Goal: Task Accomplishment & Management: Manage account settings

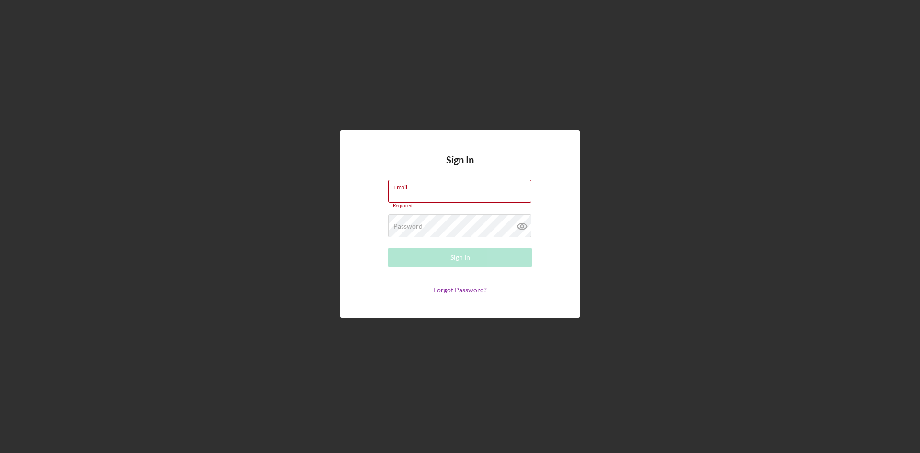
type input "[PERSON_NAME][EMAIL_ADDRESS][DOMAIN_NAME]"
drag, startPoint x: 856, startPoint y: 59, endPoint x: 844, endPoint y: 71, distance: 16.9
click at [856, 59] on div "Sign In Email [PERSON_NAME][EMAIL_ADDRESS][DOMAIN_NAME] Required Password Requi…" at bounding box center [460, 224] width 910 height 448
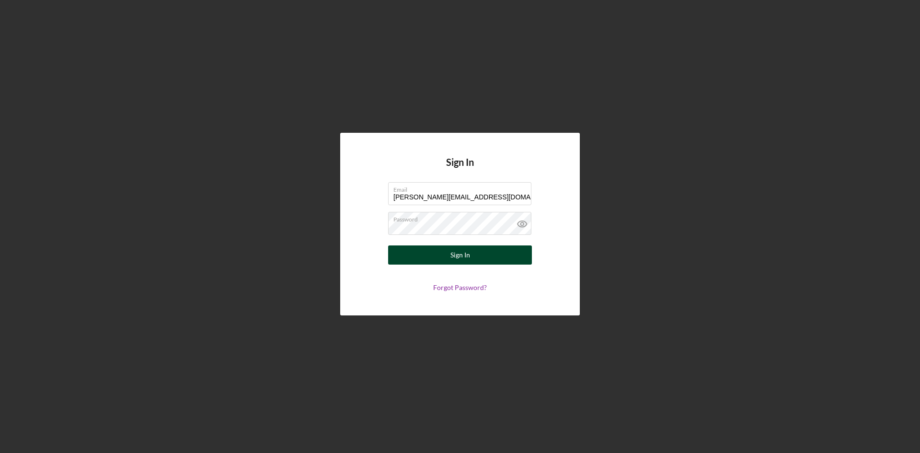
click at [477, 248] on button "Sign In" at bounding box center [460, 254] width 144 height 19
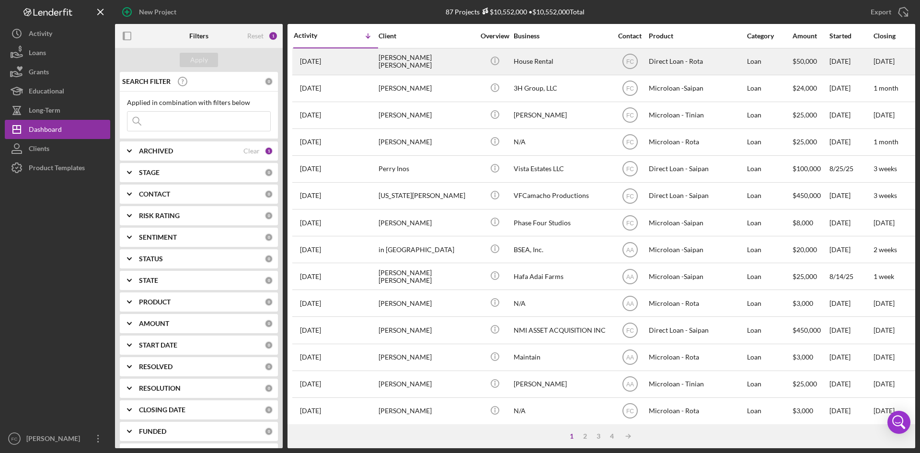
click at [393, 67] on div "[PERSON_NAME] [PERSON_NAME]" at bounding box center [426, 61] width 96 height 25
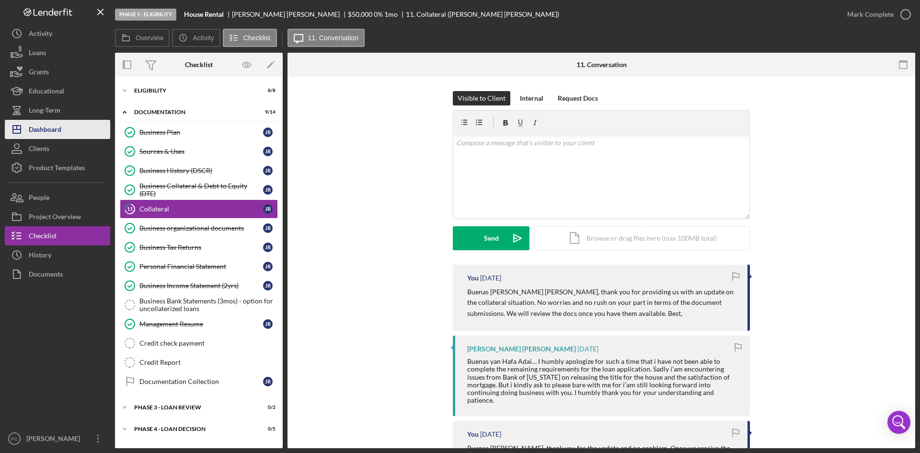
click at [63, 131] on button "Icon/Dashboard Dashboard" at bounding box center [57, 129] width 105 height 19
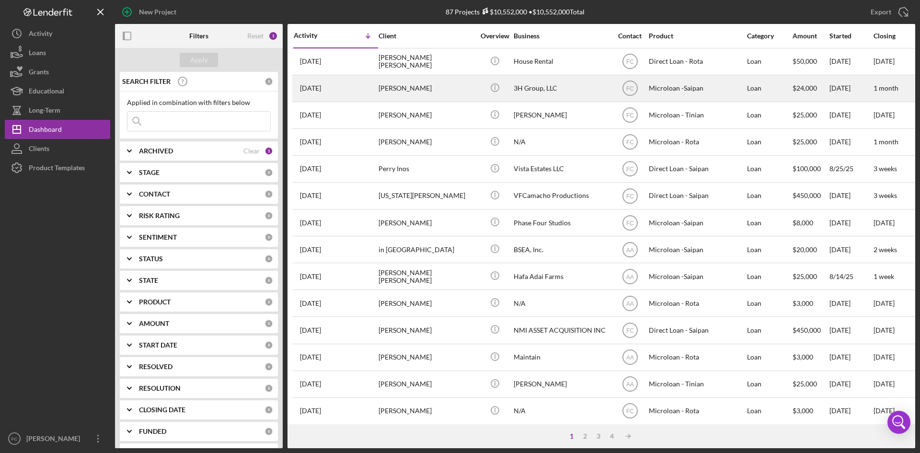
click at [436, 88] on div "[PERSON_NAME]" at bounding box center [426, 88] width 96 height 25
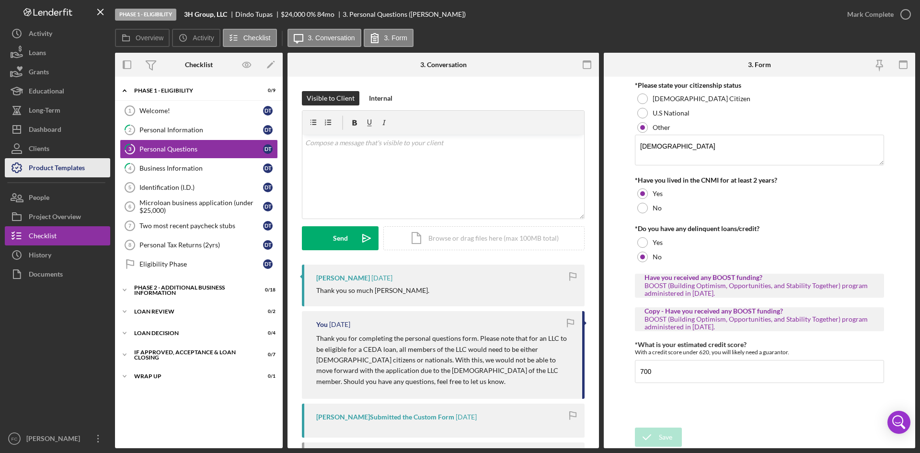
click at [67, 163] on div "Product Templates" at bounding box center [57, 169] width 56 height 22
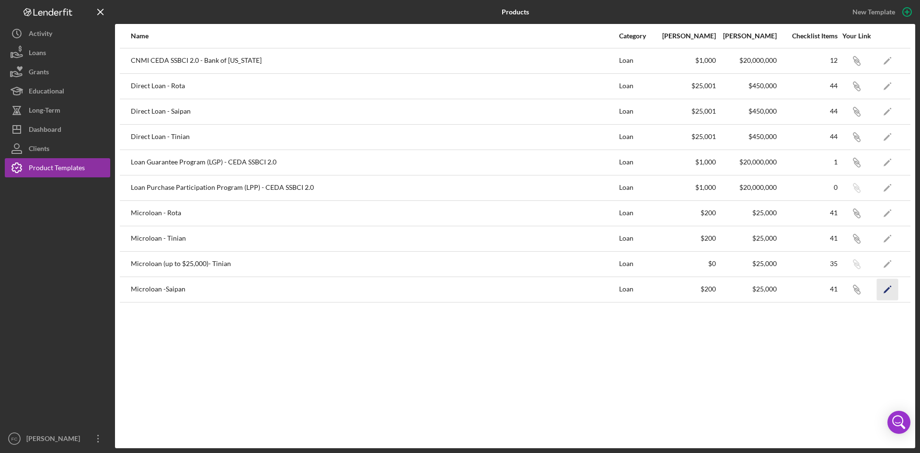
click at [889, 290] on icon "Icon/Edit" at bounding box center [887, 289] width 22 height 22
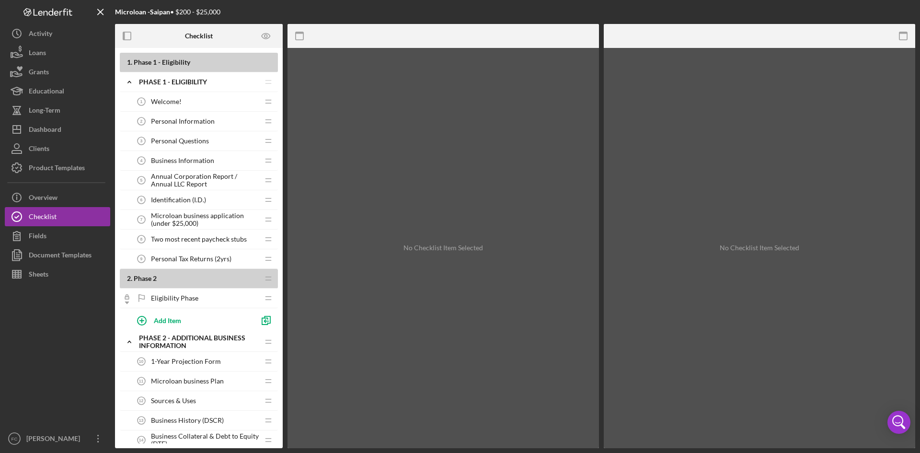
click at [175, 137] on span "Personal Questions" at bounding box center [180, 141] width 58 height 8
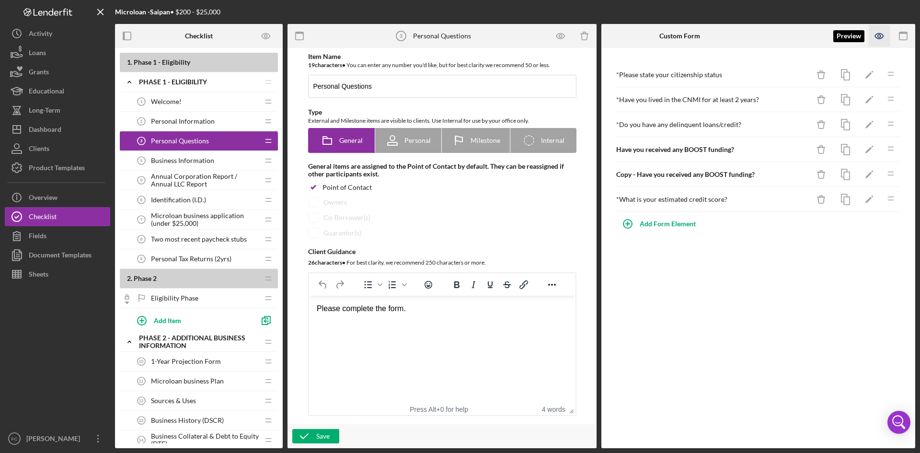
click at [876, 41] on icon "button" at bounding box center [879, 36] width 22 height 22
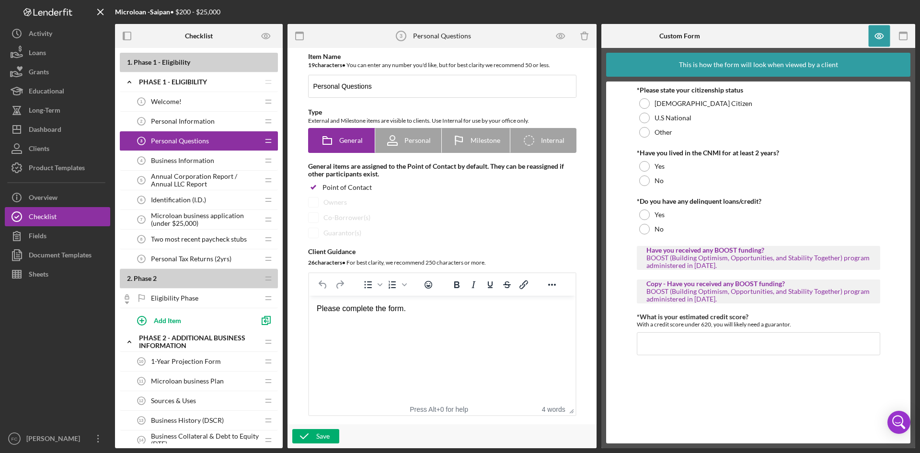
click at [714, 261] on div "BOOST (Building Optimism, Opportunities, and Stability Together) program admini…" at bounding box center [758, 261] width 224 height 15
click at [874, 36] on icon "button" at bounding box center [878, 36] width 8 height 5
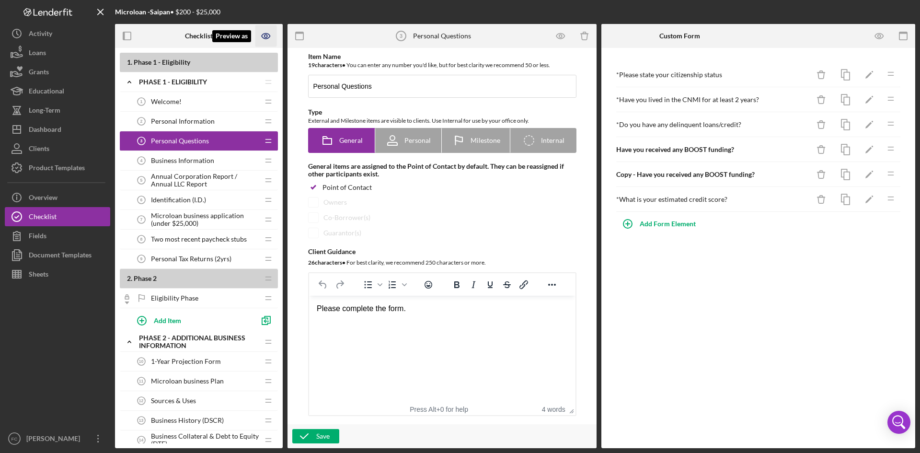
click at [276, 32] on icon "Preview as" at bounding box center [266, 36] width 22 height 22
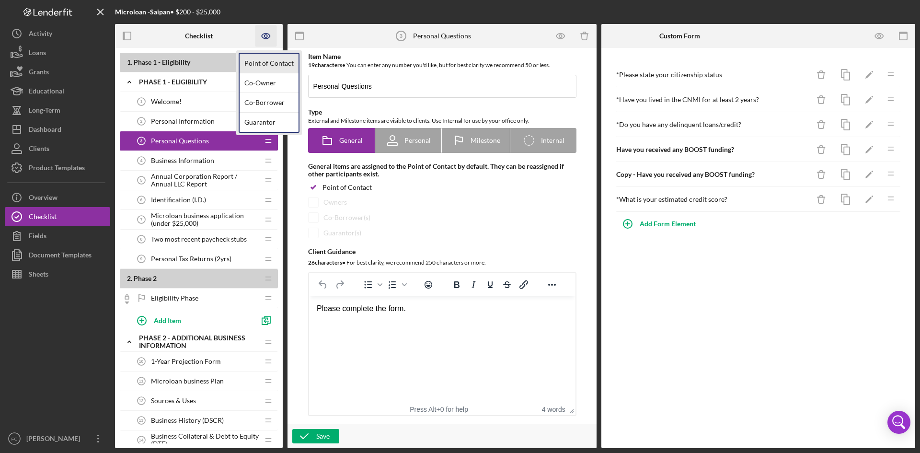
click at [273, 64] on link "Point of Contact" at bounding box center [268, 64] width 59 height 20
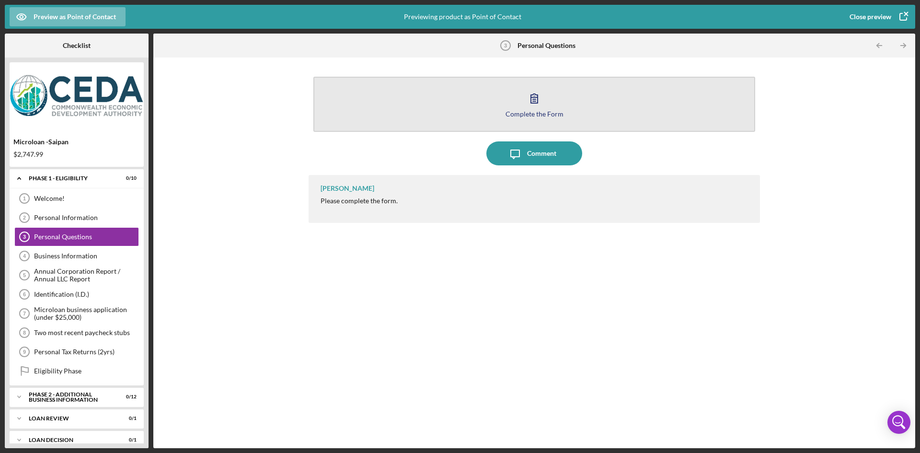
click at [541, 111] on div "Complete the Form" at bounding box center [534, 113] width 58 height 7
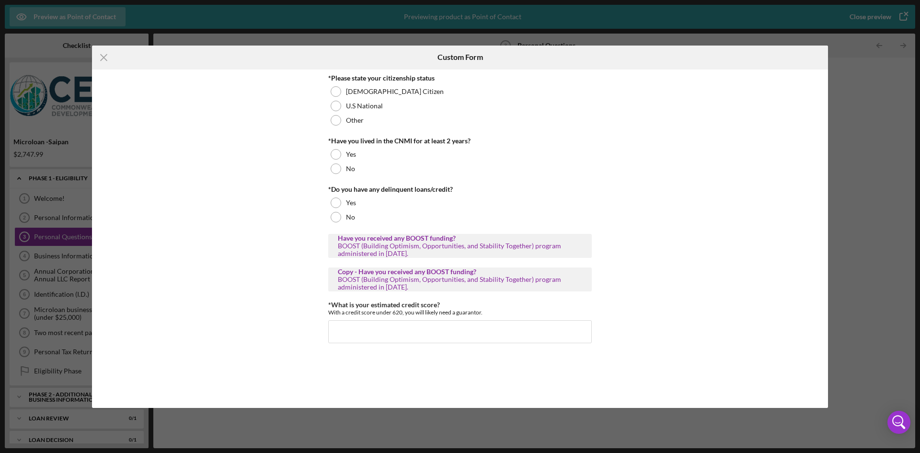
click at [381, 245] on div "BOOST (Building Optimism, Opportunities, and Stability Together) program admini…" at bounding box center [460, 249] width 244 height 15
click at [103, 57] on line at bounding box center [104, 57] width 6 height 6
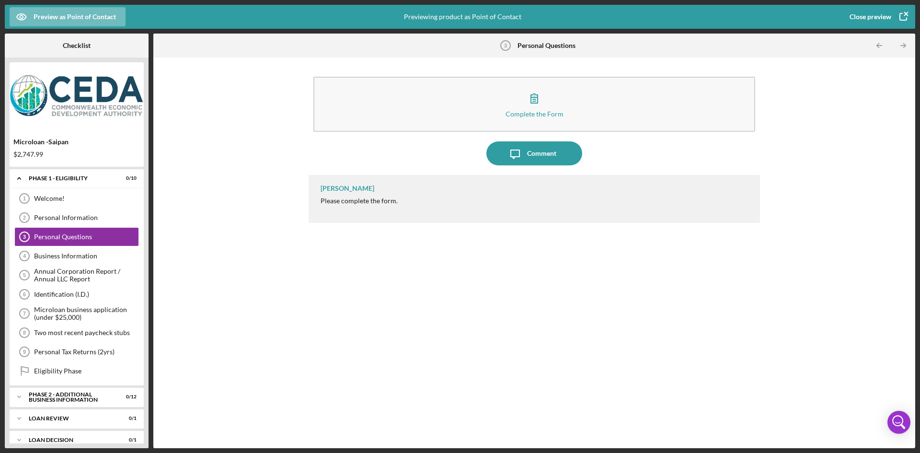
click at [294, 146] on div "Complete the Form Form Icon/Message Comment Fred Cruz Please complete the form." at bounding box center [534, 252] width 752 height 381
click at [875, 16] on div "Close preview" at bounding box center [870, 16] width 42 height 19
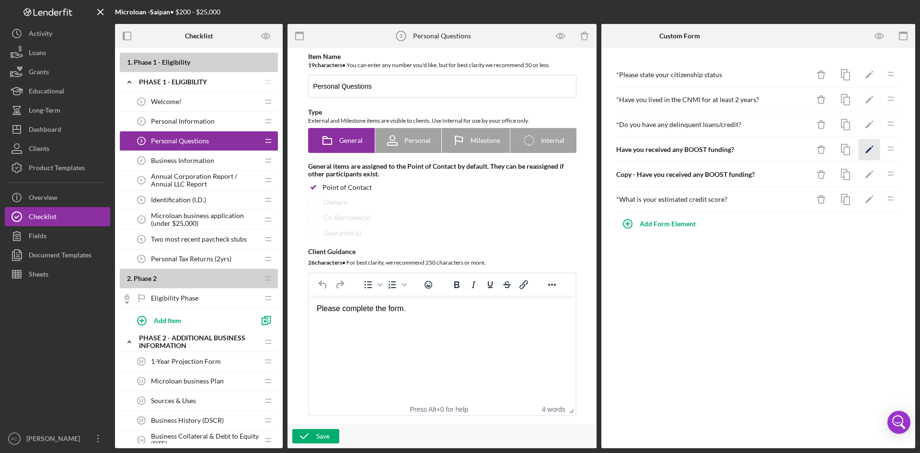
click at [871, 147] on icon "Icon/Edit" at bounding box center [869, 150] width 22 height 22
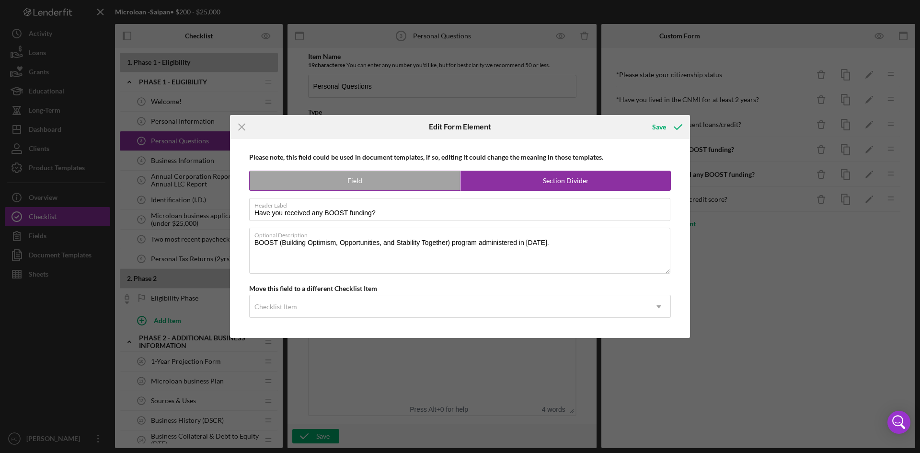
click at [376, 182] on label "Field" at bounding box center [355, 180] width 210 height 19
radio input "true"
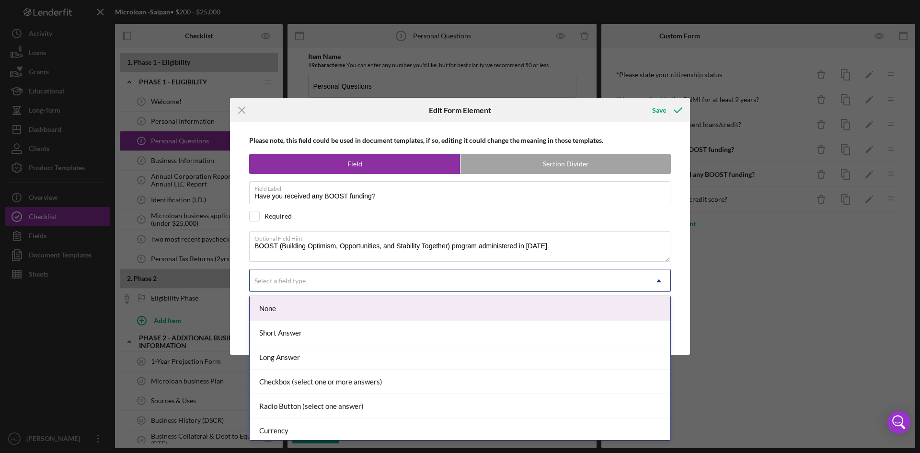
click at [442, 269] on div "Select a field type Icon/Dropdown Arrow" at bounding box center [459, 280] width 421 height 23
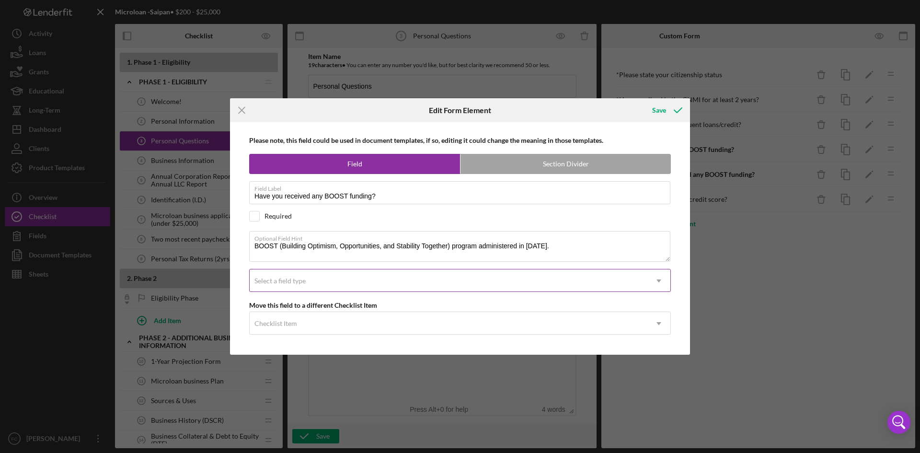
click at [442, 276] on div "Select a field type" at bounding box center [448, 281] width 397 height 22
click at [248, 109] on icon "Icon/Menu Close" at bounding box center [242, 110] width 24 height 24
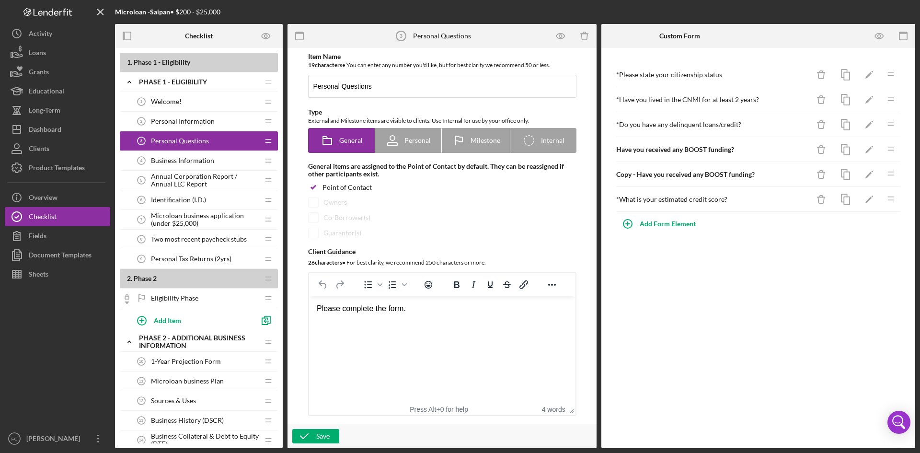
click at [747, 334] on div "* Please state your citizenship status Icon/Delete Icon/Edit Icon/Drag * Have y…" at bounding box center [758, 248] width 314 height 400
click at [876, 32] on icon "button" at bounding box center [879, 36] width 22 height 22
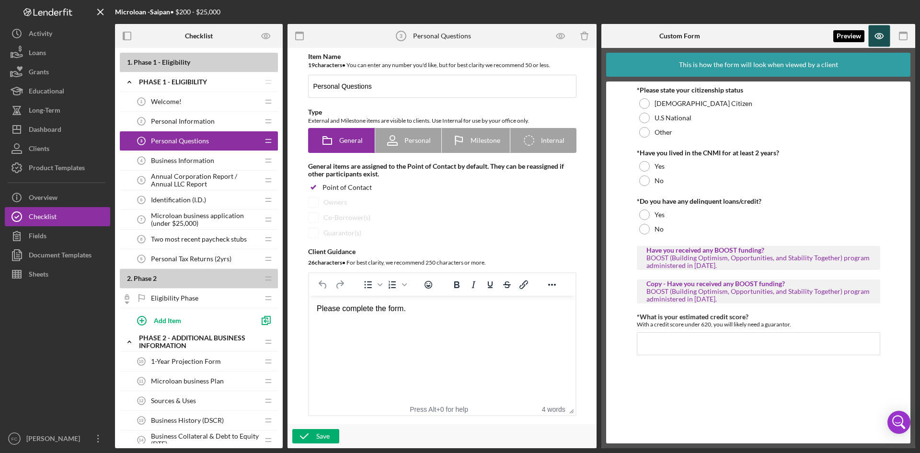
click at [882, 32] on icon "button" at bounding box center [879, 36] width 22 height 22
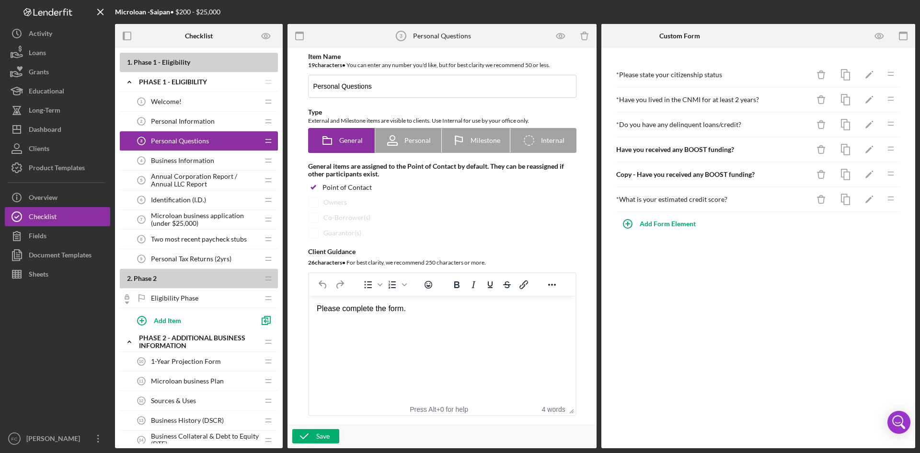
click at [216, 121] on div "Personal Information 2 Personal Information" at bounding box center [195, 121] width 127 height 19
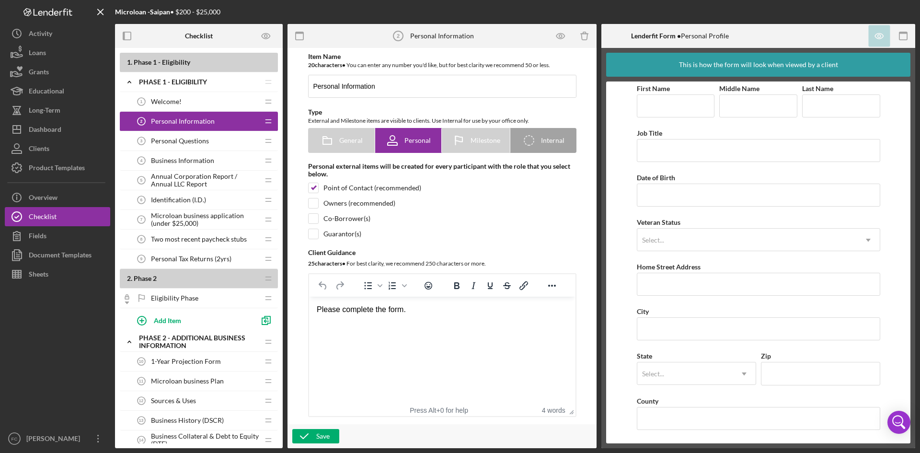
scroll to position [5, 0]
click at [196, 143] on span "Personal Questions" at bounding box center [180, 141] width 58 height 8
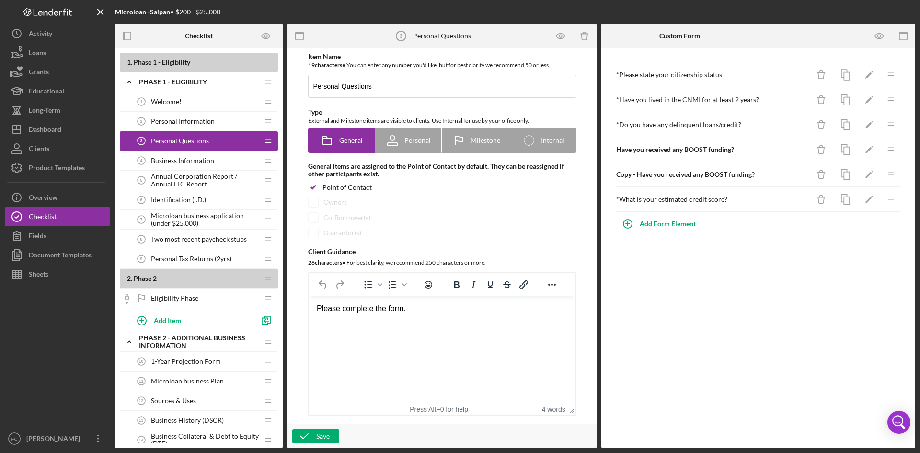
click at [202, 161] on span "Business Information" at bounding box center [182, 161] width 63 height 8
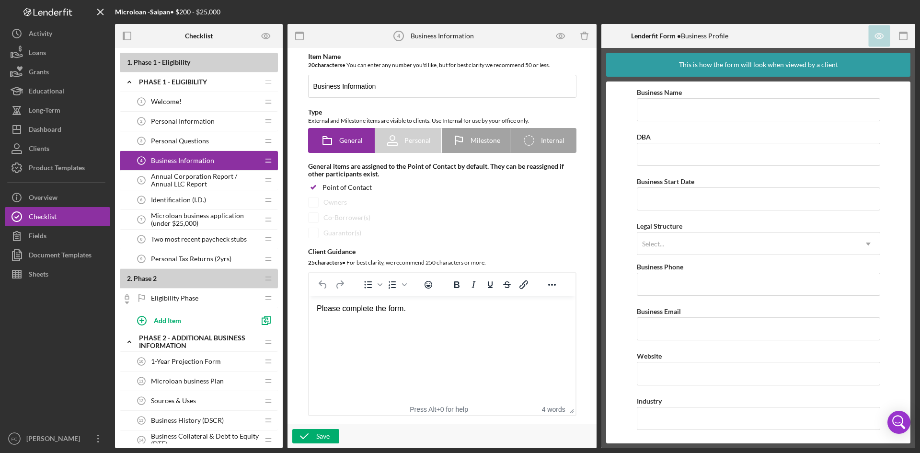
click at [162, 178] on span "Annual Corporation Report / Annual LLC Report" at bounding box center [205, 179] width 108 height 15
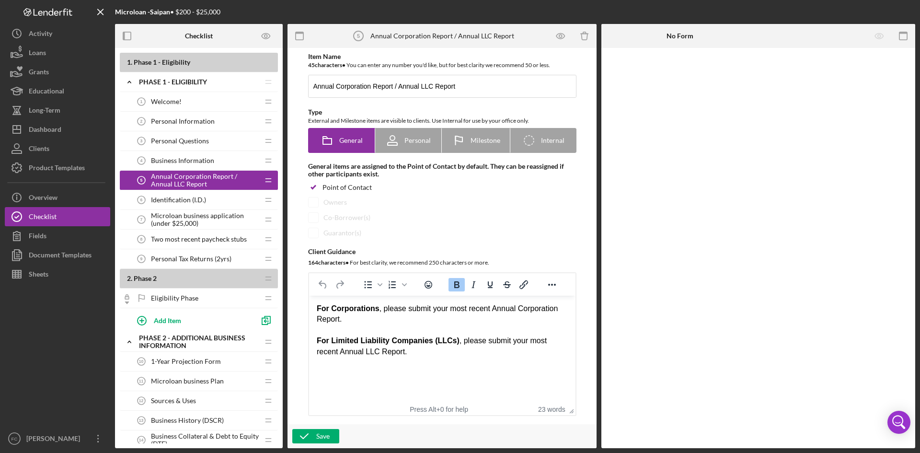
click at [193, 204] on div "Identification (I.D.) 6 Identification (I.D.)" at bounding box center [195, 199] width 127 height 19
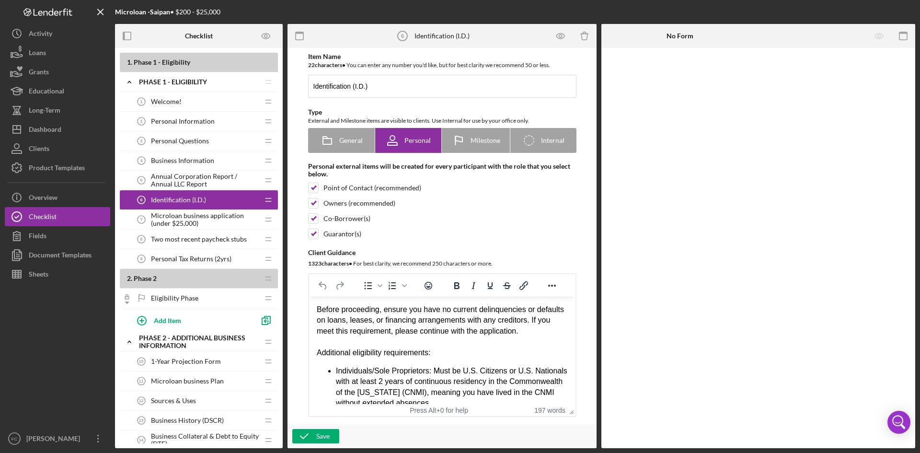
click at [585, 199] on div "Item Name 22 character s • You can enter any number you'd like, but for best cl…" at bounding box center [441, 236] width 299 height 366
click at [79, 128] on button "Icon/Dashboard Dashboard" at bounding box center [57, 129] width 105 height 19
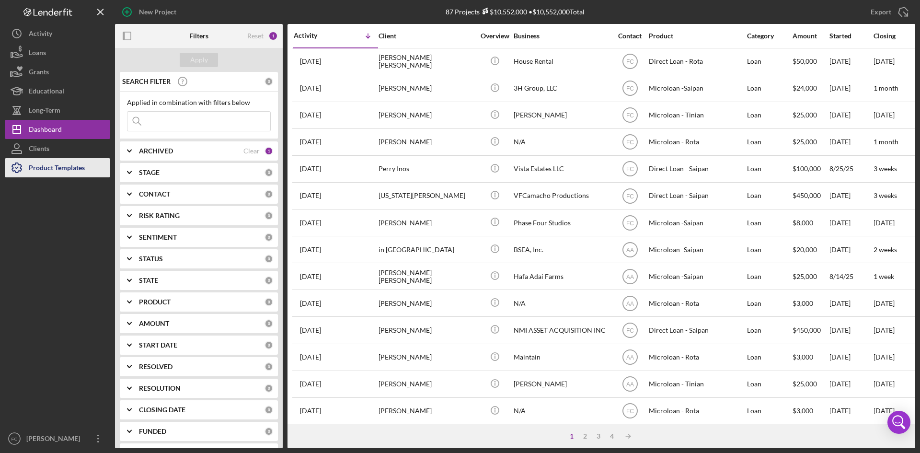
click at [77, 162] on div "Product Templates" at bounding box center [57, 169] width 56 height 22
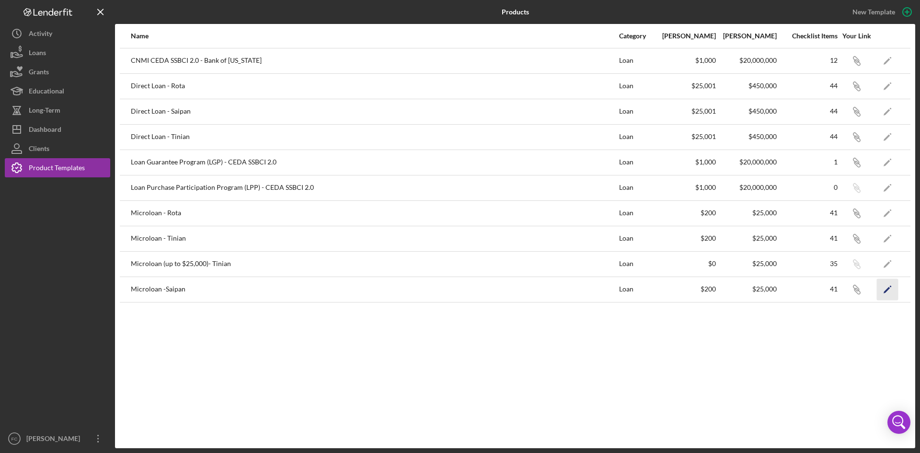
click at [887, 293] on icon "Icon/Edit" at bounding box center [887, 289] width 22 height 22
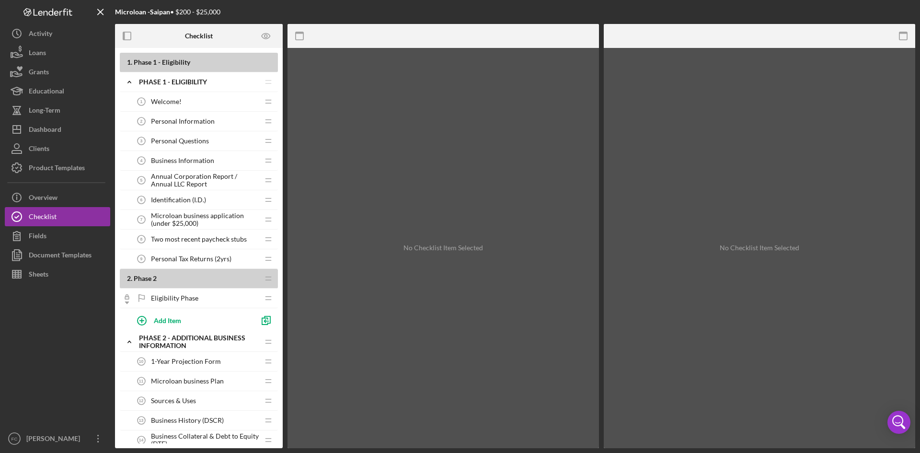
click at [221, 104] on div "Welcome! 1 Welcome!" at bounding box center [195, 101] width 127 height 19
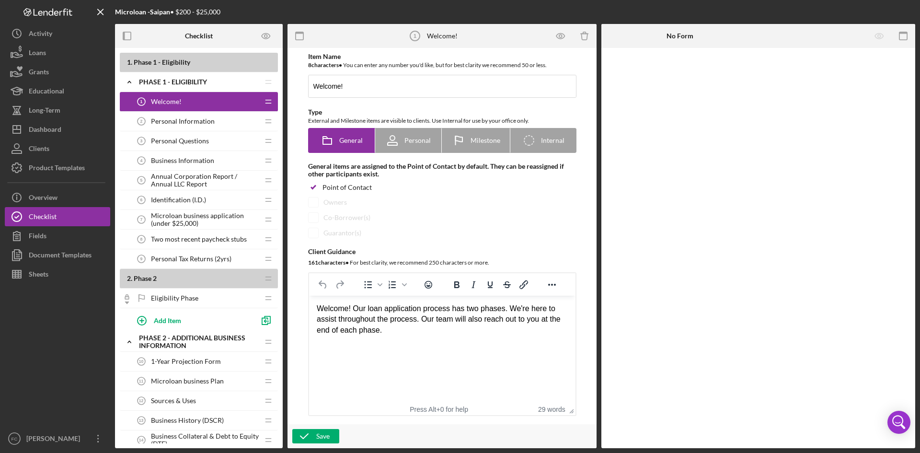
click at [218, 179] on span "Annual Corporation Report / Annual LLC Report" at bounding box center [205, 179] width 108 height 15
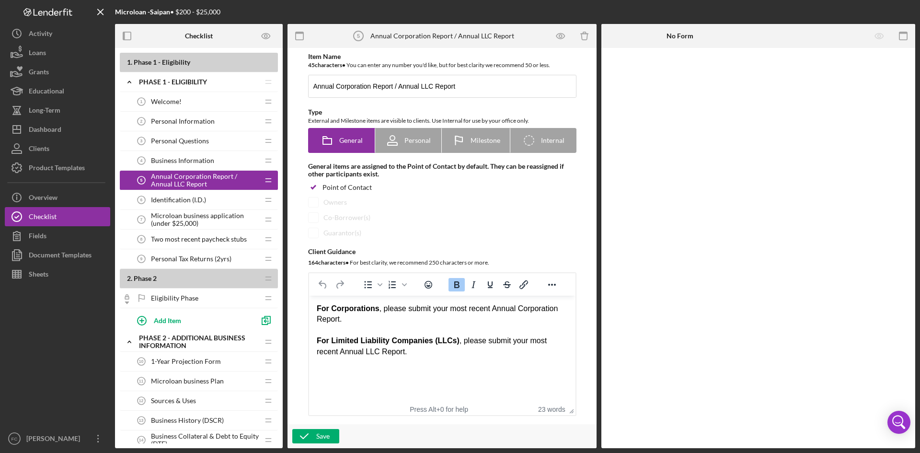
click at [199, 170] on div "Annual Corporation Report / Annual LLC Report 5 Annual Corporation Report / Ann…" at bounding box center [195, 179] width 127 height 19
click at [200, 162] on span "Business Information" at bounding box center [182, 161] width 63 height 8
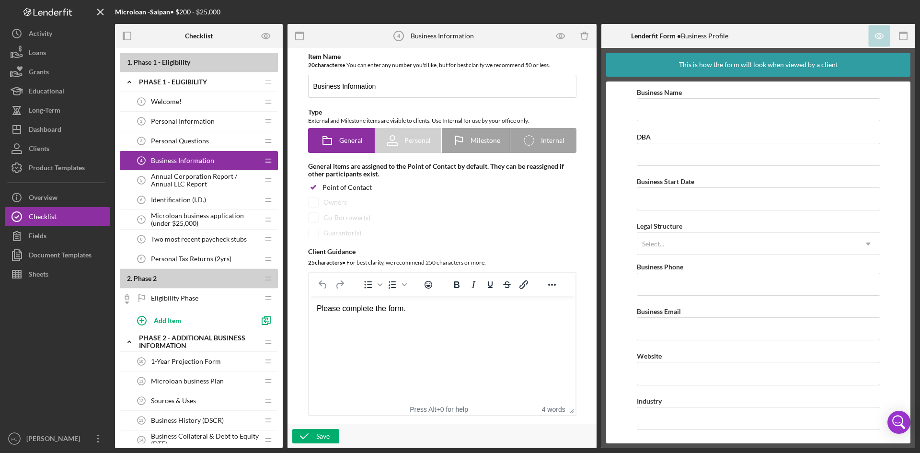
click at [216, 220] on span "Microloan business application (under $25,000)" at bounding box center [205, 219] width 108 height 15
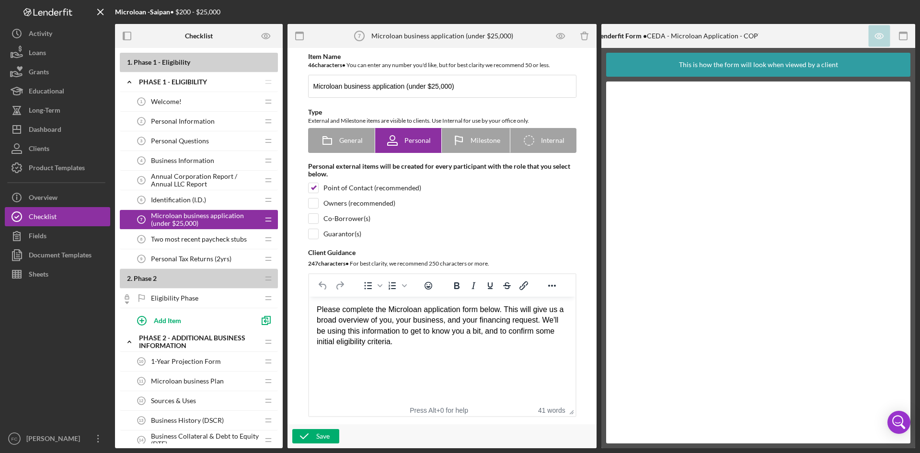
click at [191, 146] on div "Personal Questions 3 Personal Questions" at bounding box center [195, 140] width 127 height 19
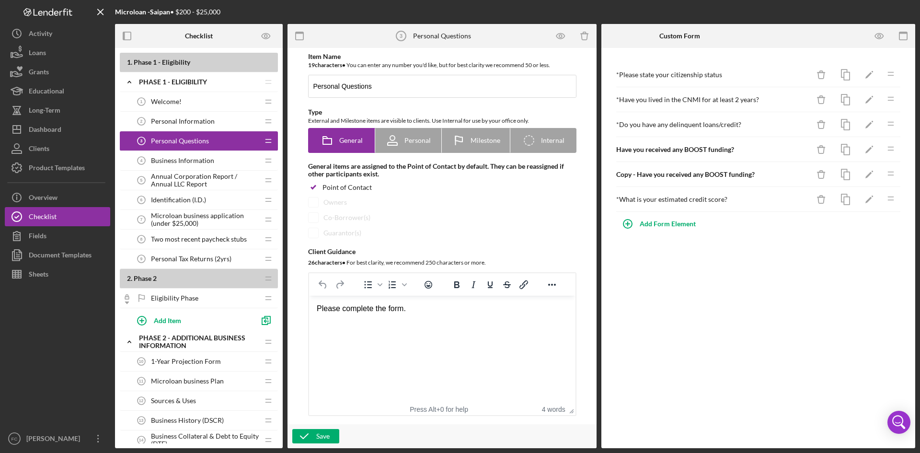
click at [197, 129] on div "Personal Information 2 Personal Information" at bounding box center [195, 121] width 127 height 19
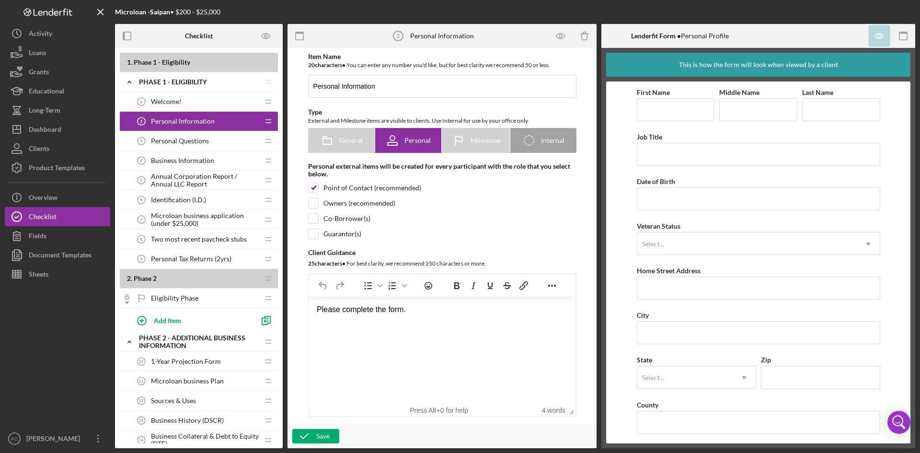
click at [170, 141] on span "Personal Questions" at bounding box center [180, 141] width 58 height 8
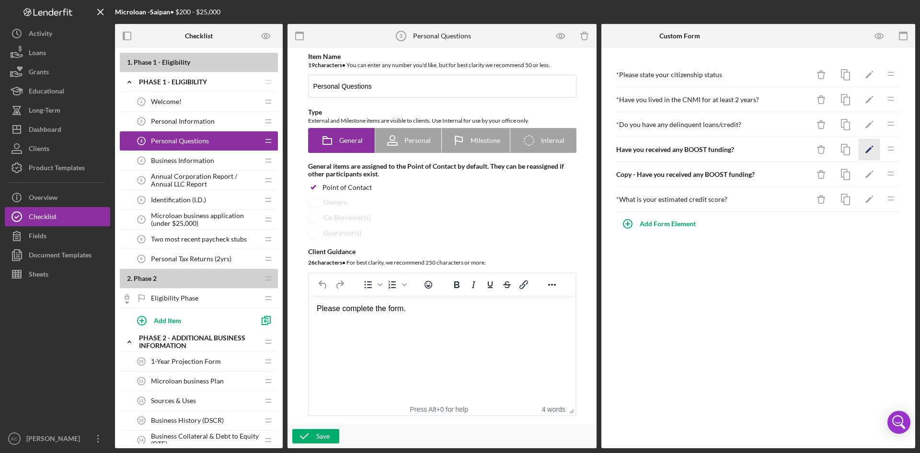
click at [870, 153] on icon "Icon/Edit" at bounding box center [869, 150] width 22 height 22
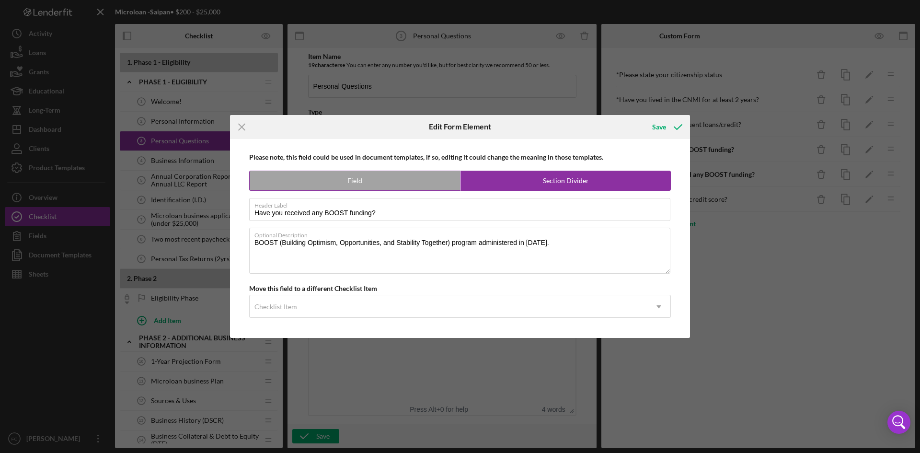
click at [332, 178] on label "Field" at bounding box center [355, 180] width 210 height 19
radio input "true"
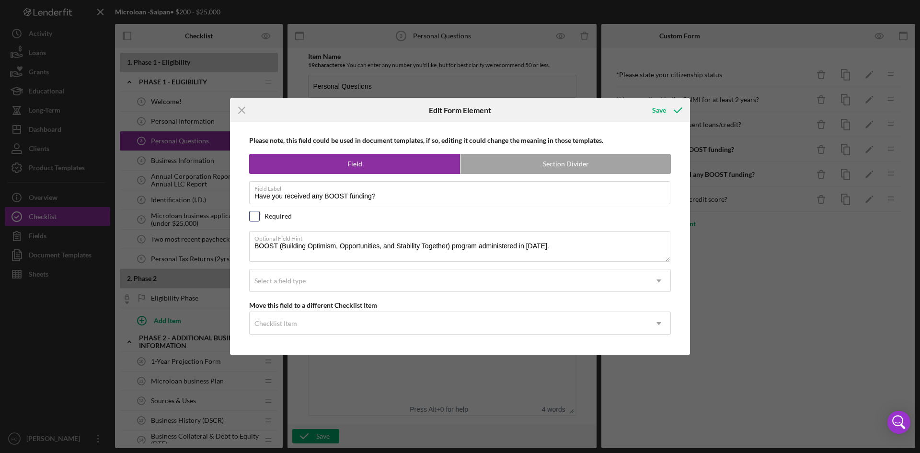
click at [258, 215] on input "checkbox" at bounding box center [255, 216] width 10 height 10
checkbox input "true"
click at [606, 285] on div "Select a field type" at bounding box center [448, 281] width 397 height 22
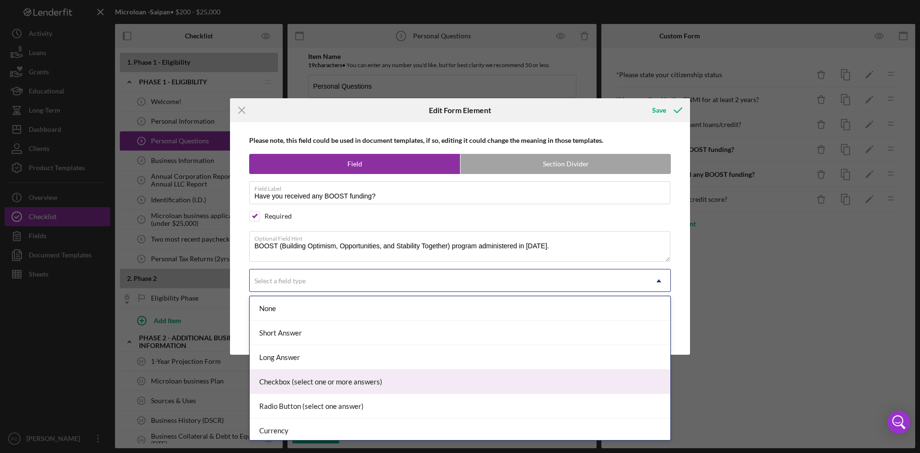
click at [488, 372] on div "Checkbox (select one or more answers)" at bounding box center [460, 381] width 420 height 24
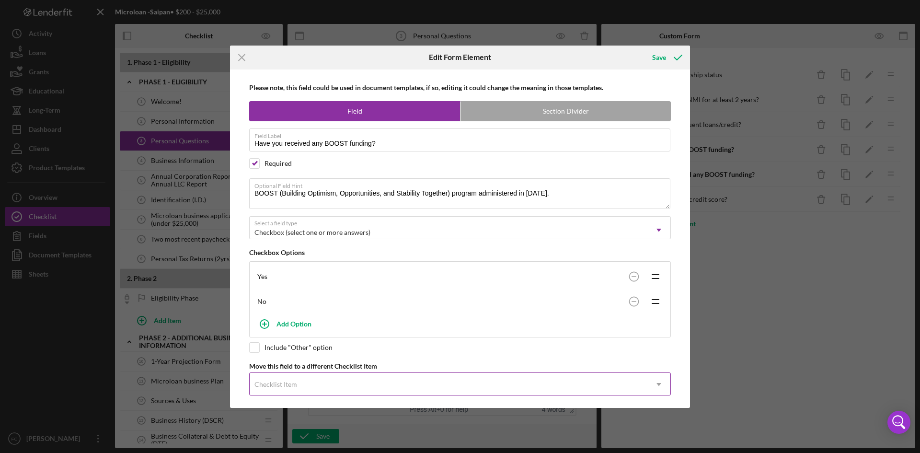
click at [655, 380] on icon "Icon/Dropdown Arrow" at bounding box center [658, 384] width 23 height 23
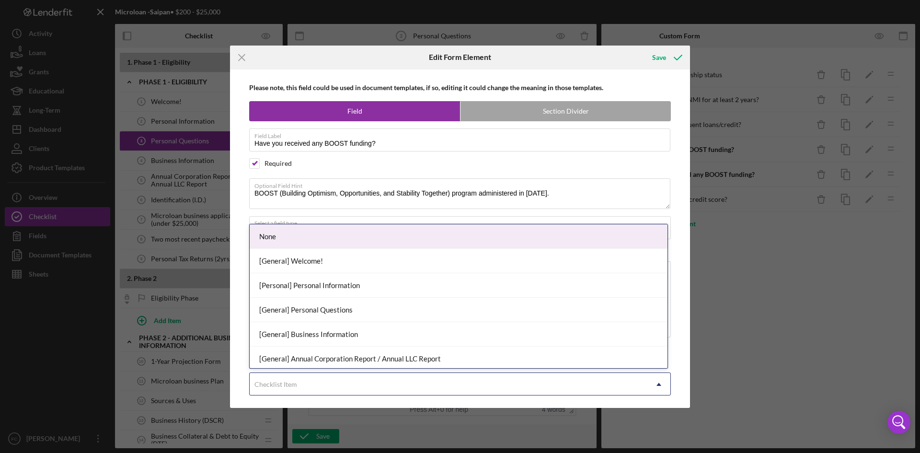
click at [655, 380] on icon "Icon/Dropdown Arrow" at bounding box center [658, 384] width 23 height 23
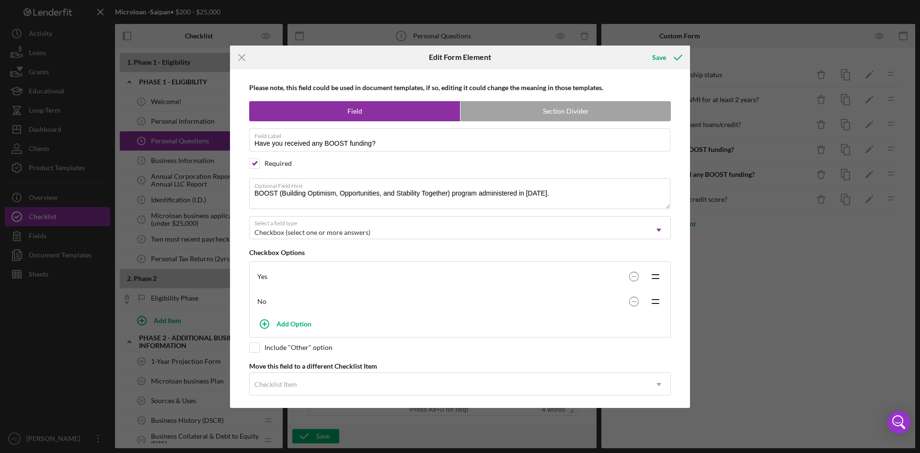
scroll to position [8, 0]
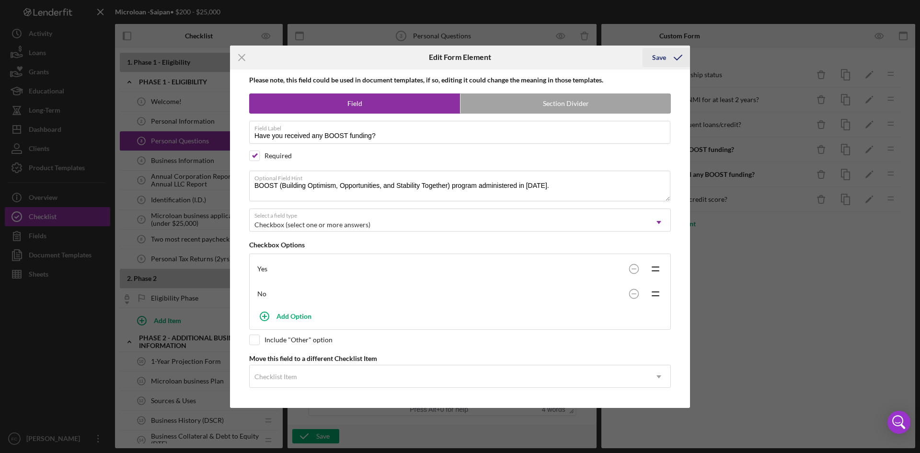
click at [664, 60] on div "Save" at bounding box center [659, 57] width 14 height 19
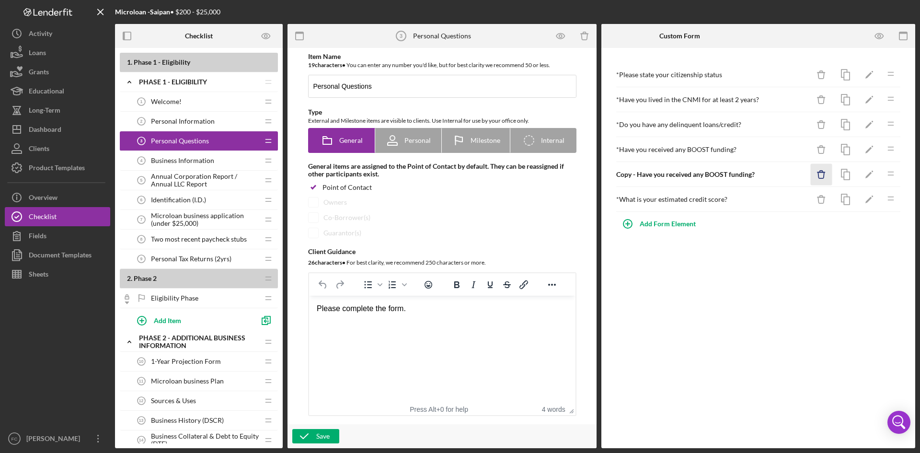
click at [823, 173] on icon "Icon/Delete" at bounding box center [821, 175] width 22 height 22
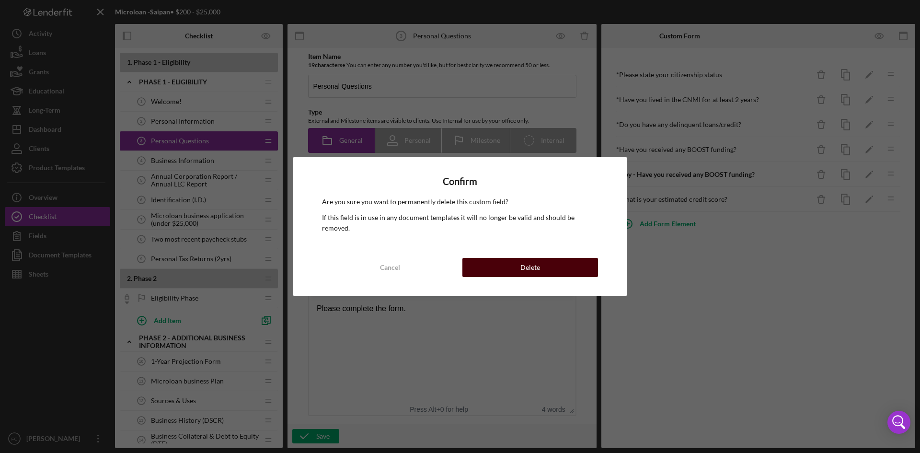
click at [580, 267] on button "Delete" at bounding box center [530, 267] width 136 height 19
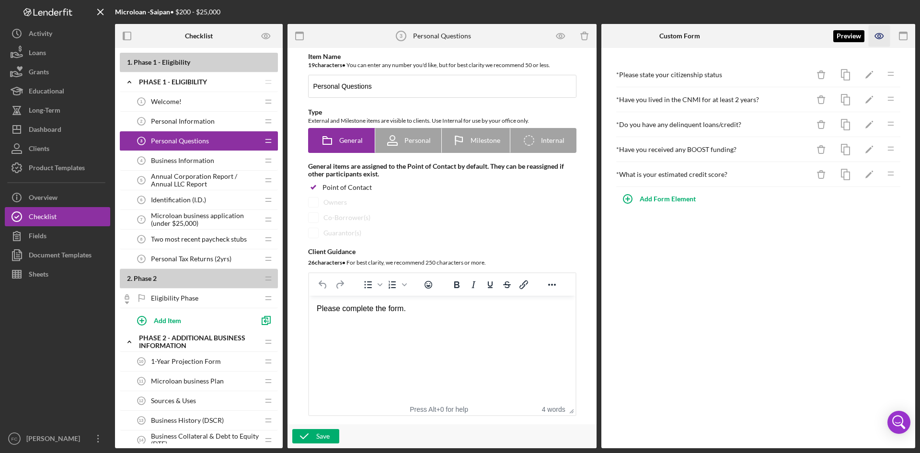
click at [877, 37] on icon "button" at bounding box center [879, 36] width 22 height 22
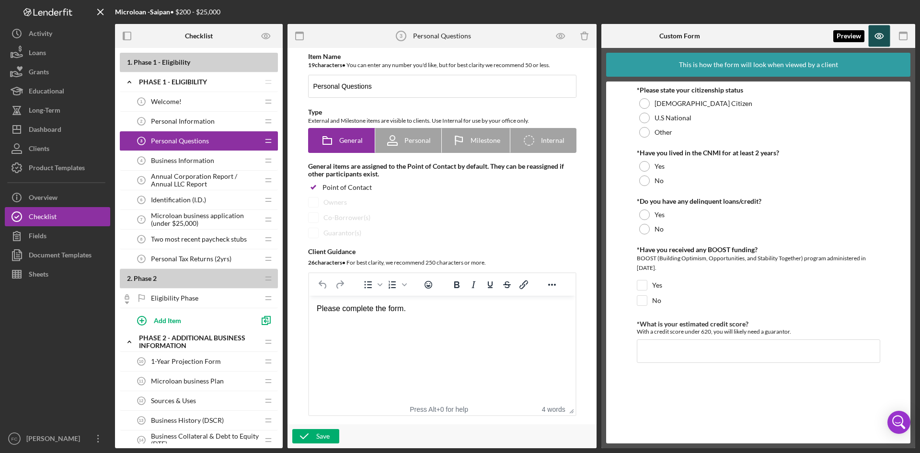
click at [877, 39] on icon "button" at bounding box center [878, 36] width 8 height 5
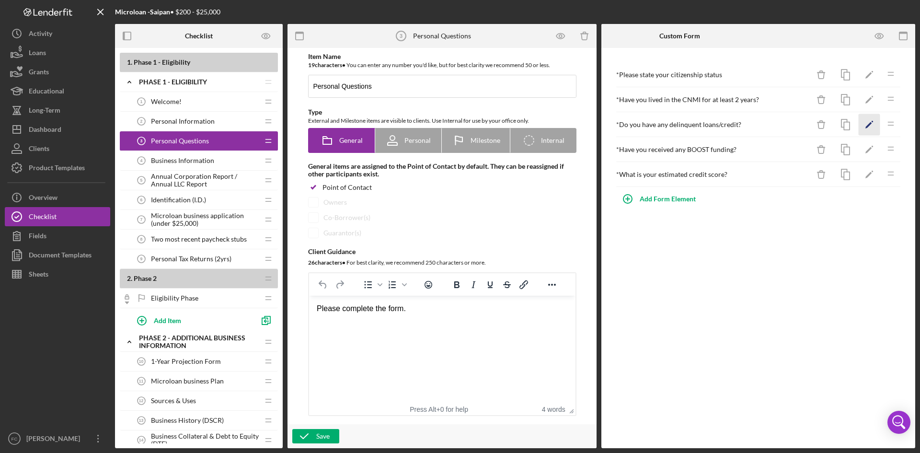
click at [872, 126] on icon "Icon/Edit" at bounding box center [869, 125] width 22 height 22
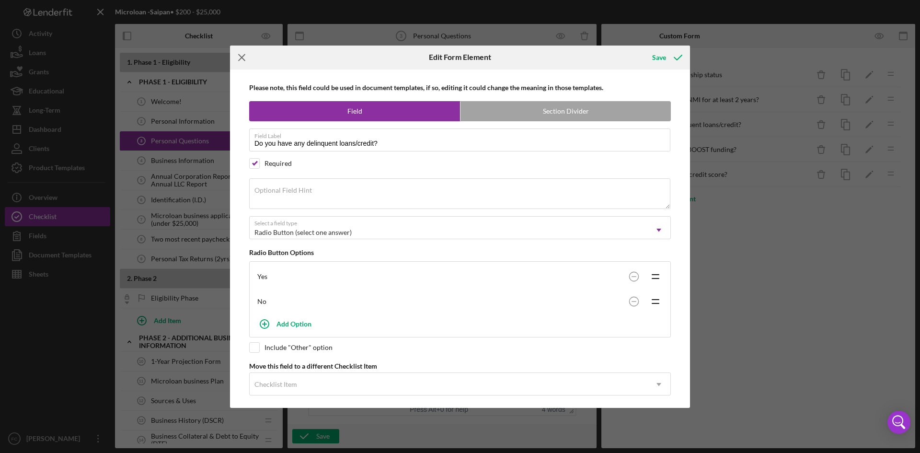
click at [248, 57] on icon "Icon/Menu Close" at bounding box center [242, 57] width 24 height 24
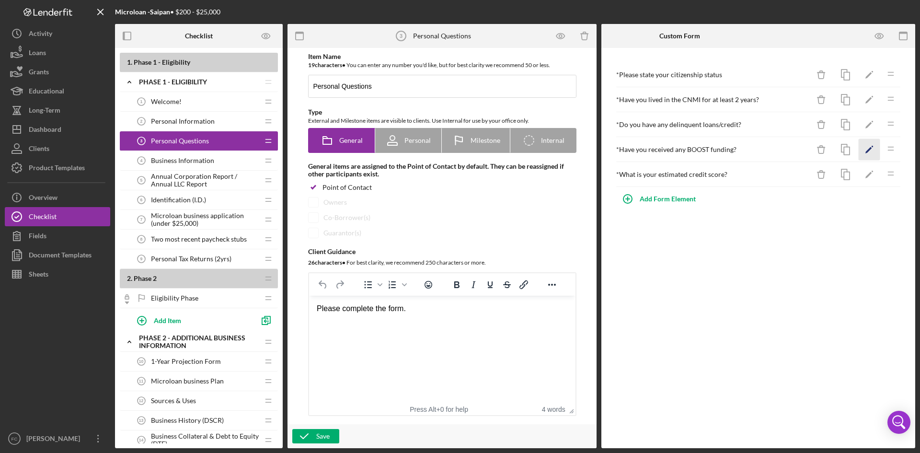
click at [868, 151] on polygon "button" at bounding box center [868, 150] width 7 height 7
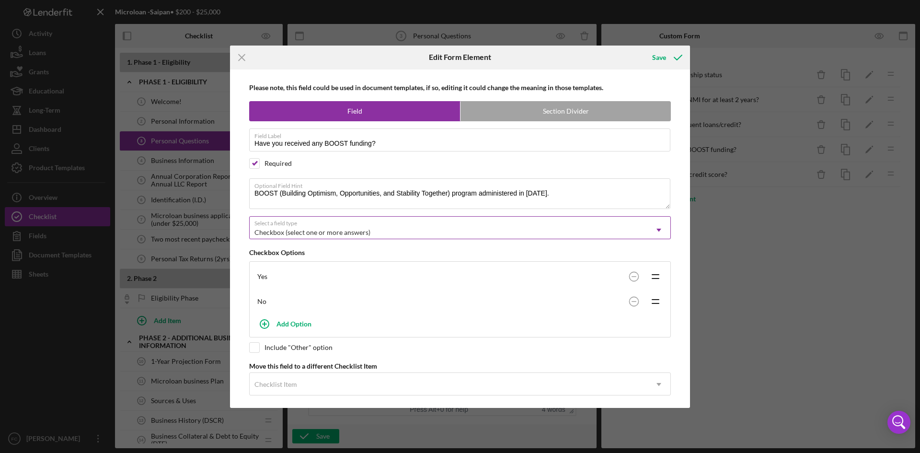
click at [528, 226] on div "Checkbox (select one or more answers)" at bounding box center [448, 232] width 397 height 22
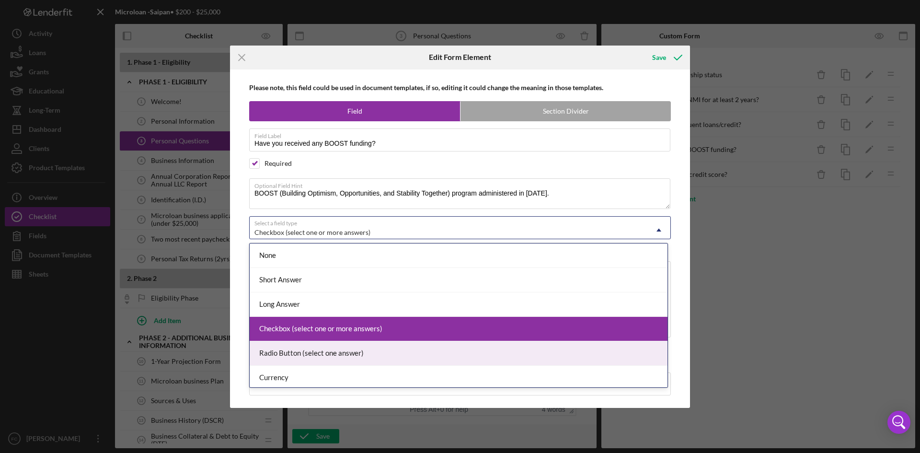
click at [350, 353] on div "Radio Button (select one answer)" at bounding box center [459, 353] width 418 height 24
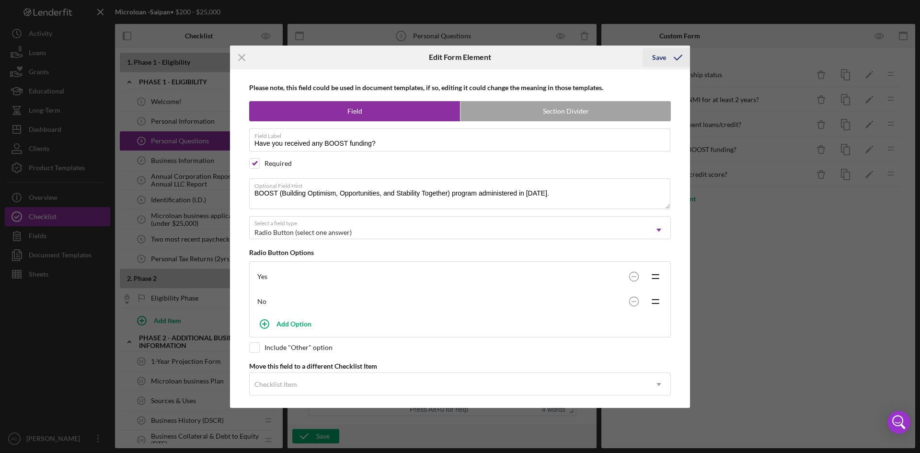
click at [652, 57] on button "Save" at bounding box center [665, 57] width 47 height 19
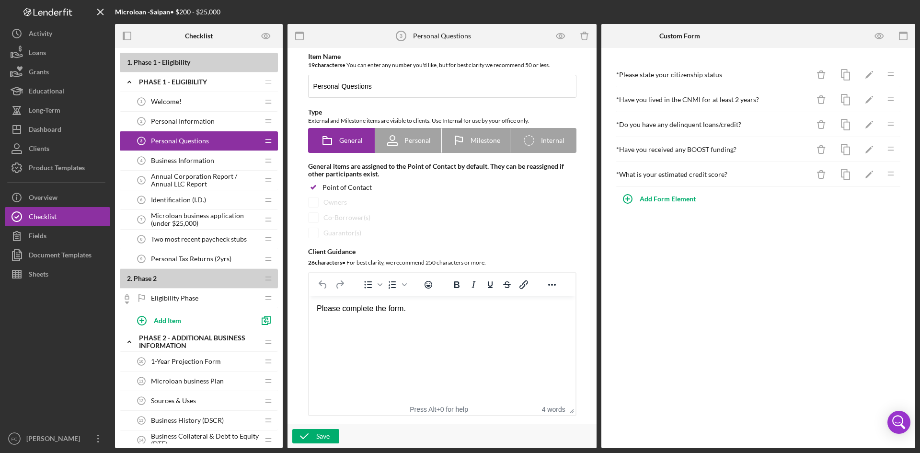
drag, startPoint x: 849, startPoint y: 346, endPoint x: 840, endPoint y: 323, distance: 24.7
click at [849, 345] on div "* Please state your citizenship status Icon/Delete Icon/Edit Icon/Drag * Have y…" at bounding box center [758, 248] width 314 height 400
click at [874, 34] on icon "button" at bounding box center [879, 36] width 22 height 22
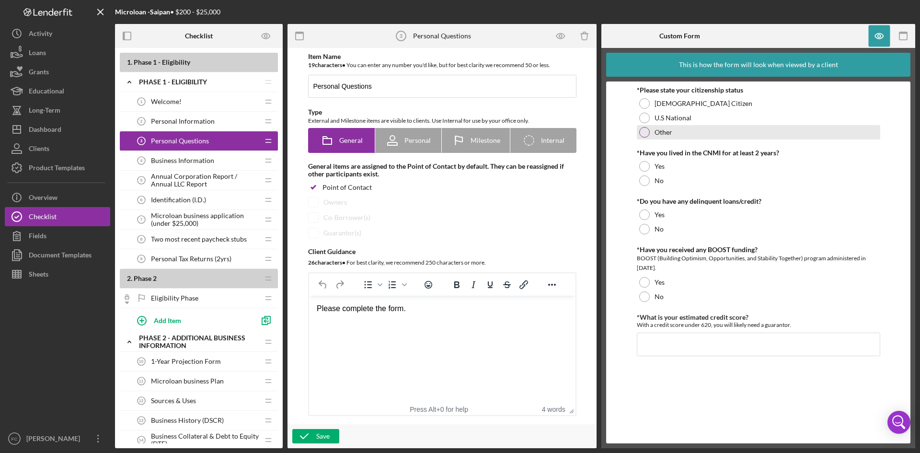
click at [644, 133] on div at bounding box center [644, 132] width 11 height 11
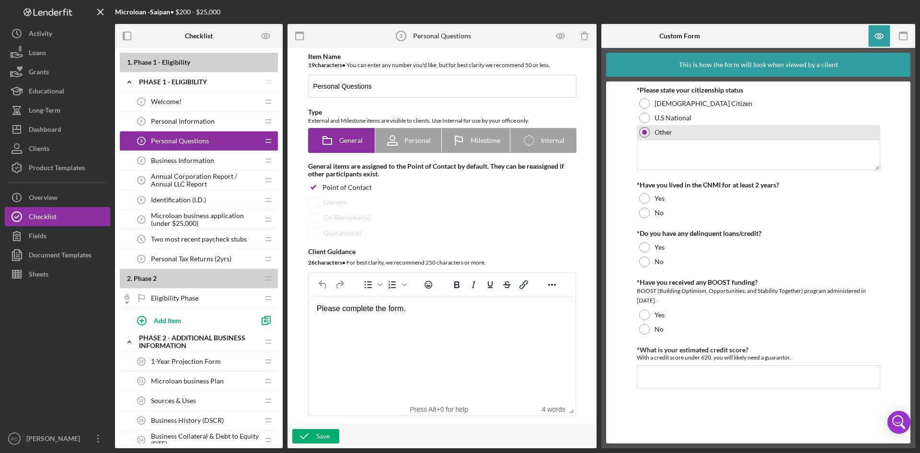
click at [644, 133] on div at bounding box center [644, 132] width 5 height 5
click at [649, 127] on div "Other" at bounding box center [757, 132] width 243 height 14
click at [648, 127] on div "Other" at bounding box center [757, 132] width 243 height 14
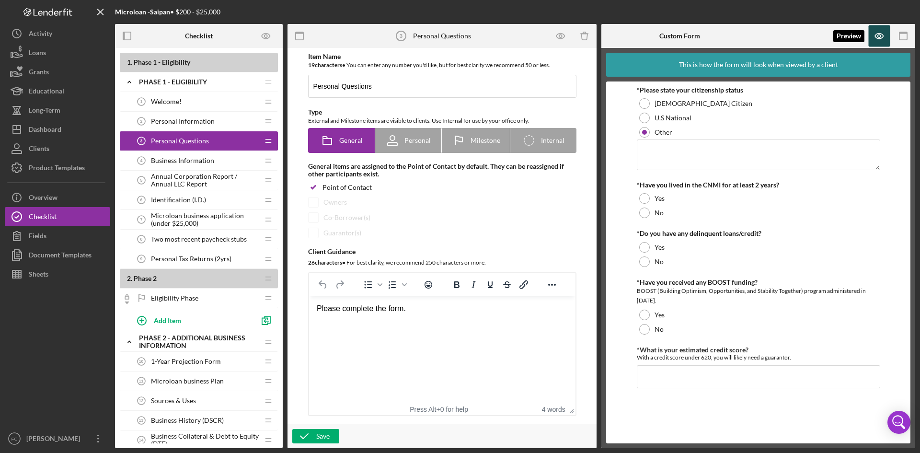
click at [880, 40] on icon "button" at bounding box center [879, 36] width 22 height 22
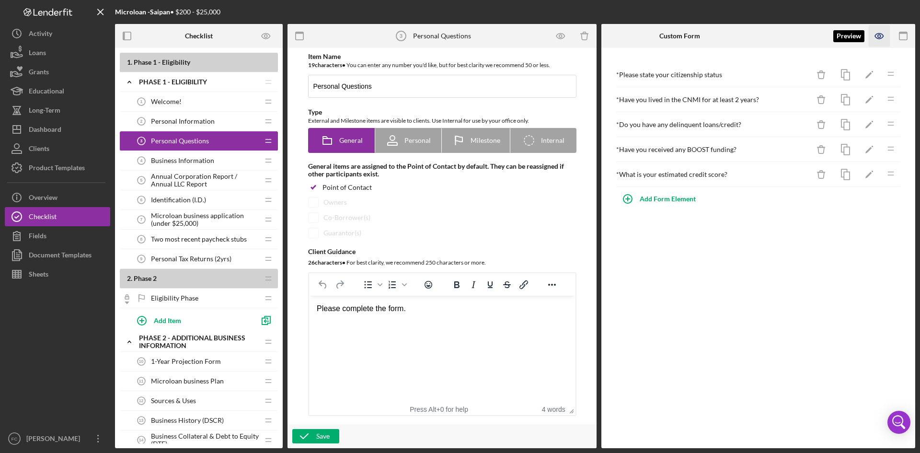
click at [880, 39] on icon "button" at bounding box center [878, 36] width 8 height 5
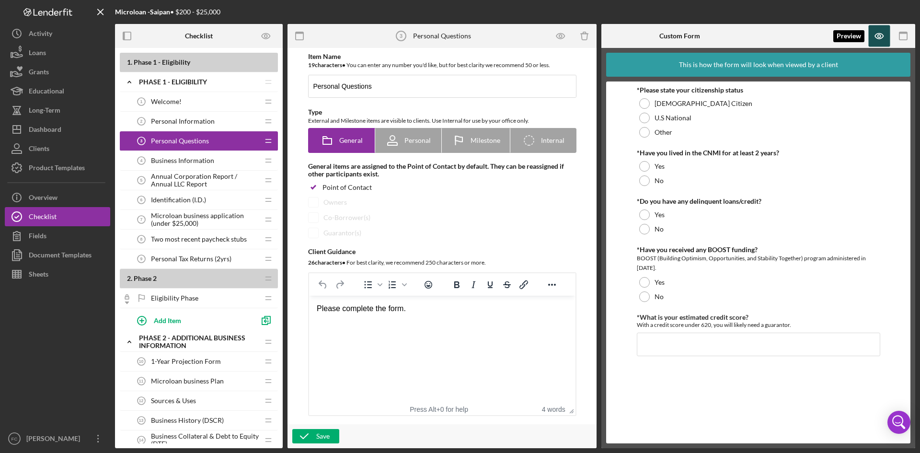
click at [875, 39] on icon "button" at bounding box center [879, 36] width 22 height 22
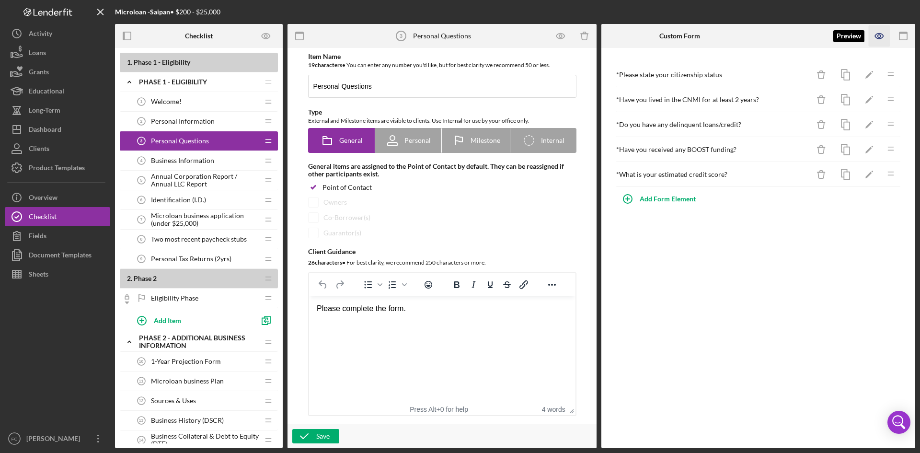
click at [878, 32] on icon "button" at bounding box center [879, 36] width 22 height 22
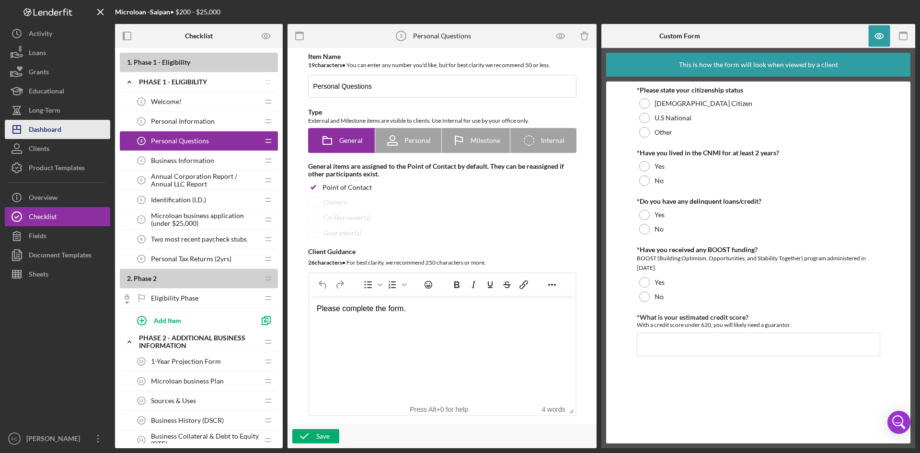
click at [80, 132] on button "Icon/Dashboard Dashboard" at bounding box center [57, 129] width 105 height 19
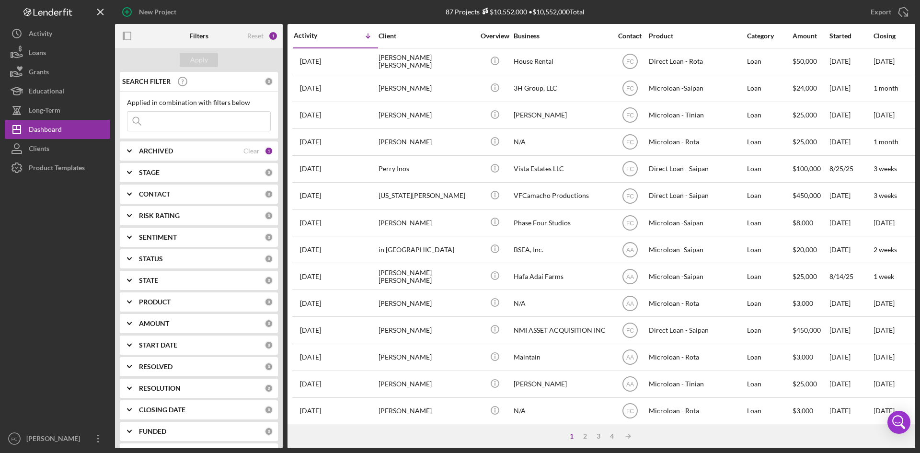
click at [44, 179] on div at bounding box center [57, 302] width 105 height 251
click at [53, 166] on div "Product Templates" at bounding box center [57, 169] width 56 height 22
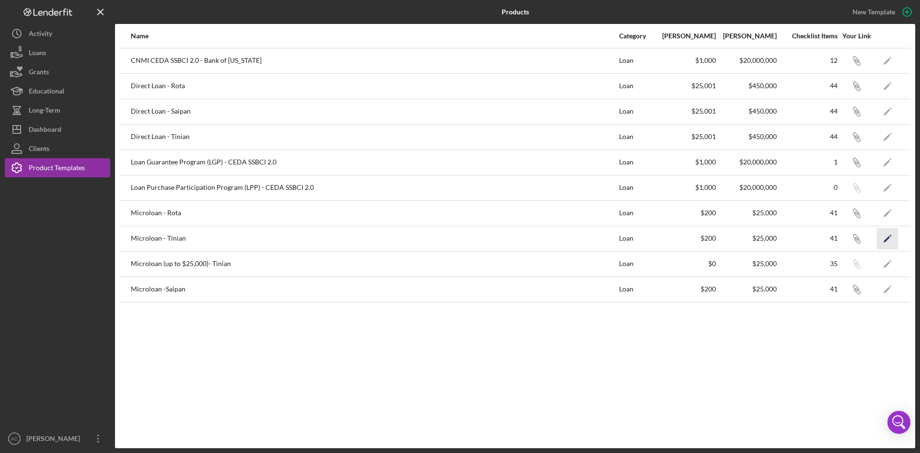
click at [885, 241] on icon "Icon/Edit" at bounding box center [887, 238] width 22 height 22
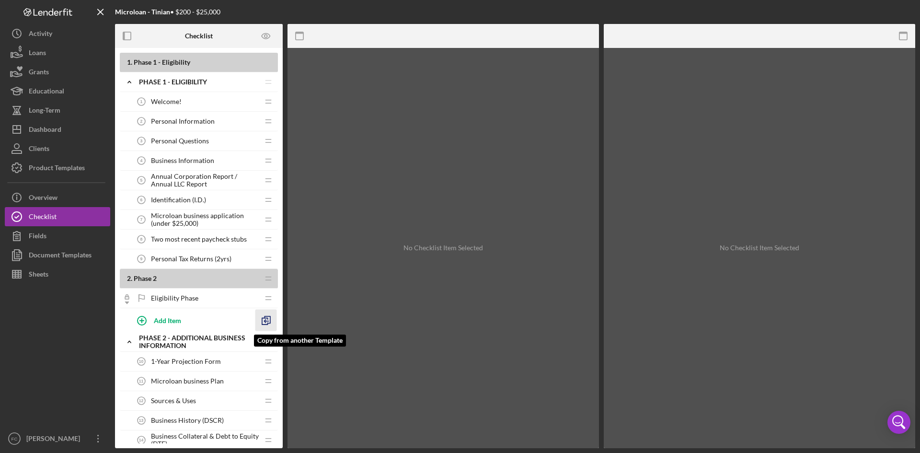
click at [268, 317] on icon "button" at bounding box center [266, 320] width 22 height 22
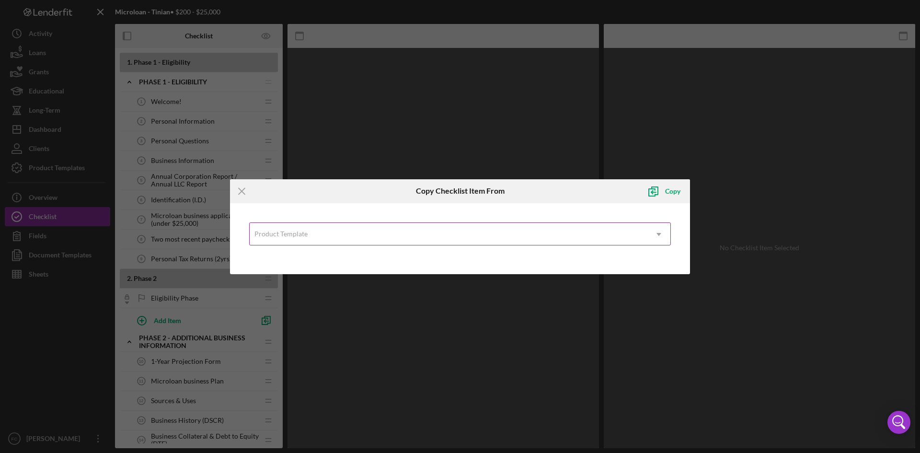
click at [488, 234] on div "Product Template" at bounding box center [448, 234] width 397 height 22
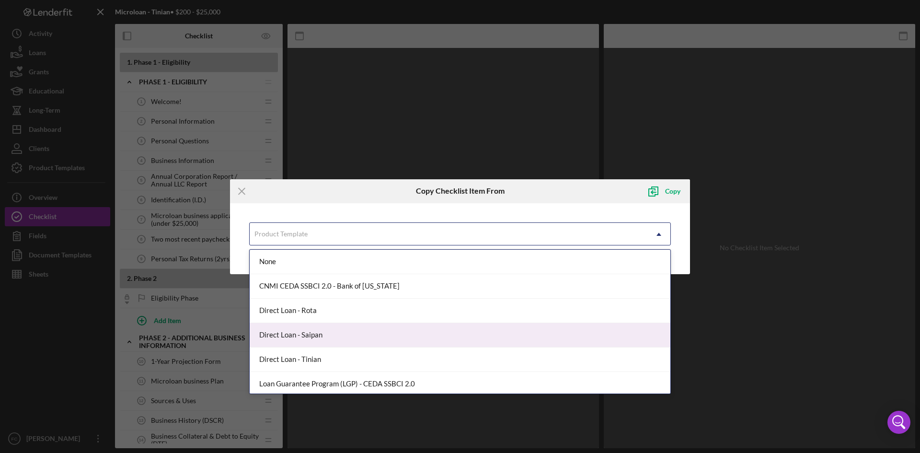
click at [385, 338] on div "Direct Loan - Saipan" at bounding box center [460, 335] width 420 height 24
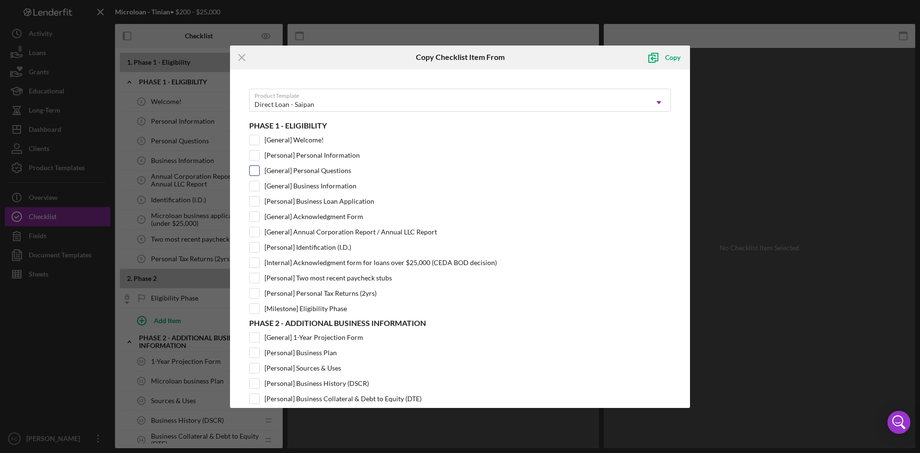
click at [258, 171] on input "[General] Personal Questions" at bounding box center [255, 171] width 10 height 10
checkbox input "true"
click at [666, 56] on div "Copy" at bounding box center [672, 57] width 15 height 19
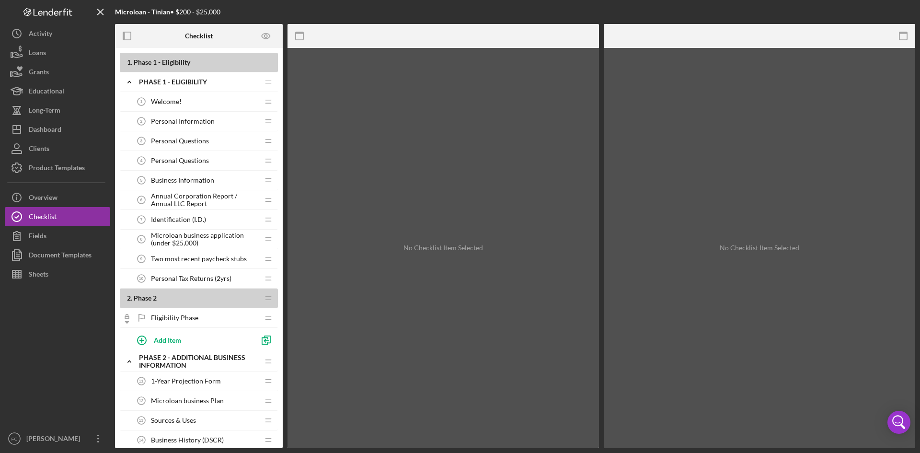
click at [203, 161] on span "Personal Questions" at bounding box center [180, 161] width 58 height 8
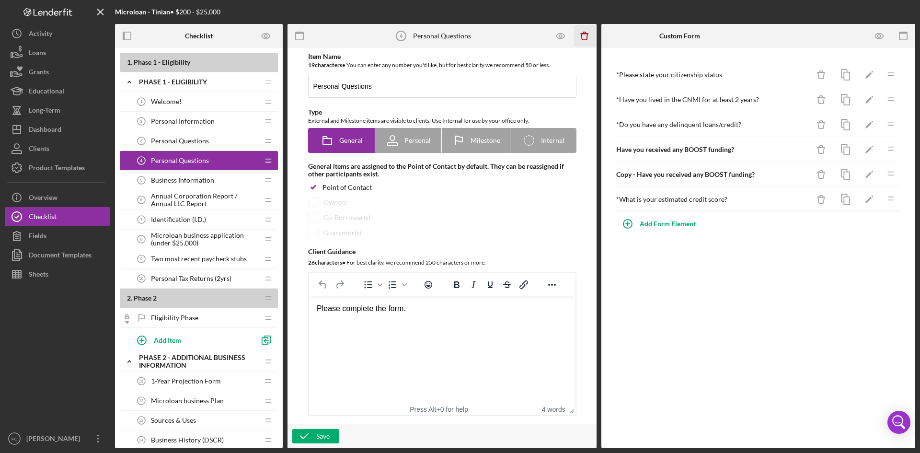
click at [586, 34] on icon "Icon/Delete" at bounding box center [585, 36] width 22 height 22
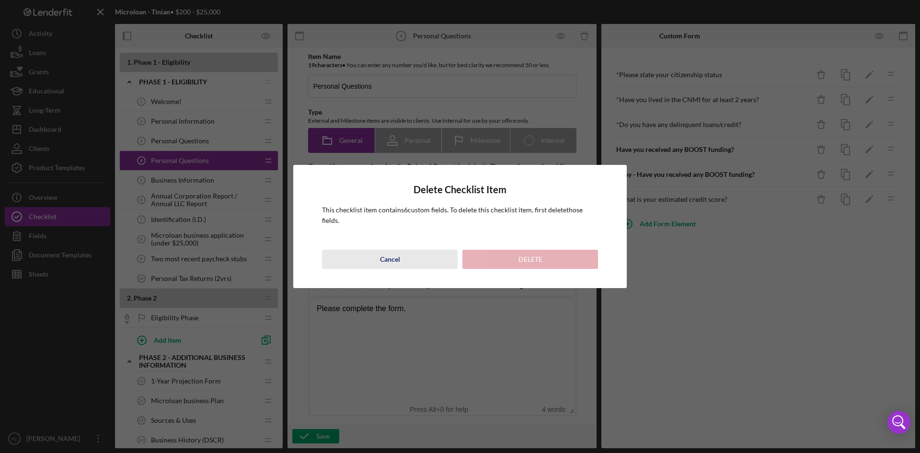
click at [386, 260] on div "Cancel" at bounding box center [390, 259] width 20 height 19
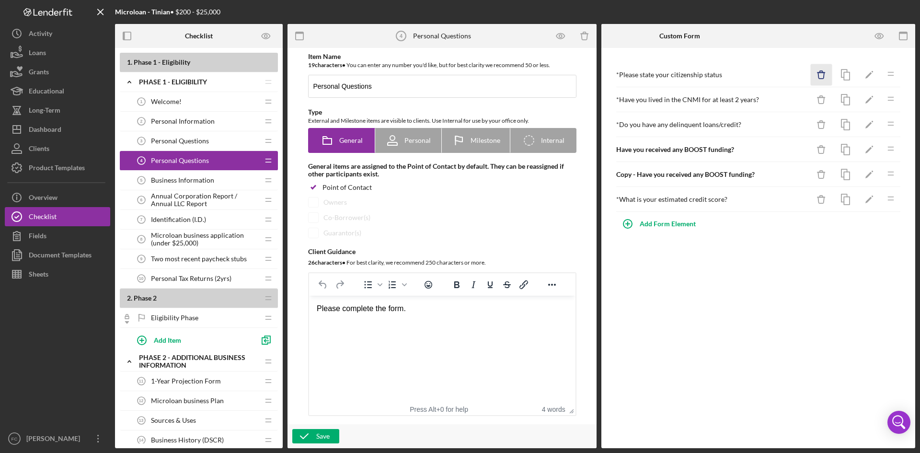
click at [826, 73] on icon "Icon/Delete" at bounding box center [821, 75] width 22 height 22
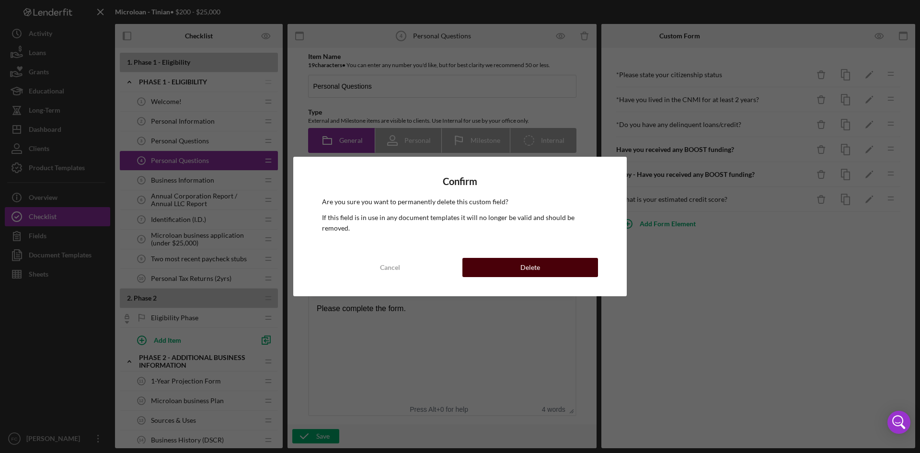
click at [533, 258] on div "Delete" at bounding box center [530, 267] width 20 height 19
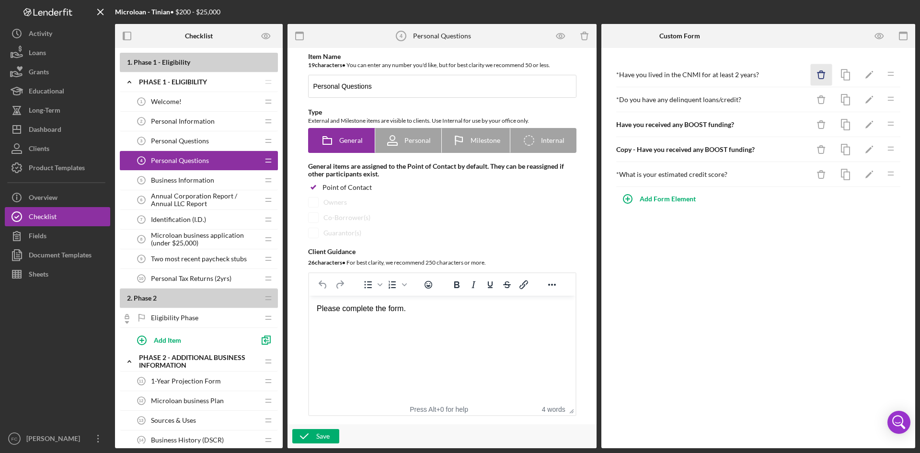
click at [824, 77] on icon "Icon/Delete" at bounding box center [821, 75] width 22 height 22
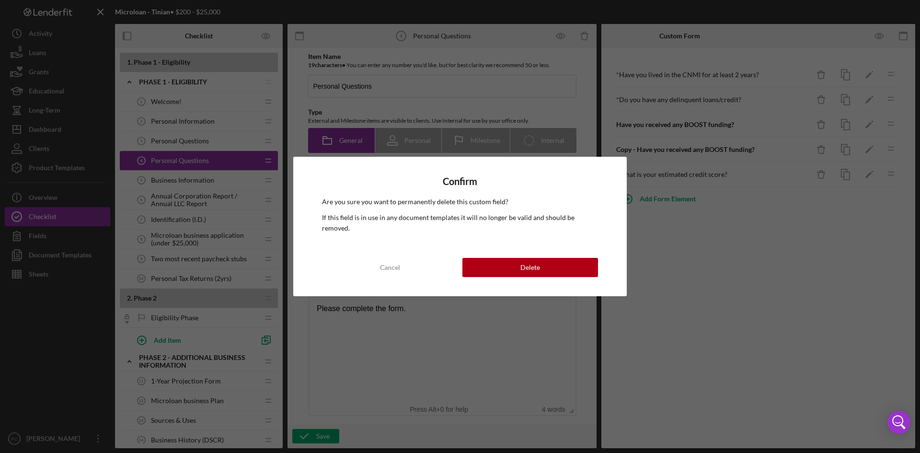
click at [517, 272] on div "Confirm Are you sure you want to permanently delete this custom field? If this …" at bounding box center [459, 226] width 333 height 139
click at [516, 261] on button "Delete" at bounding box center [530, 267] width 136 height 19
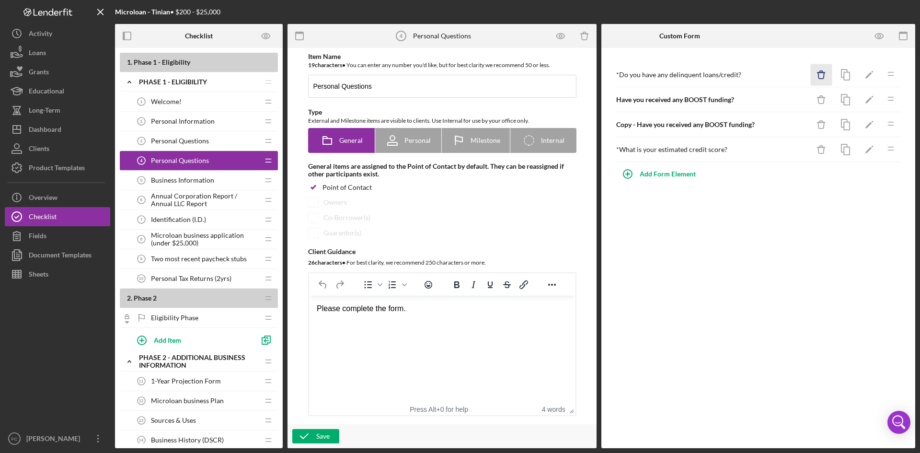
click at [823, 72] on line "button" at bounding box center [820, 72] width 7 height 0
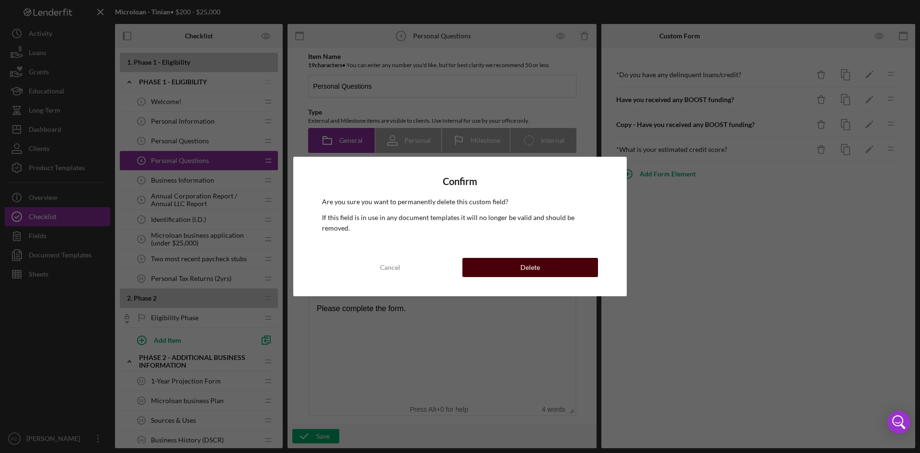
click at [550, 259] on button "Delete" at bounding box center [530, 267] width 136 height 19
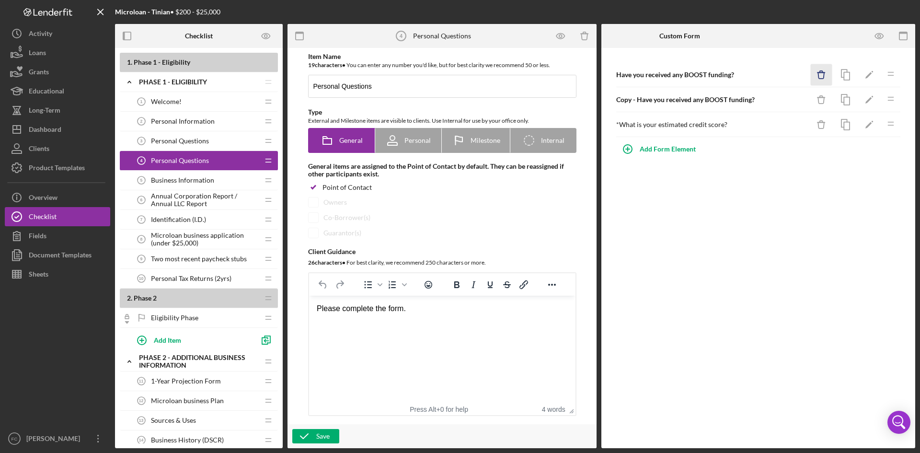
click at [827, 71] on icon "Icon/Delete" at bounding box center [821, 75] width 22 height 22
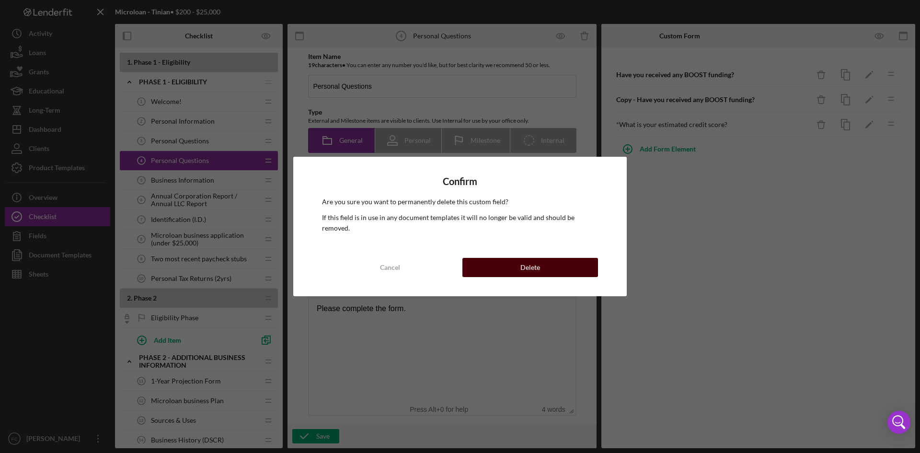
click at [544, 264] on button "Delete" at bounding box center [530, 267] width 136 height 19
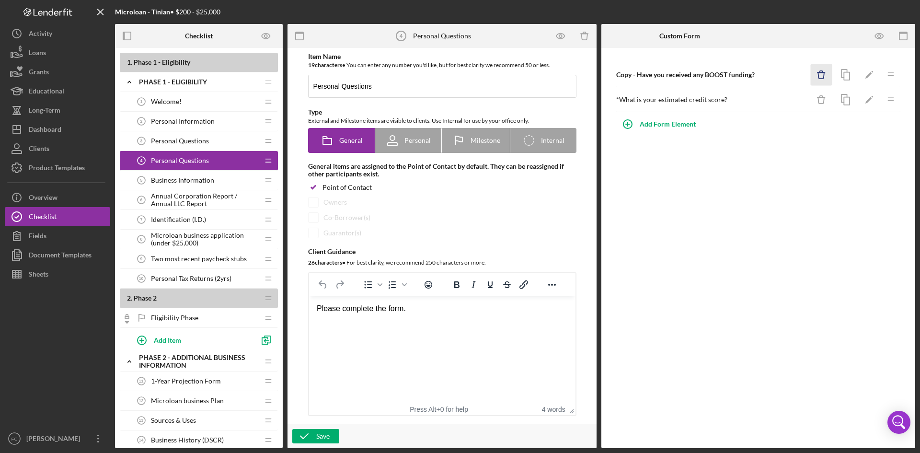
click at [825, 69] on icon "Icon/Delete" at bounding box center [821, 75] width 22 height 22
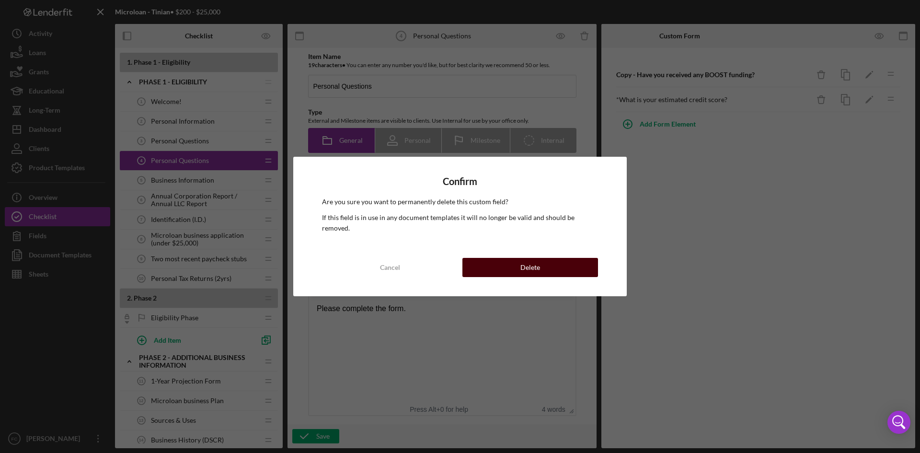
click at [548, 265] on button "Delete" at bounding box center [530, 267] width 136 height 19
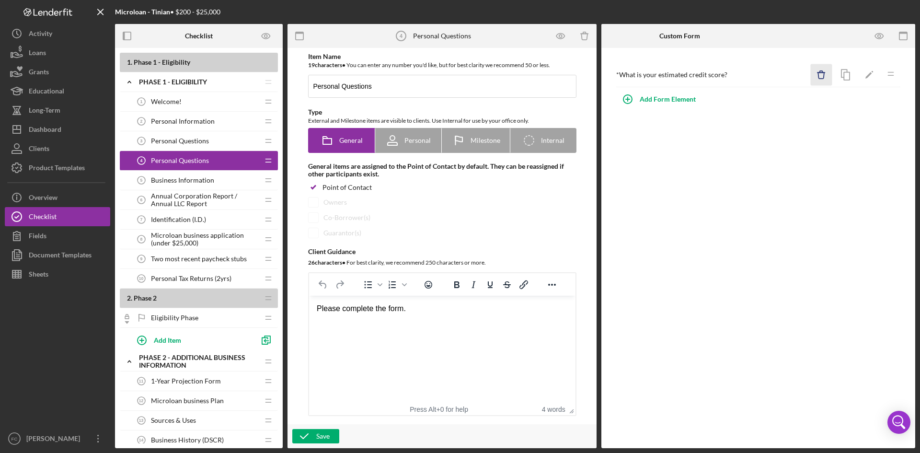
click at [823, 72] on line "button" at bounding box center [820, 72] width 7 height 0
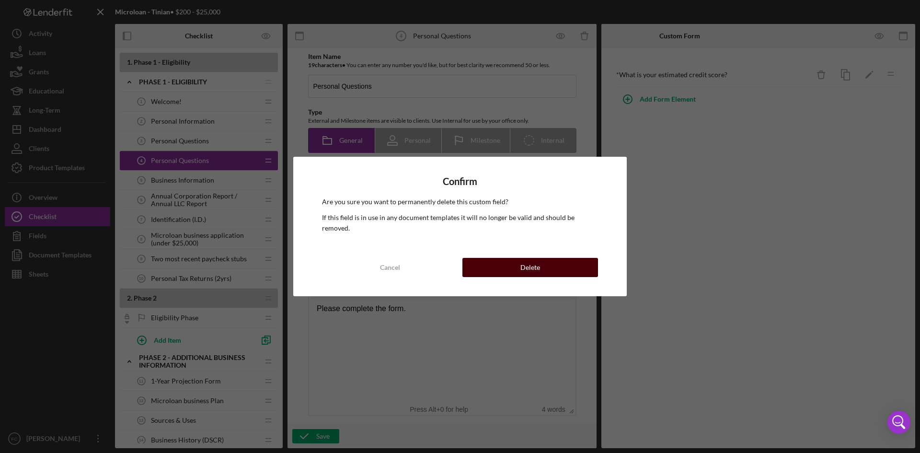
click at [565, 260] on button "Delete" at bounding box center [530, 267] width 136 height 19
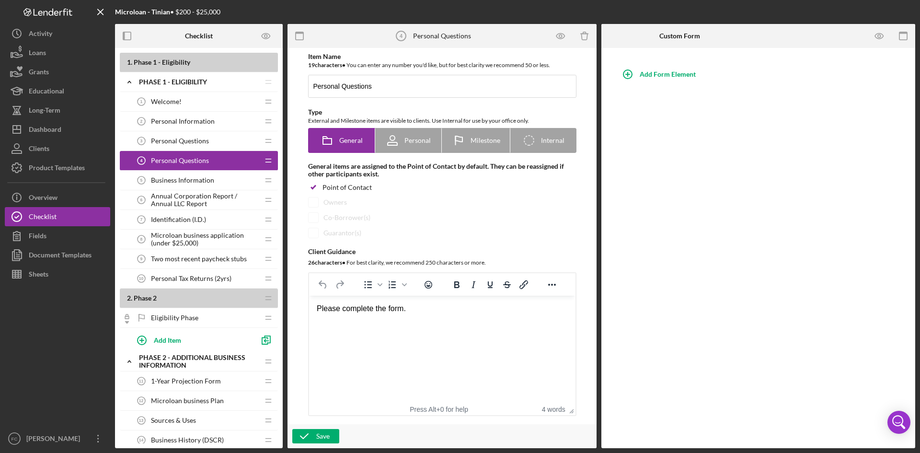
click at [193, 141] on span "Personal Questions" at bounding box center [180, 141] width 58 height 8
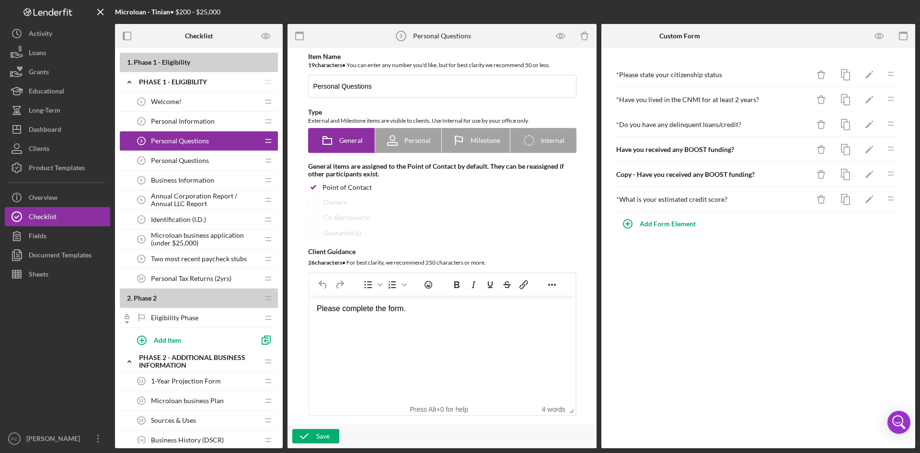
click at [193, 157] on span "Personal Questions" at bounding box center [180, 161] width 58 height 8
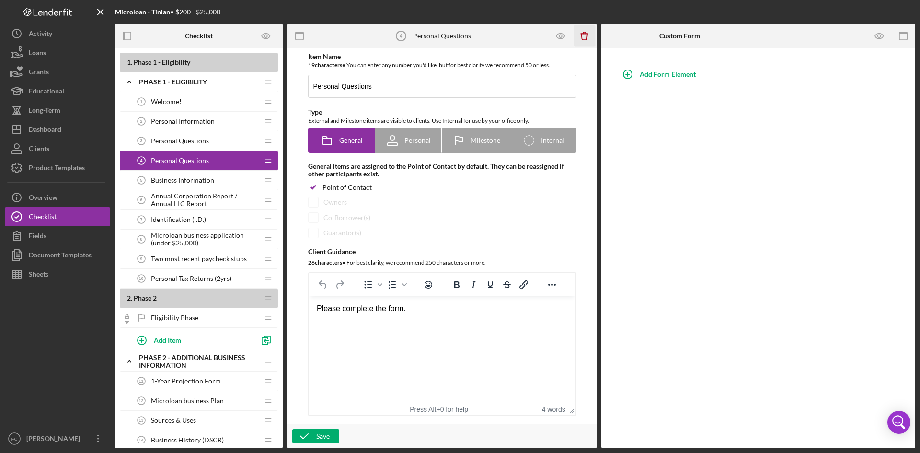
click at [588, 36] on icon "Icon/Delete" at bounding box center [585, 36] width 22 height 22
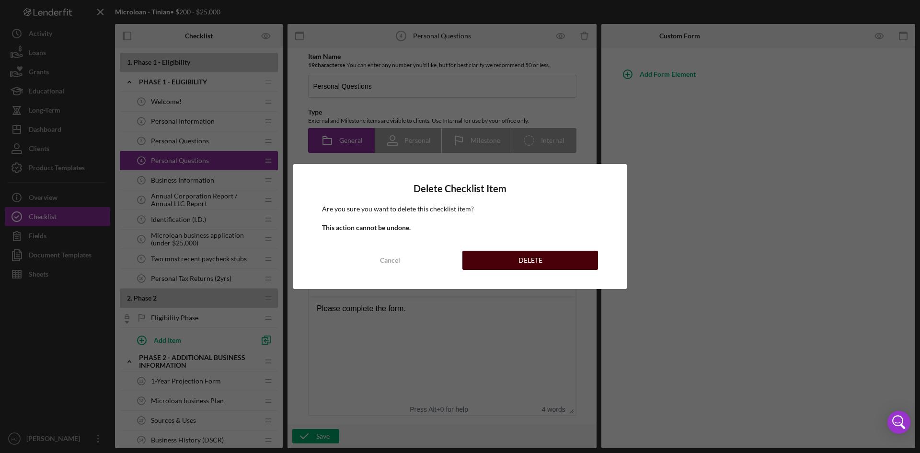
click at [537, 263] on div "DELETE" at bounding box center [530, 259] width 24 height 19
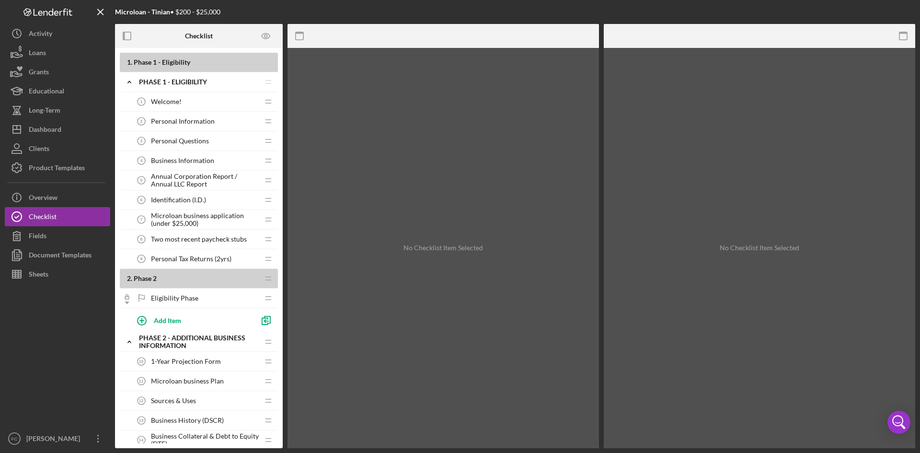
click at [210, 134] on div "Personal Questions 3 Personal Questions" at bounding box center [195, 140] width 127 height 19
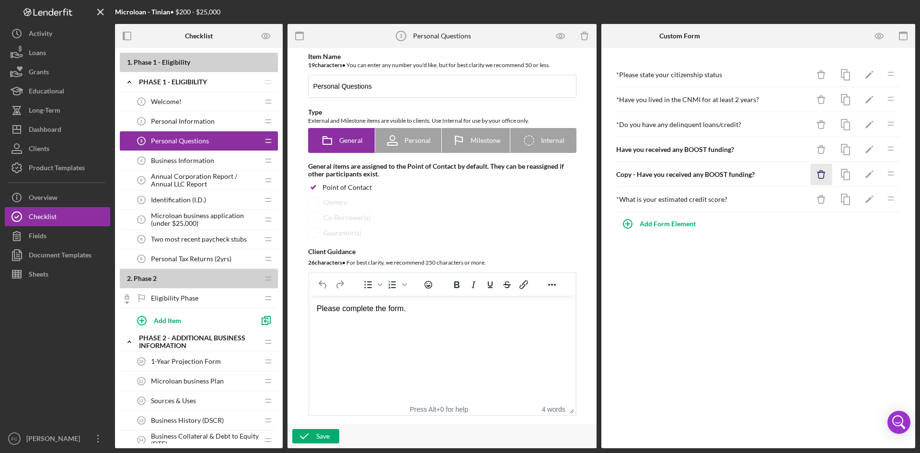
click at [813, 175] on icon "Icon/Delete" at bounding box center [821, 175] width 22 height 22
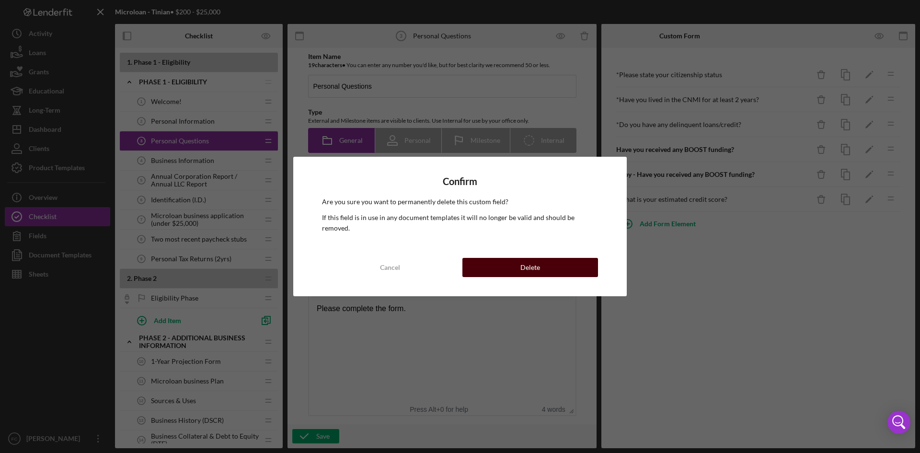
click at [501, 264] on button "Delete" at bounding box center [530, 267] width 136 height 19
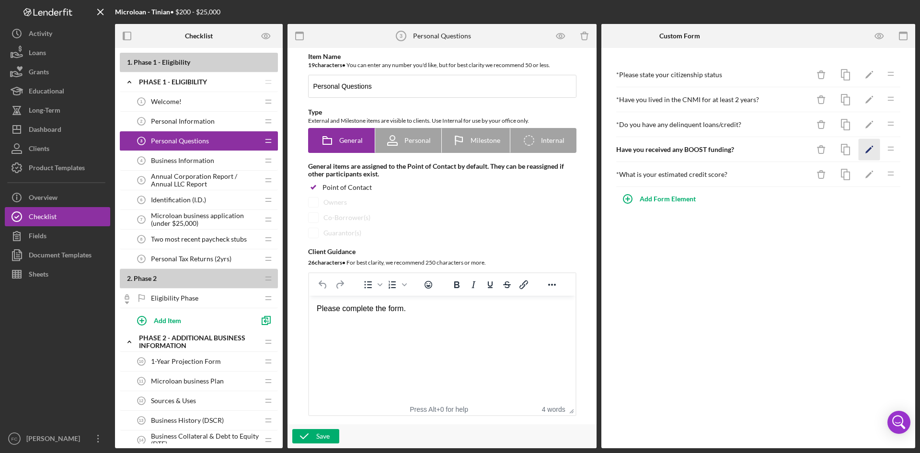
click at [870, 144] on icon "Icon/Edit" at bounding box center [869, 150] width 22 height 22
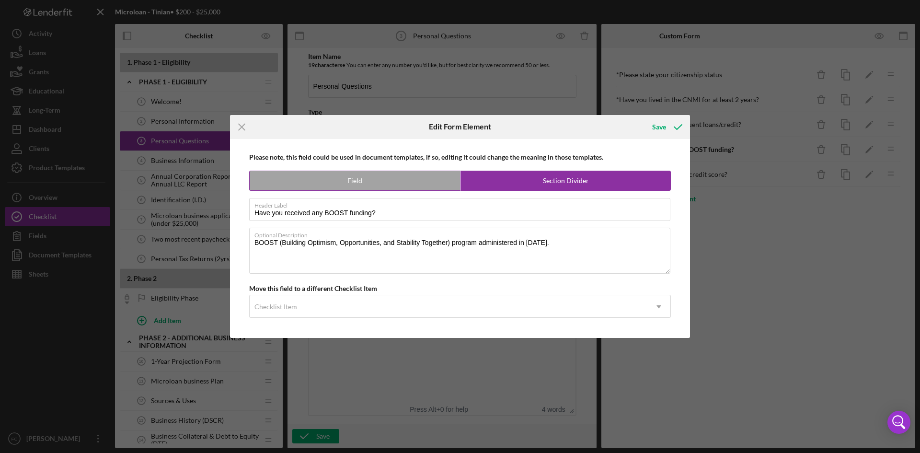
click at [383, 172] on label "Field" at bounding box center [355, 180] width 210 height 19
radio input "true"
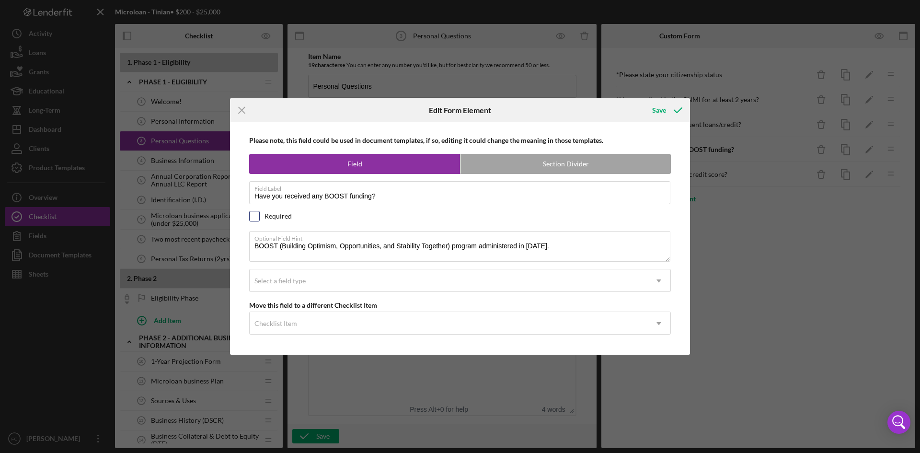
click at [259, 217] on div at bounding box center [254, 216] width 11 height 11
checkbox input "true"
click at [437, 278] on div "Select a field type" at bounding box center [448, 281] width 397 height 22
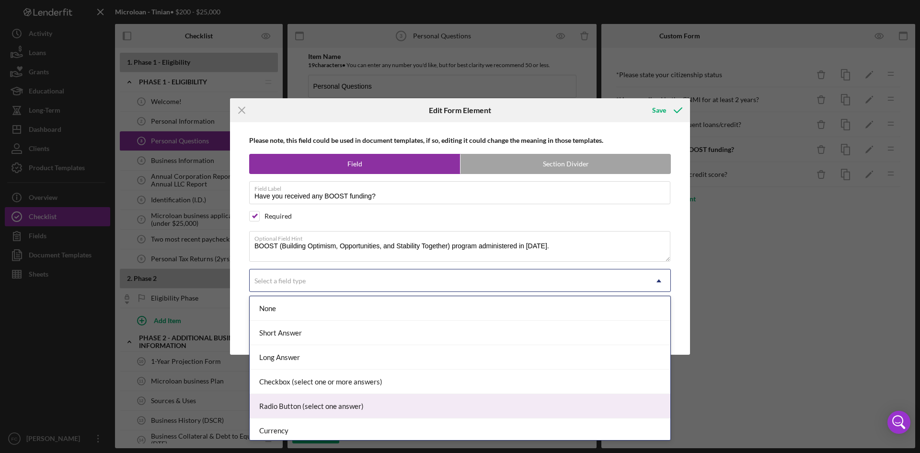
click at [372, 399] on div "Radio Button (select one answer)" at bounding box center [460, 406] width 420 height 24
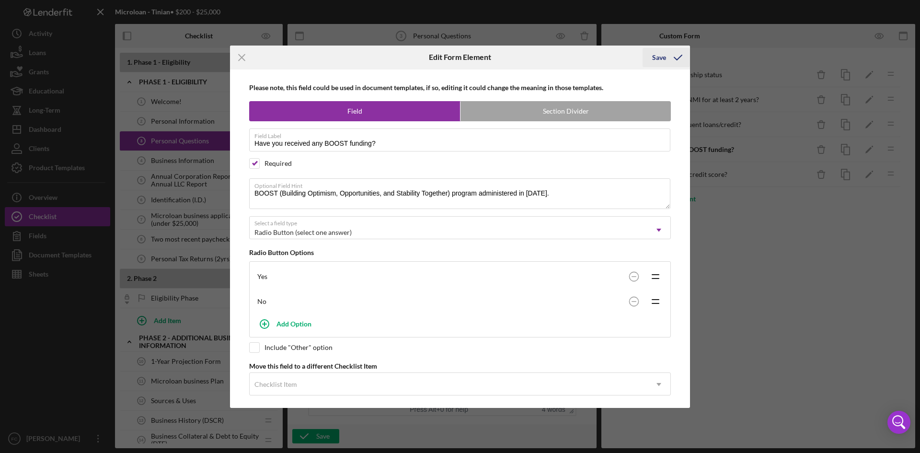
click at [662, 61] on div "Save" at bounding box center [659, 57] width 14 height 19
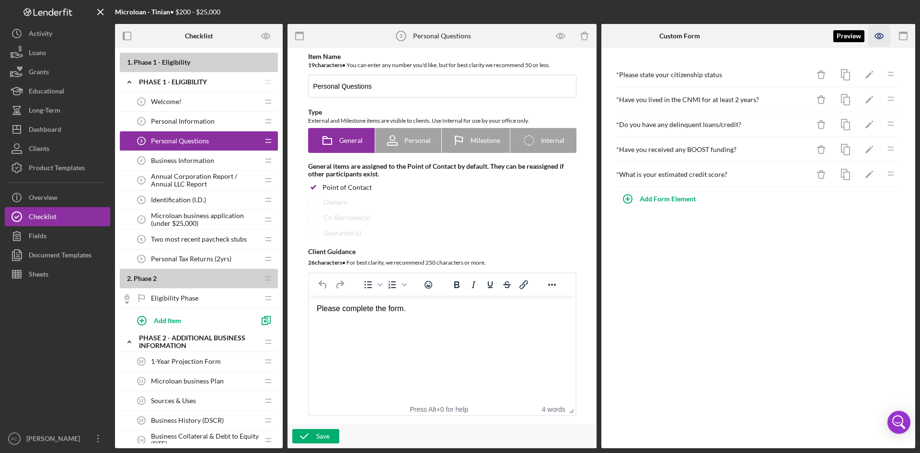
click at [877, 31] on icon "button" at bounding box center [879, 36] width 22 height 22
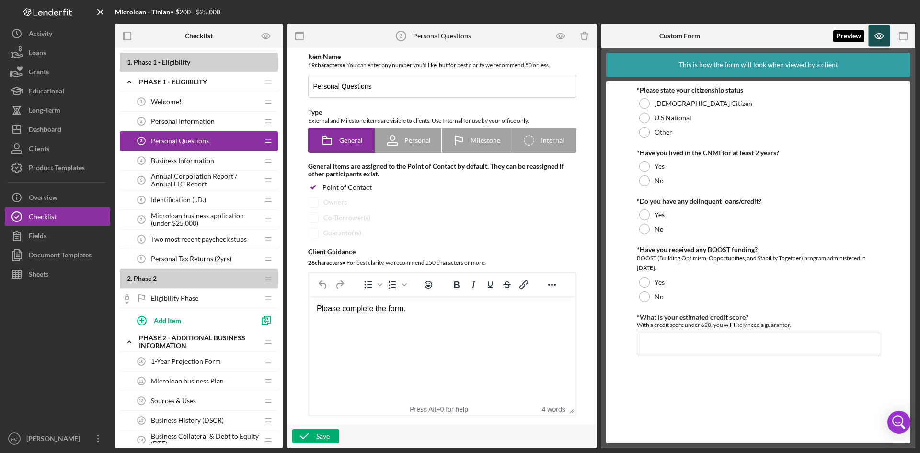
click at [873, 32] on icon "button" at bounding box center [879, 36] width 22 height 22
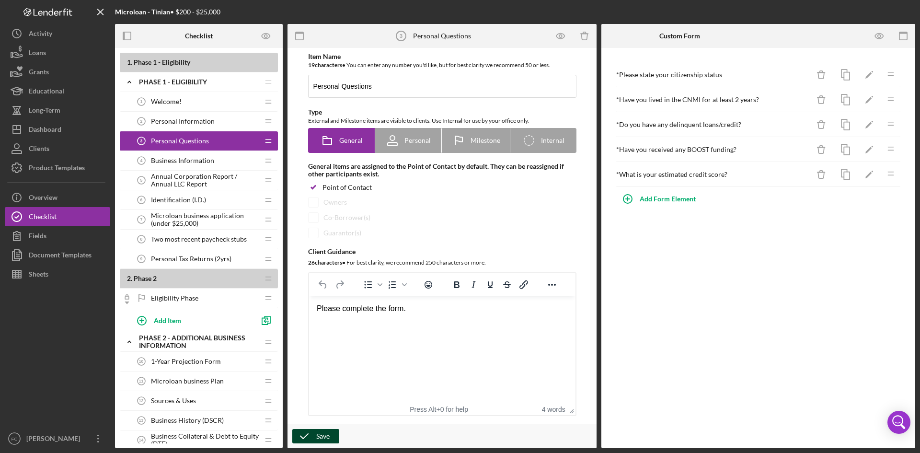
click at [326, 436] on div "Save" at bounding box center [322, 436] width 13 height 14
click at [76, 268] on button "Sheets" at bounding box center [57, 273] width 105 height 19
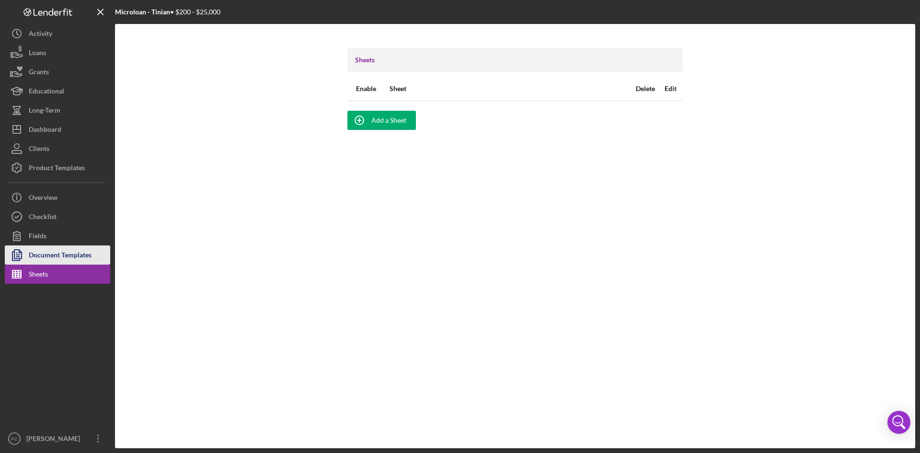
click at [76, 258] on div "Document Templates" at bounding box center [60, 256] width 63 height 22
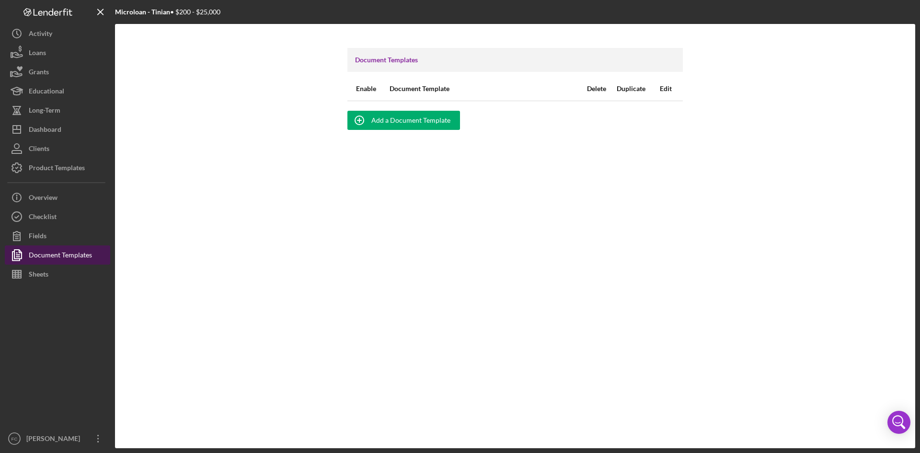
click at [68, 249] on div "Document Templates" at bounding box center [60, 256] width 63 height 22
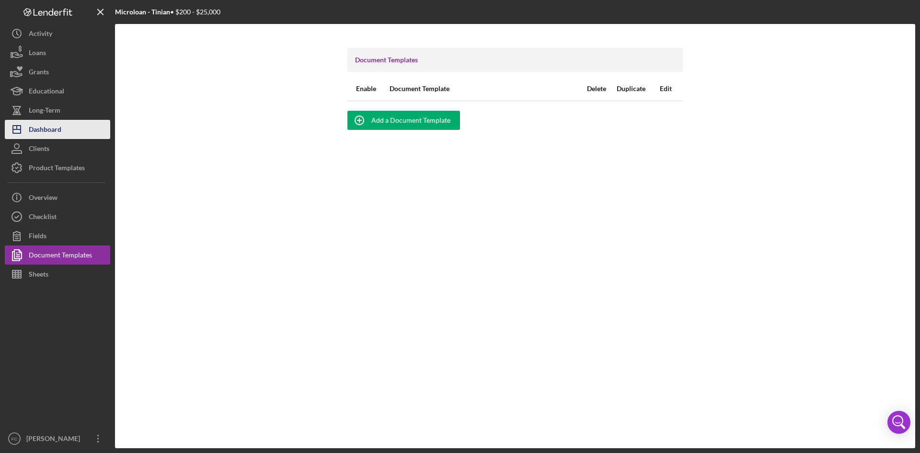
click at [71, 125] on button "Icon/Dashboard Dashboard" at bounding box center [57, 129] width 105 height 19
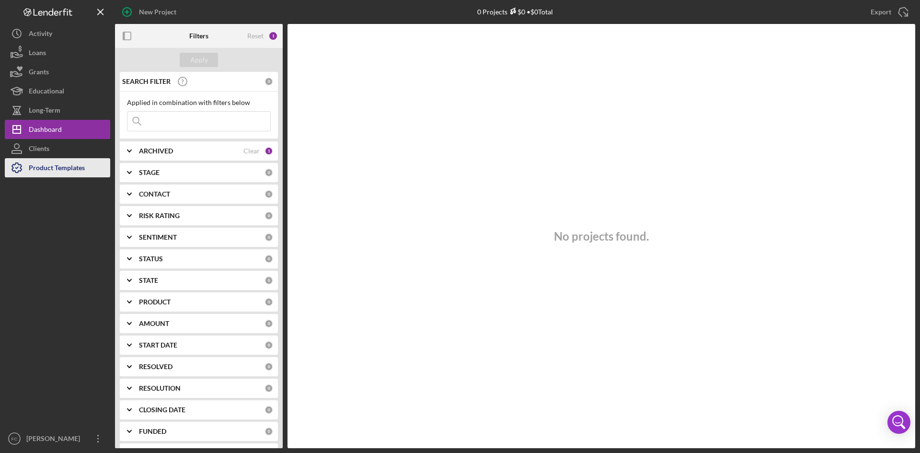
click at [73, 163] on div "Product Templates" at bounding box center [57, 169] width 56 height 22
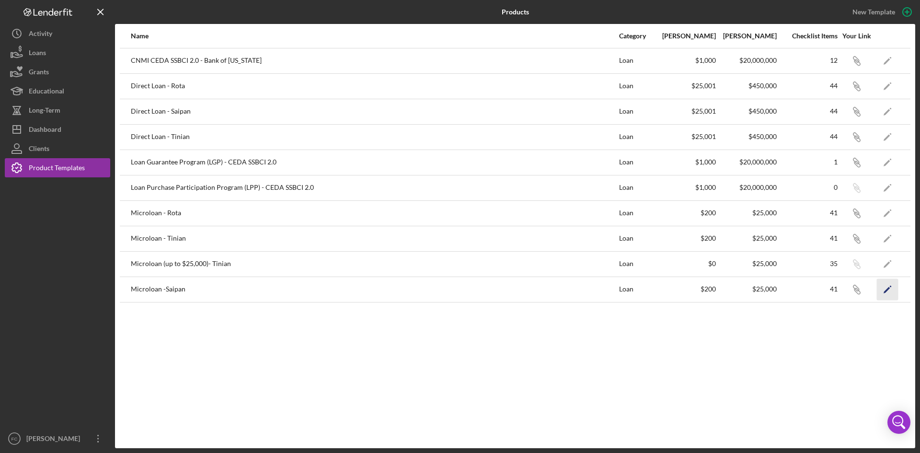
click at [895, 284] on icon "Icon/Edit" at bounding box center [887, 289] width 22 height 22
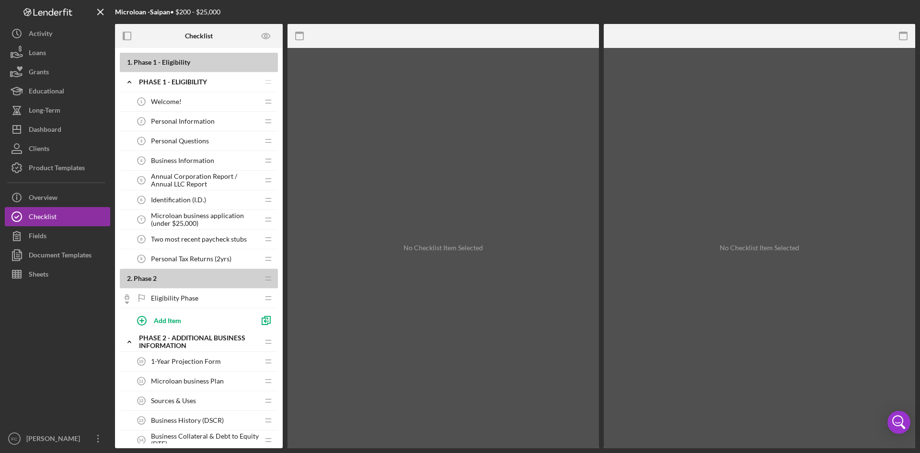
click at [206, 145] on span "Personal Questions" at bounding box center [180, 141] width 58 height 8
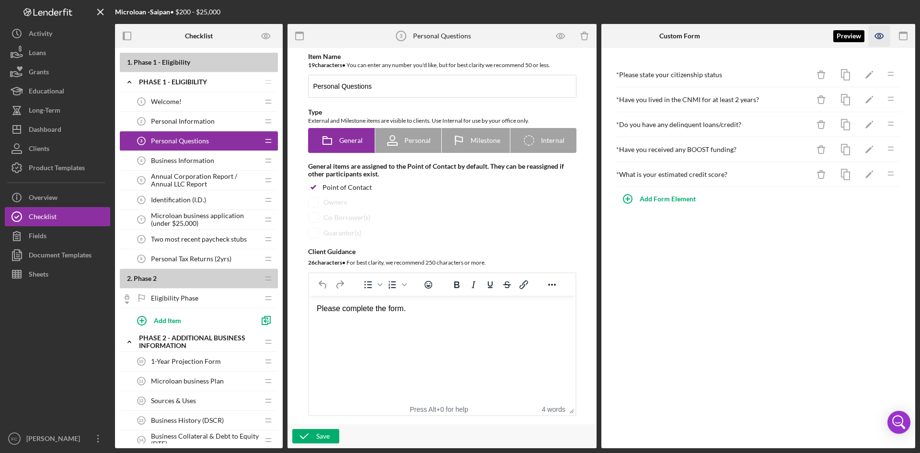
click at [879, 34] on icon "button" at bounding box center [878, 36] width 8 height 5
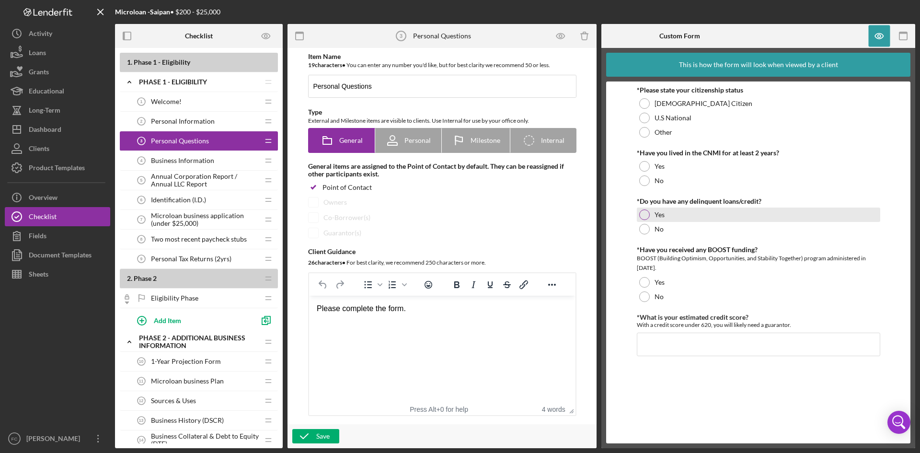
click at [646, 216] on div at bounding box center [644, 214] width 11 height 11
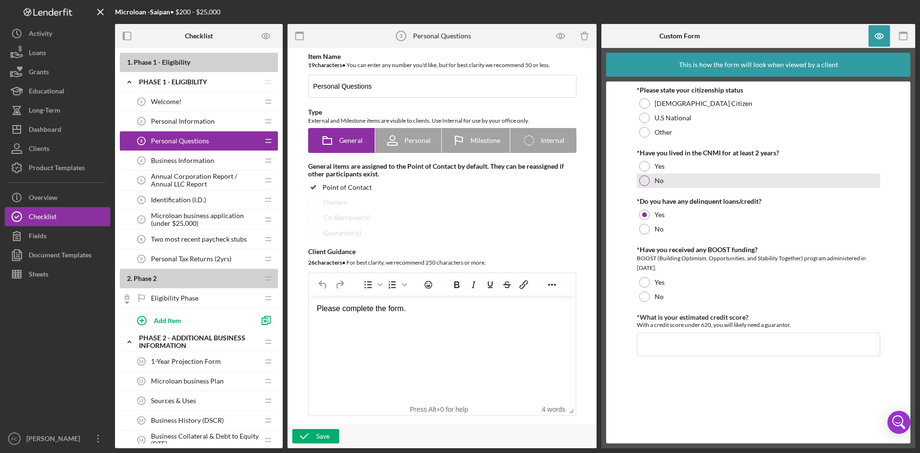
click at [644, 180] on div at bounding box center [644, 180] width 11 height 11
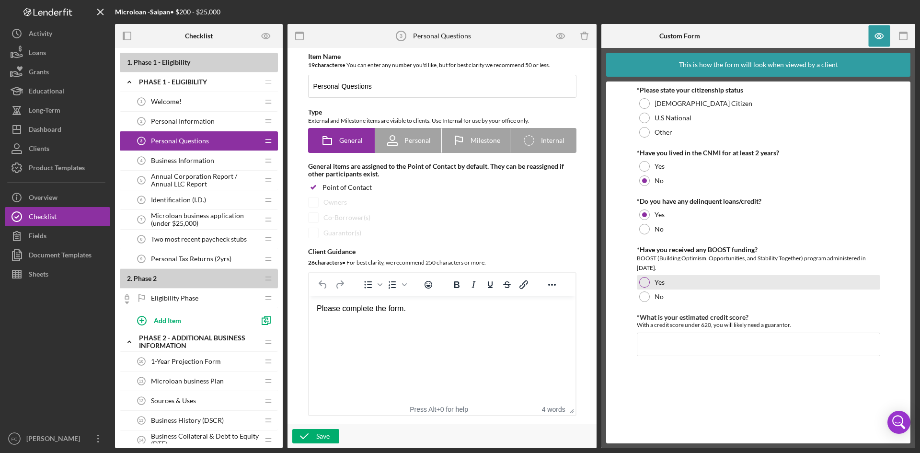
click at [649, 281] on div "Yes" at bounding box center [757, 282] width 243 height 14
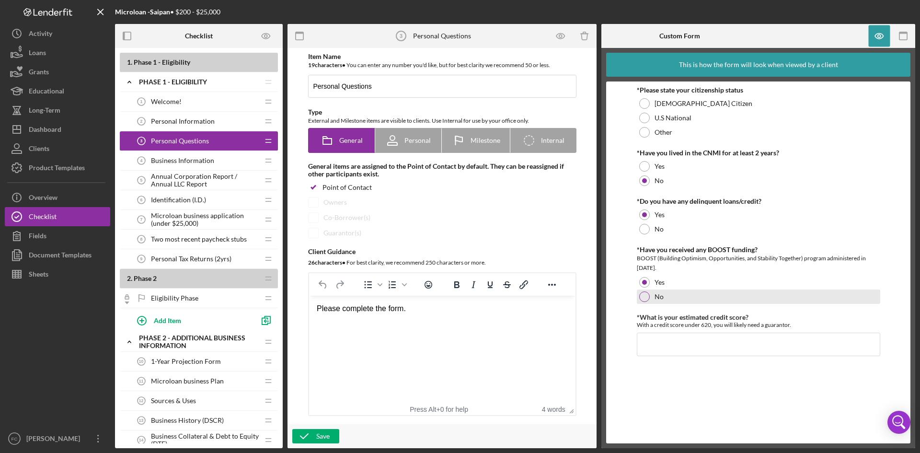
click at [647, 294] on div at bounding box center [644, 296] width 11 height 11
click at [641, 272] on div "BOOST (Building Optimism, Opportunities, and Stability Together) program admini…" at bounding box center [757, 262] width 243 height 19
drag, startPoint x: 648, startPoint y: 218, endPoint x: 656, endPoint y: 201, distance: 19.1
click at [647, 216] on div at bounding box center [644, 214] width 11 height 11
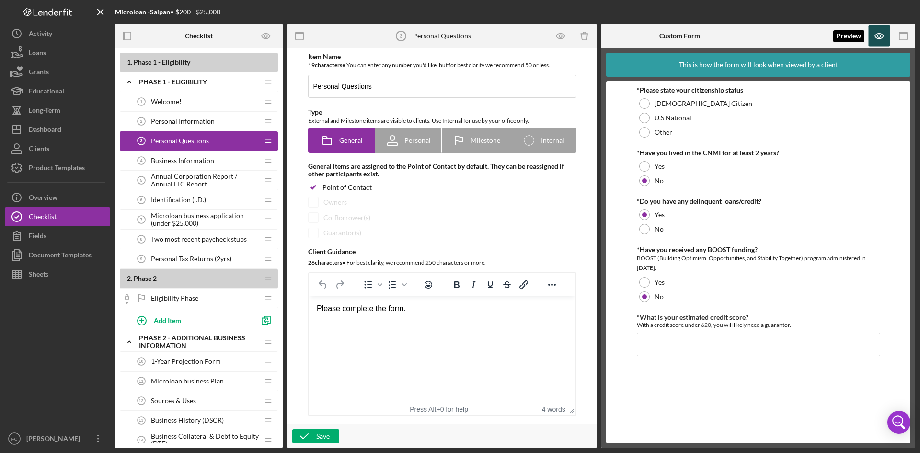
click at [877, 37] on icon "button" at bounding box center [879, 36] width 22 height 22
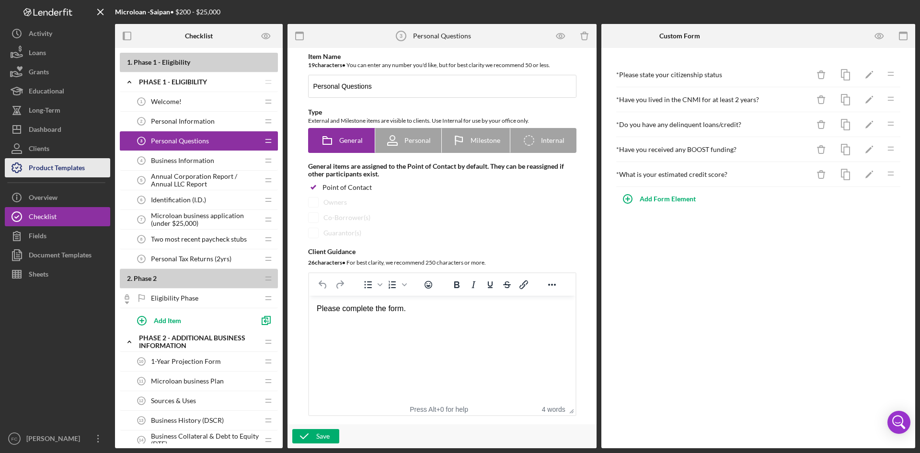
click at [74, 167] on div "Product Templates" at bounding box center [57, 169] width 56 height 22
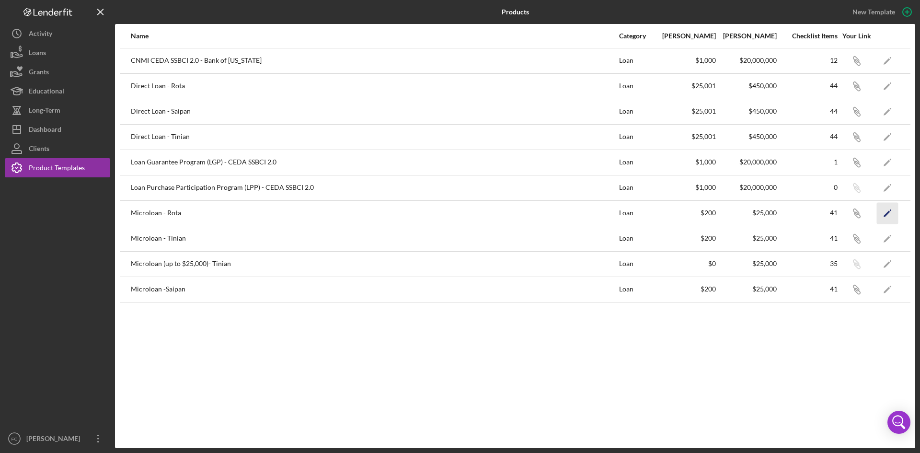
click at [885, 210] on icon "Icon/Edit" at bounding box center [887, 213] width 22 height 22
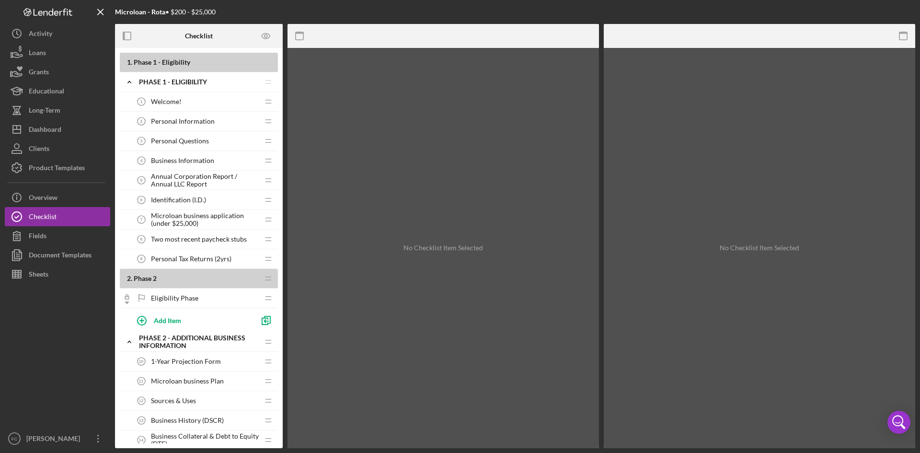
click at [208, 152] on div "Business Information 4 Business Information" at bounding box center [195, 160] width 127 height 19
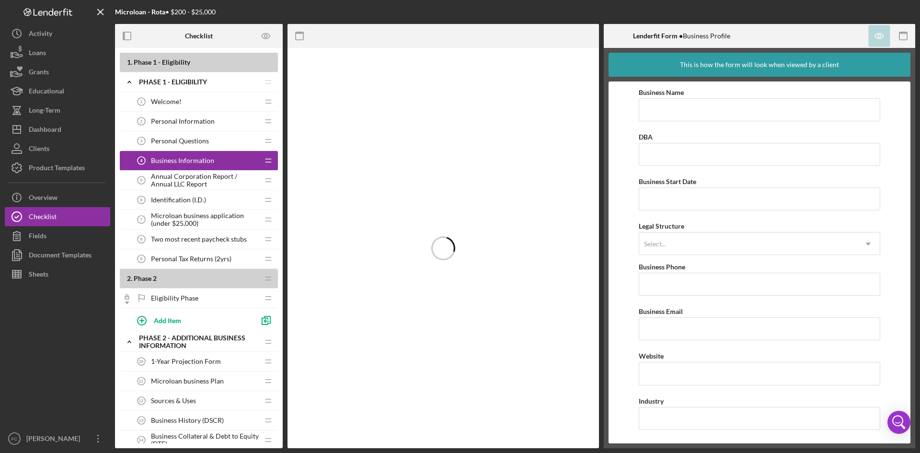
click at [206, 144] on span "Personal Questions" at bounding box center [180, 141] width 58 height 8
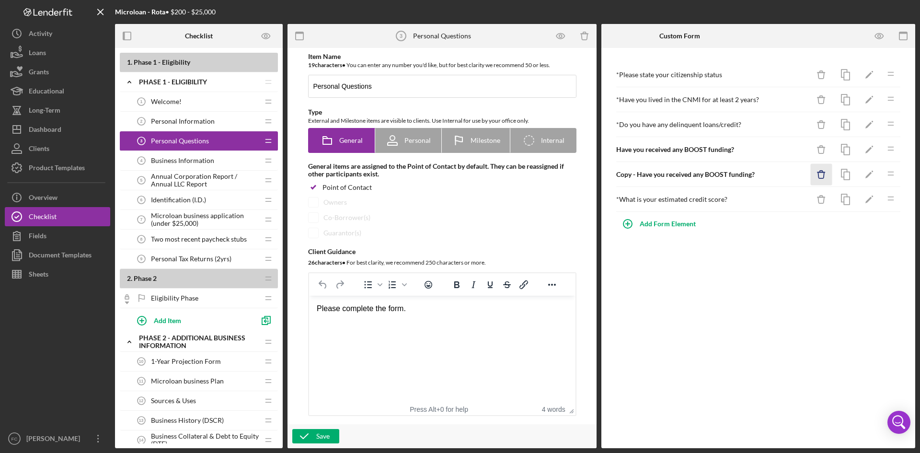
click at [822, 168] on icon "Icon/Delete" at bounding box center [821, 175] width 22 height 22
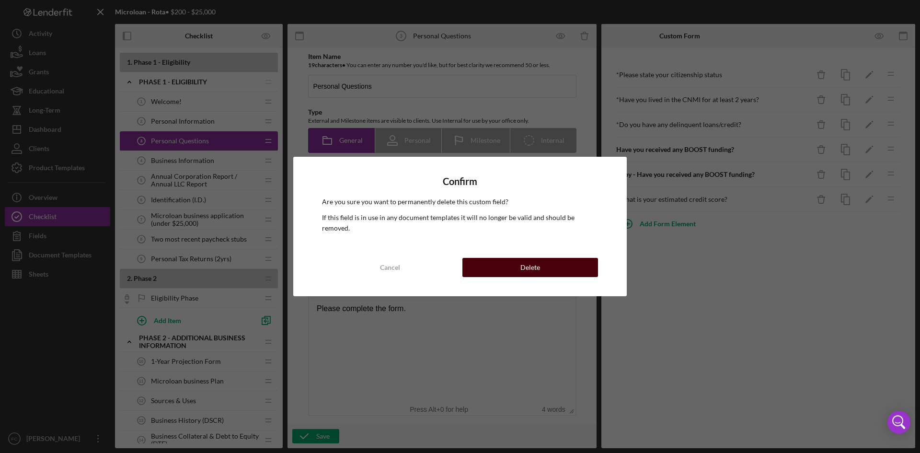
click at [562, 263] on button "Delete" at bounding box center [530, 267] width 136 height 19
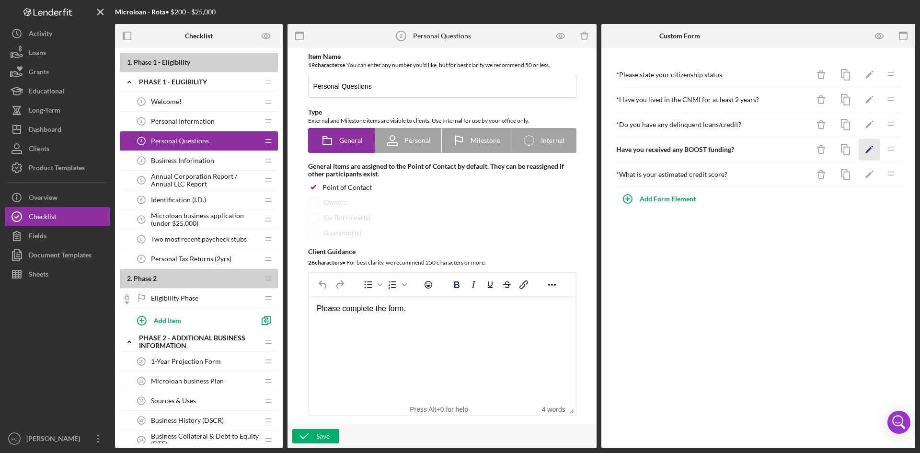
click at [867, 148] on icon "Icon/Edit" at bounding box center [869, 150] width 22 height 22
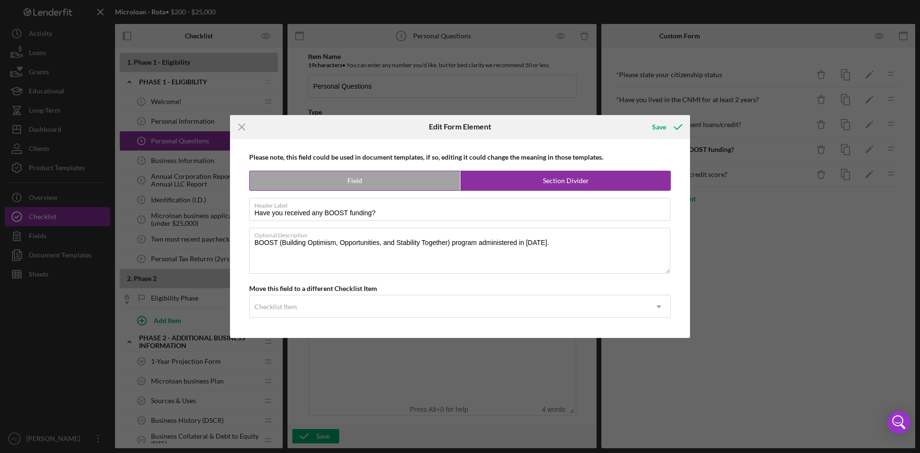
click at [350, 182] on label "Field" at bounding box center [355, 180] width 210 height 19
radio input "true"
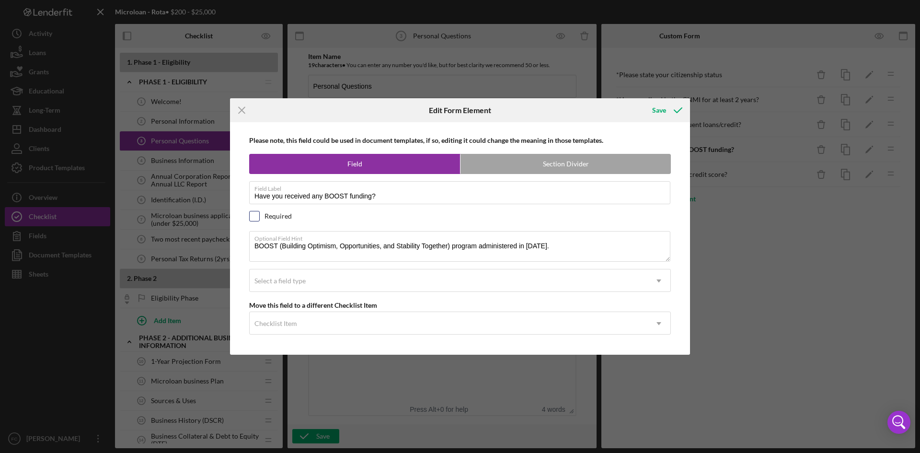
click at [257, 215] on input "checkbox" at bounding box center [255, 216] width 10 height 10
checkbox input "true"
click at [382, 278] on div "Select a field type" at bounding box center [448, 281] width 397 height 22
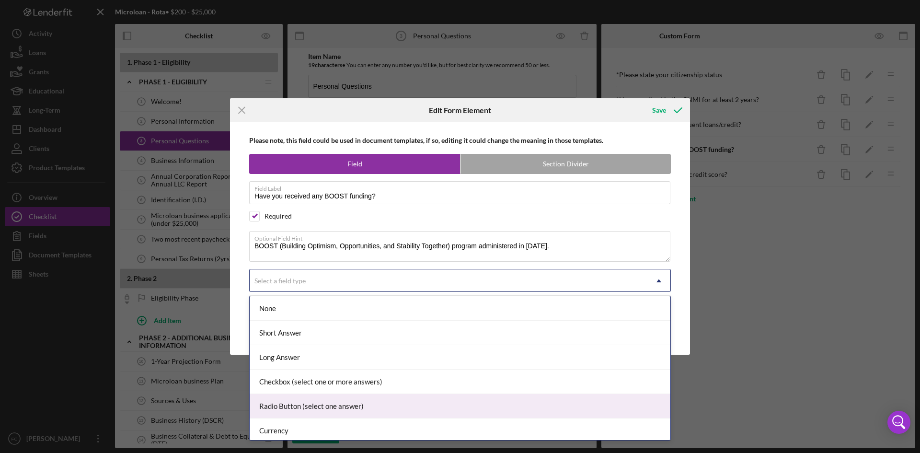
click at [318, 402] on div "Radio Button (select one answer)" at bounding box center [460, 406] width 420 height 24
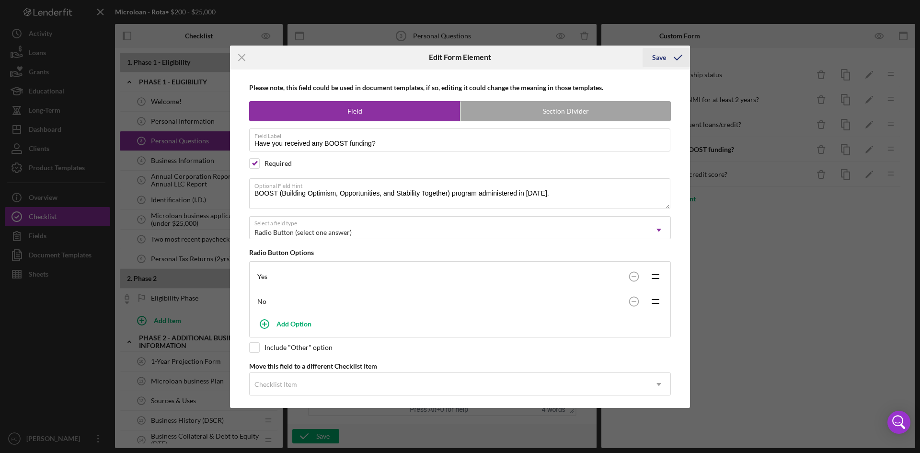
click at [656, 58] on div "Save" at bounding box center [659, 57] width 14 height 19
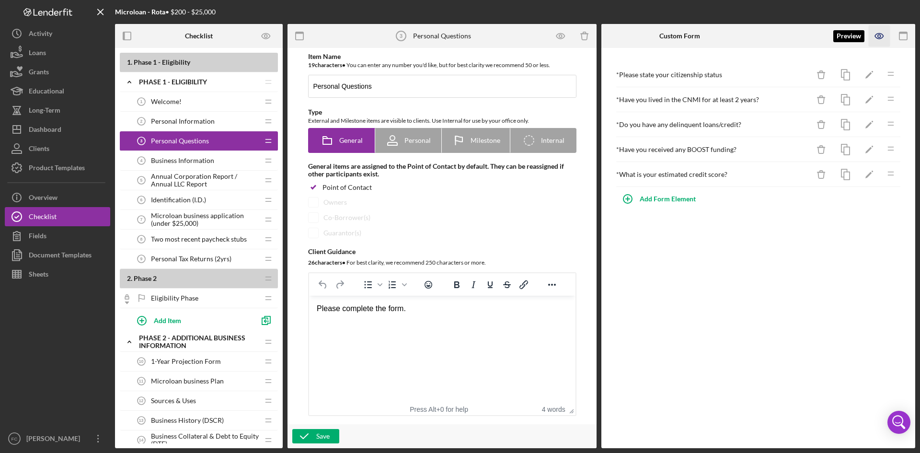
click at [878, 34] on icon "button" at bounding box center [878, 35] width 3 height 3
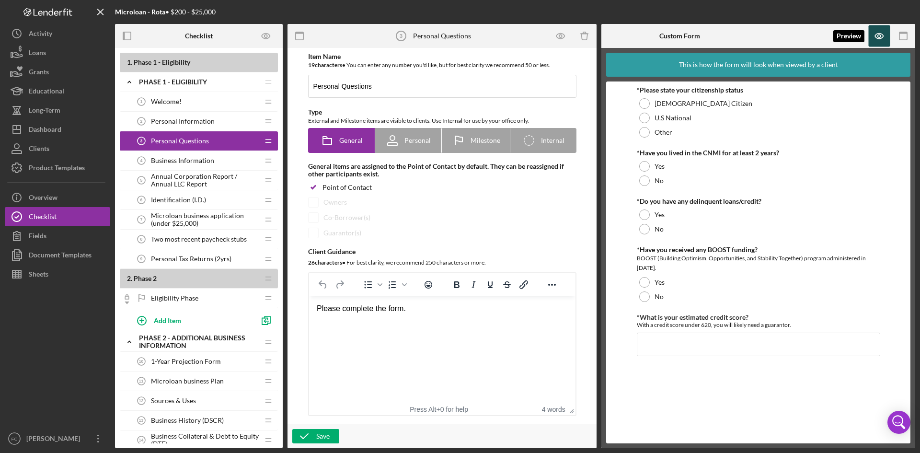
click at [872, 33] on icon "button" at bounding box center [879, 36] width 22 height 22
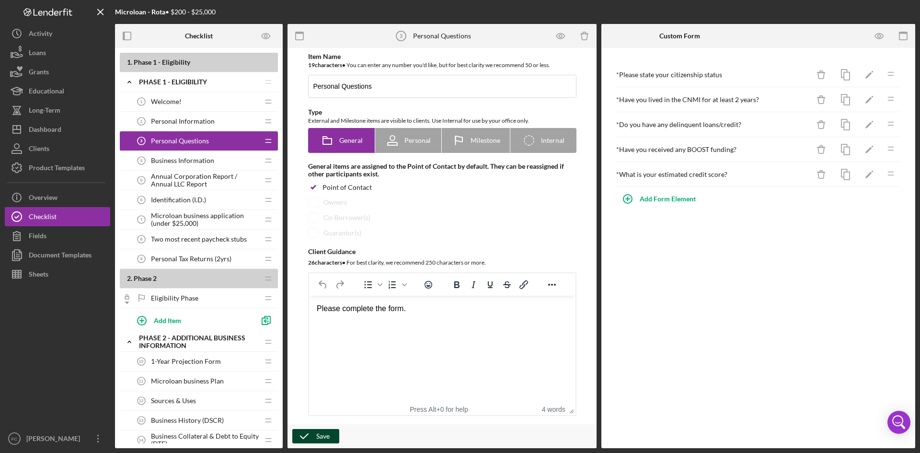
click at [308, 432] on icon "button" at bounding box center [304, 436] width 24 height 24
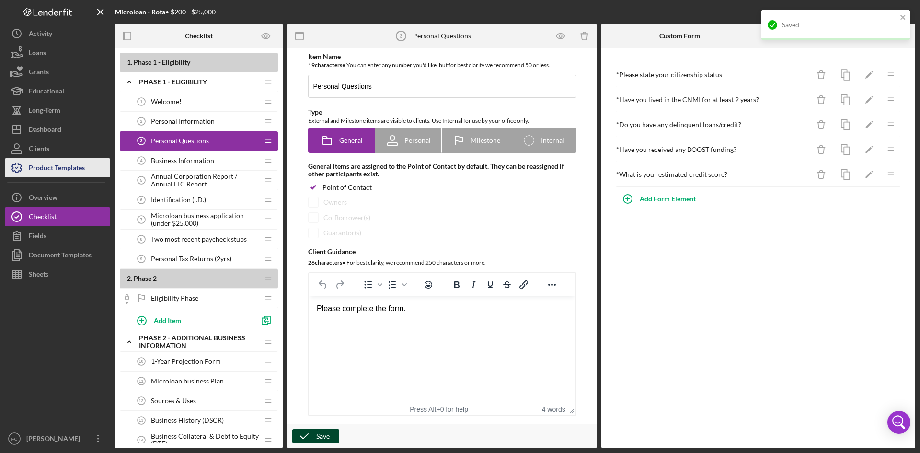
click at [54, 170] on div "Product Templates" at bounding box center [57, 169] width 56 height 22
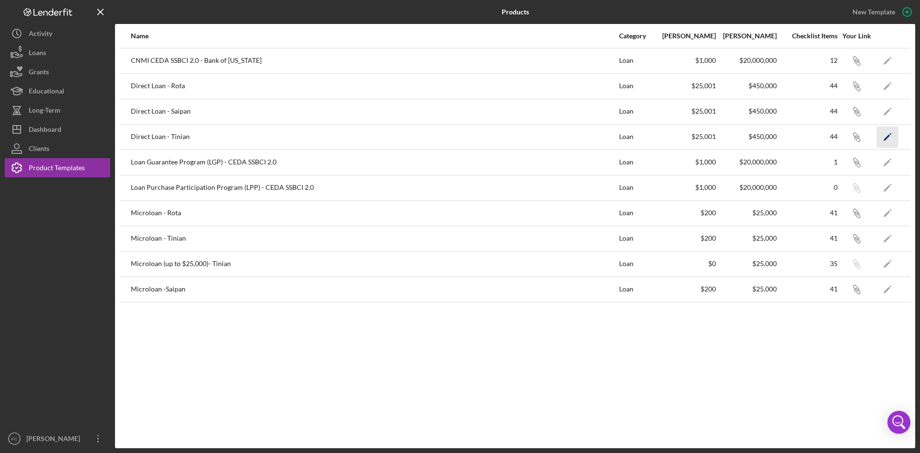
click at [890, 133] on icon "button" at bounding box center [890, 134] width 2 height 2
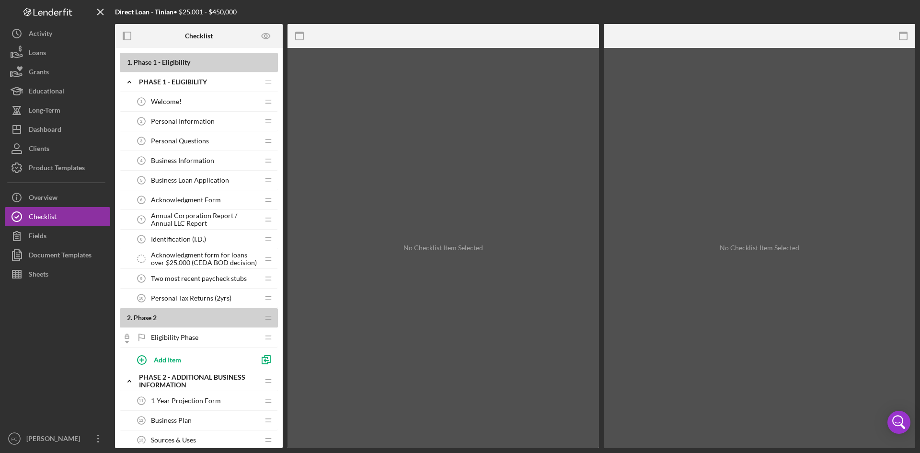
click at [209, 138] on div "Personal Questions 3 Personal Questions" at bounding box center [195, 140] width 127 height 19
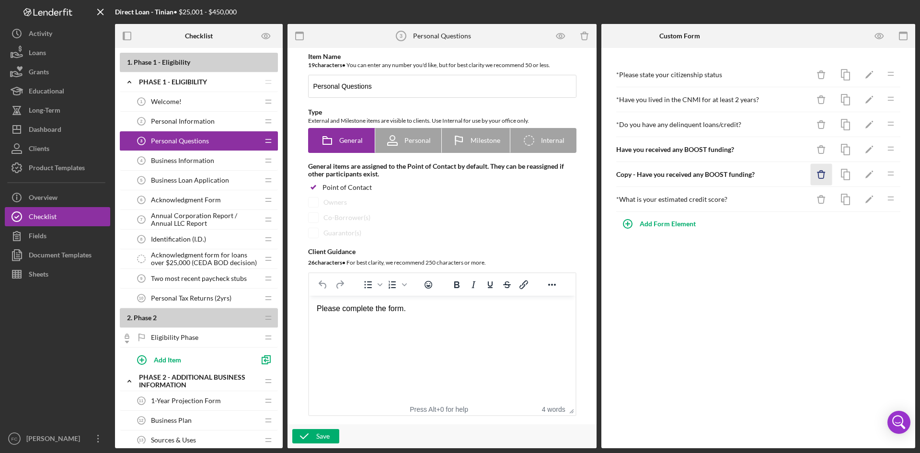
click at [817, 169] on icon "Icon/Delete" at bounding box center [821, 175] width 22 height 22
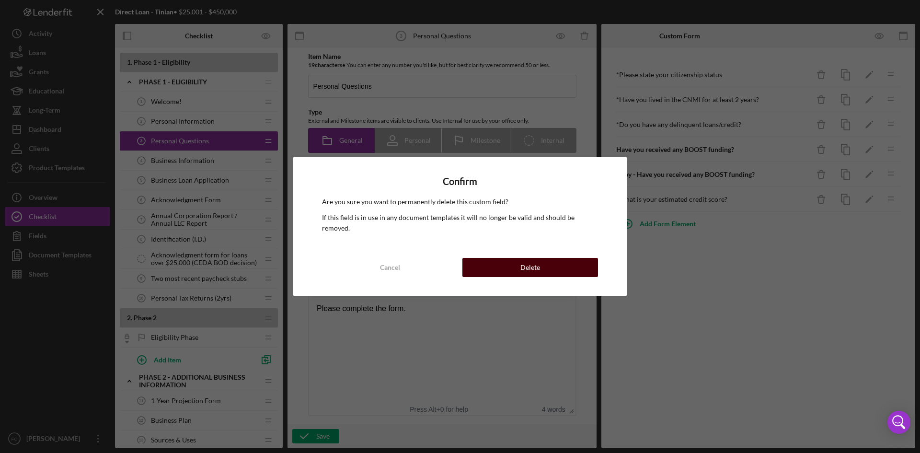
click at [587, 259] on button "Delete" at bounding box center [530, 267] width 136 height 19
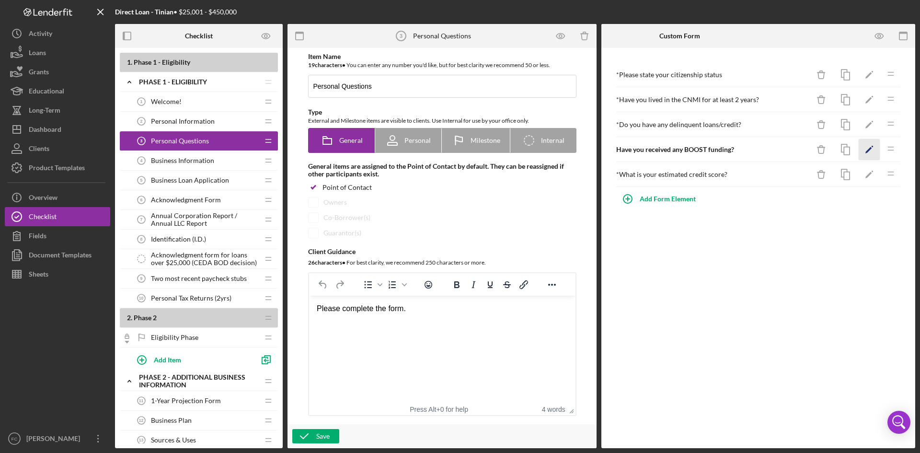
click at [868, 151] on polygon "button" at bounding box center [868, 150] width 7 height 7
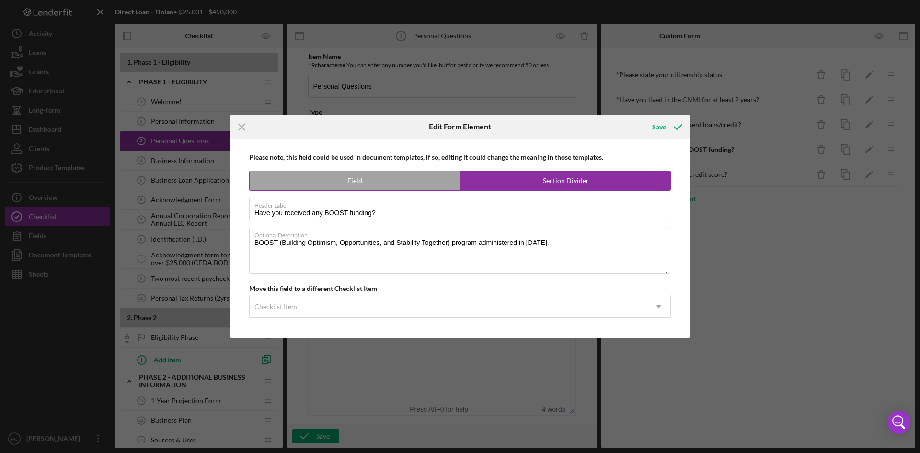
click at [428, 183] on label "Field" at bounding box center [355, 180] width 210 height 19
radio input "true"
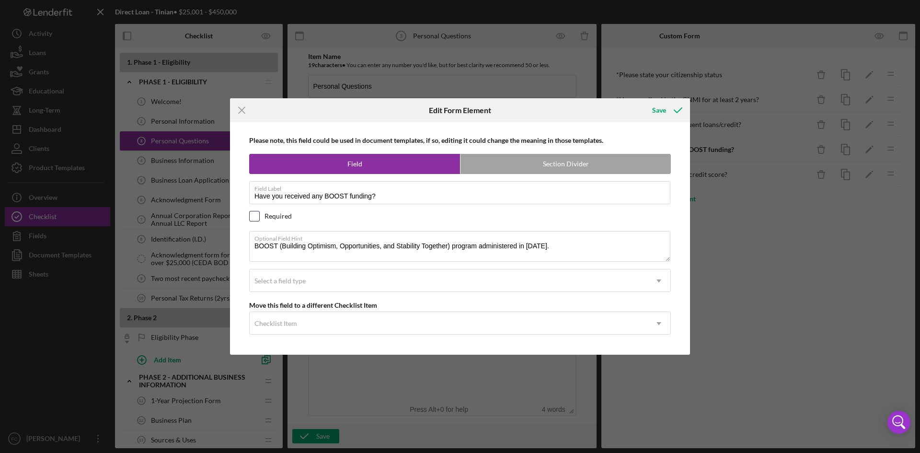
click at [253, 217] on input "checkbox" at bounding box center [255, 216] width 10 height 10
checkbox input "true"
click at [342, 285] on div "Select a field type" at bounding box center [448, 281] width 397 height 22
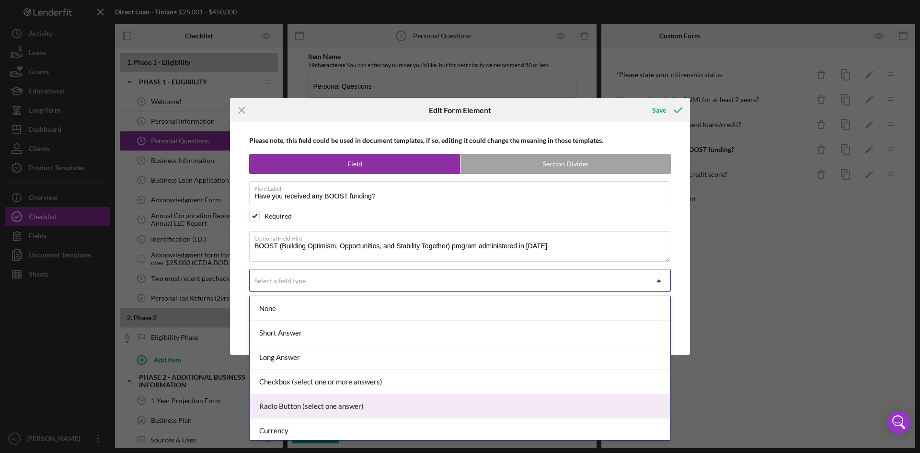
click at [316, 406] on div "Radio Button (select one answer)" at bounding box center [460, 406] width 420 height 24
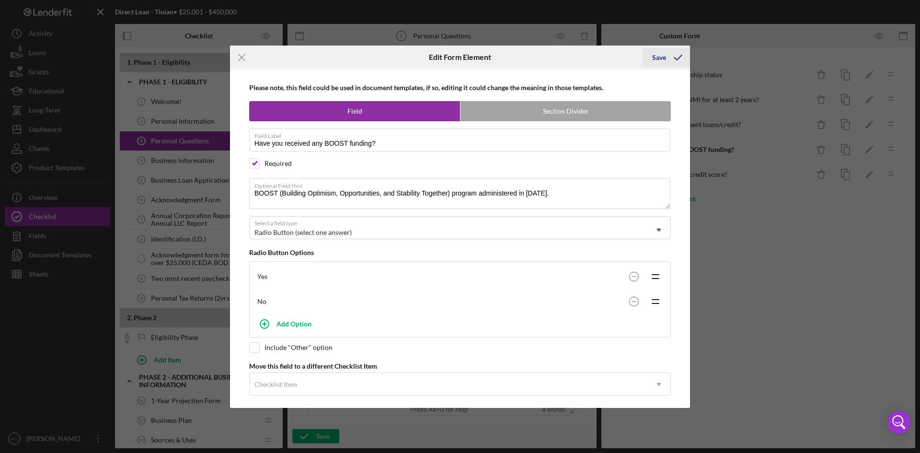
click at [665, 61] on div "Save" at bounding box center [659, 57] width 14 height 19
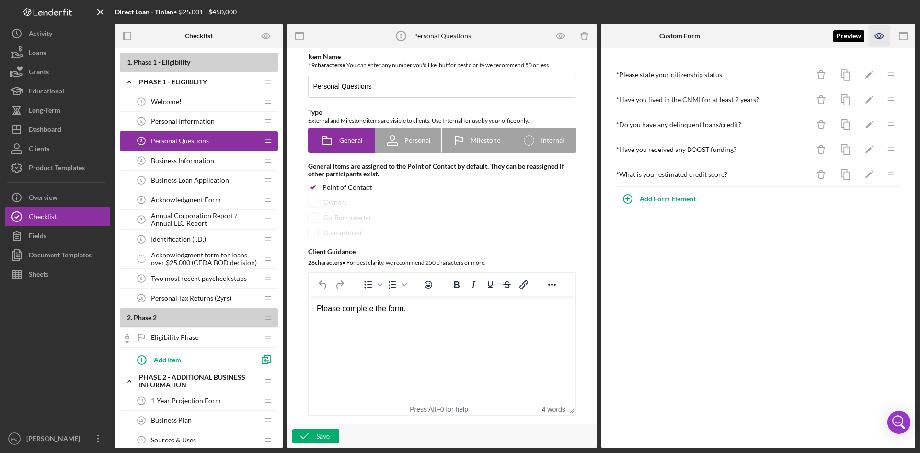
click at [879, 38] on g "button" at bounding box center [878, 36] width 8 height 5
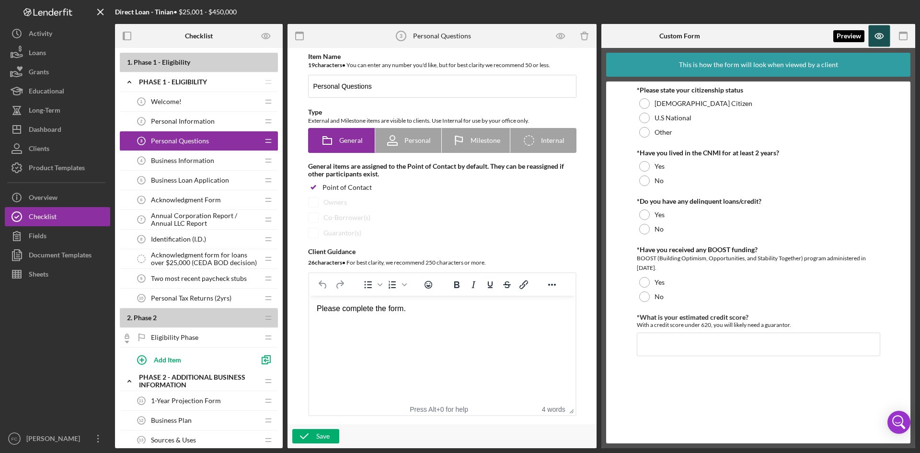
click at [880, 27] on icon "button" at bounding box center [879, 36] width 22 height 22
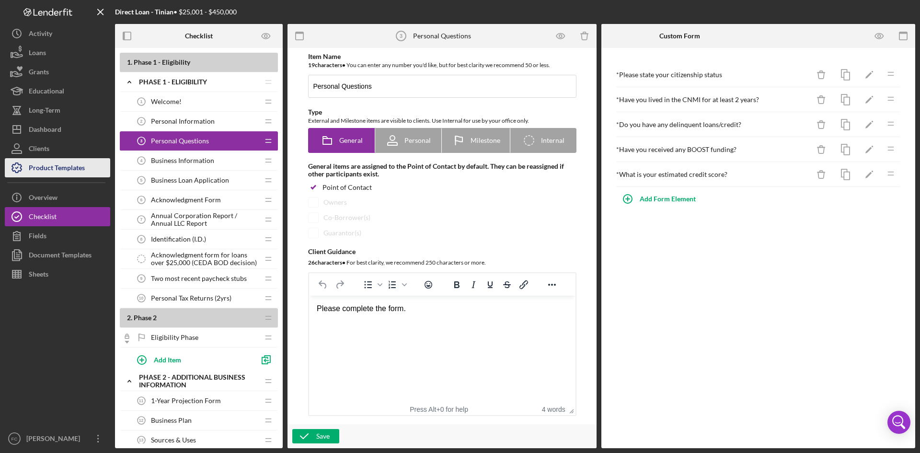
click at [75, 167] on div "Product Templates" at bounding box center [57, 169] width 56 height 22
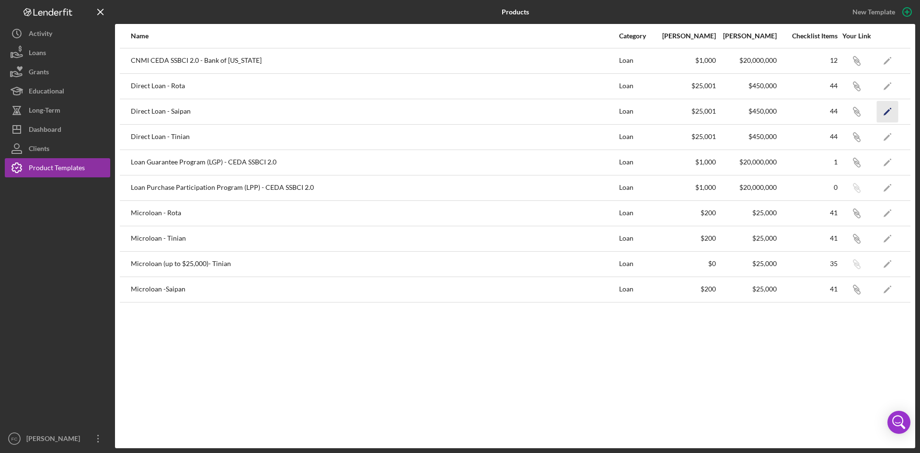
click at [887, 110] on polygon "button" at bounding box center [886, 112] width 7 height 7
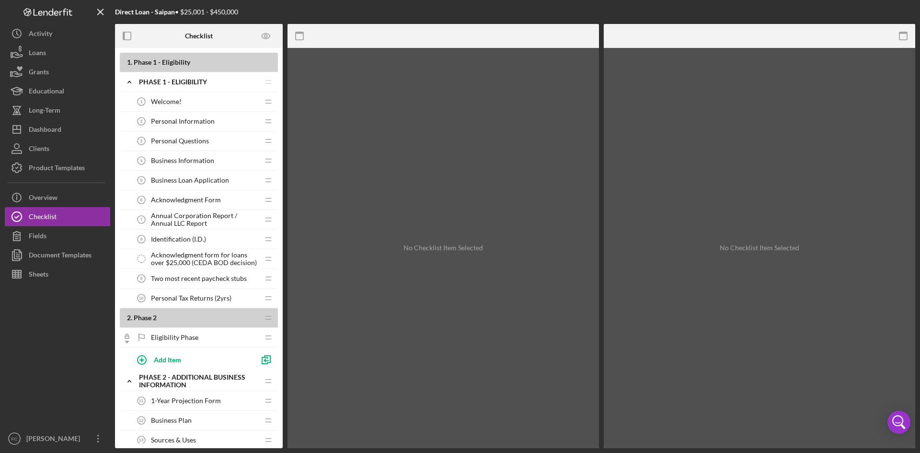
click at [203, 143] on span "Personal Questions" at bounding box center [180, 141] width 58 height 8
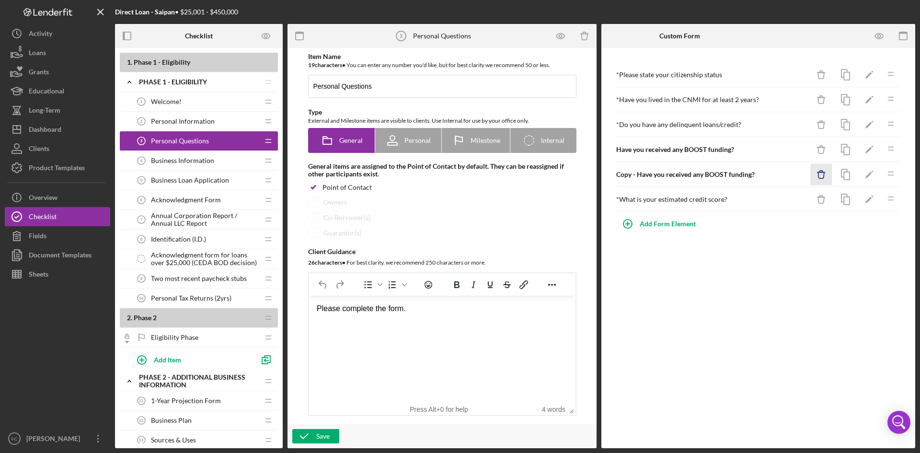
click at [823, 173] on icon "Icon/Delete" at bounding box center [821, 175] width 22 height 22
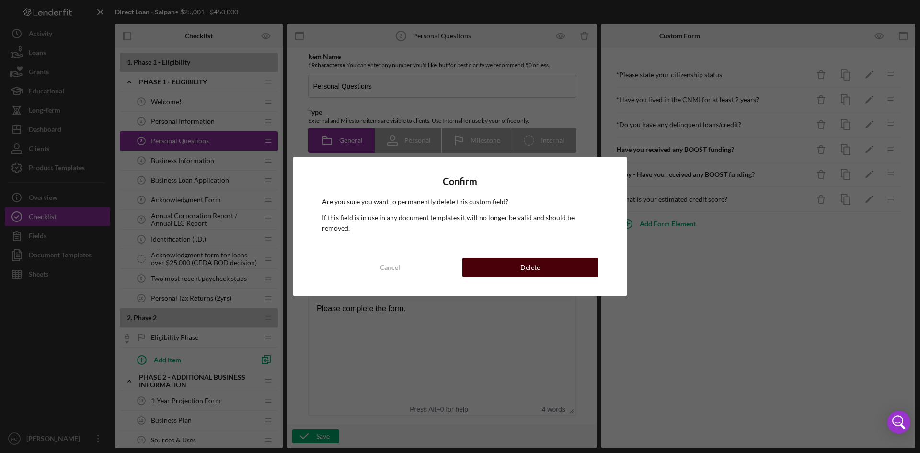
click at [555, 261] on button "Delete" at bounding box center [530, 267] width 136 height 19
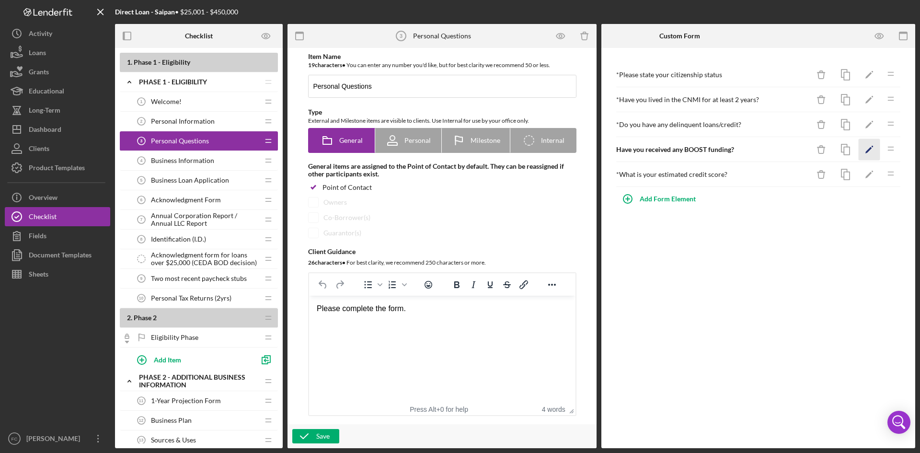
click at [865, 150] on icon "Icon/Edit" at bounding box center [869, 150] width 22 height 22
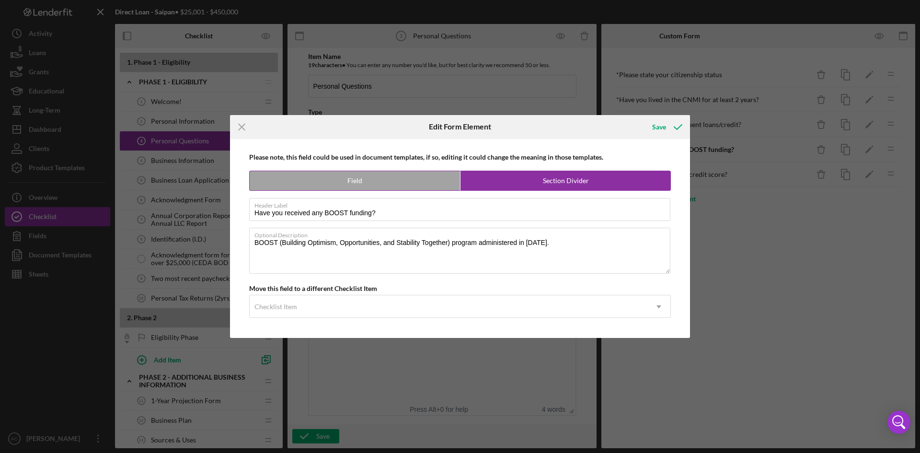
click at [384, 171] on label "Field" at bounding box center [355, 180] width 210 height 19
radio input "true"
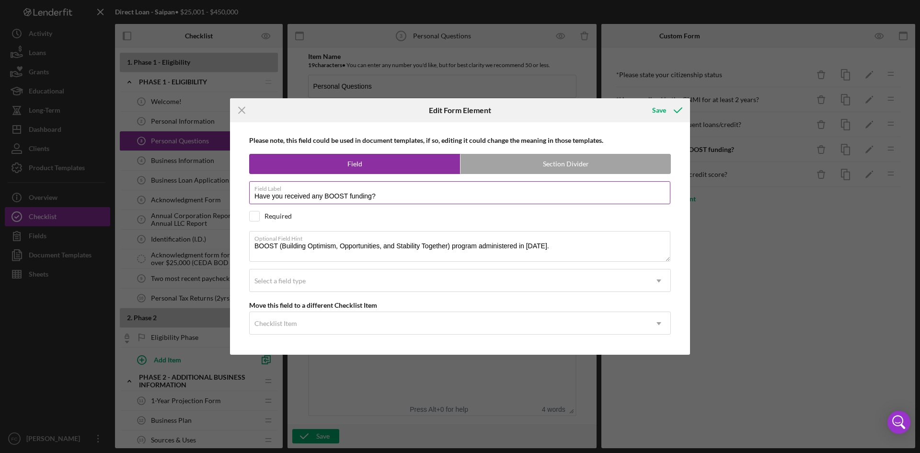
drag, startPoint x: 384, startPoint y: 178, endPoint x: 377, endPoint y: 184, distance: 8.8
click at [386, 178] on div "Please note, this field could be used in document templates, if so, editing it …" at bounding box center [460, 238] width 450 height 232
click at [252, 218] on input "checkbox" at bounding box center [255, 216] width 10 height 10
checkbox input "true"
click at [361, 280] on div "Select a field type" at bounding box center [448, 281] width 397 height 22
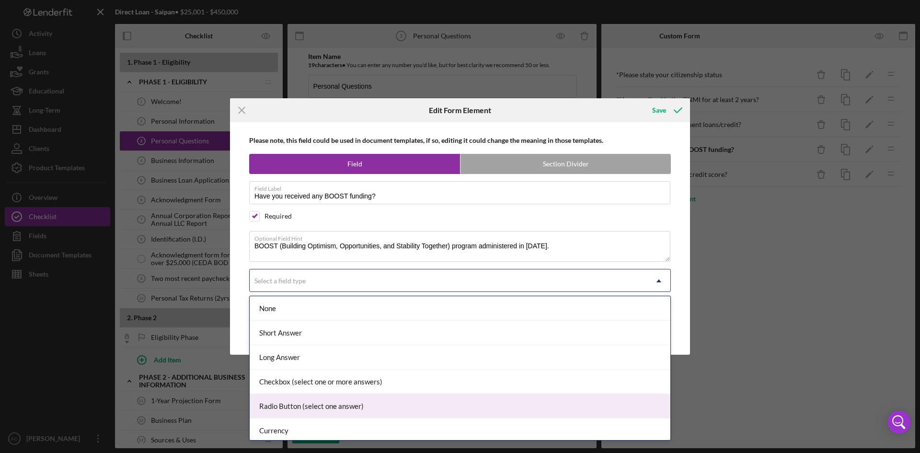
click at [342, 398] on div "Radio Button (select one answer)" at bounding box center [460, 406] width 420 height 24
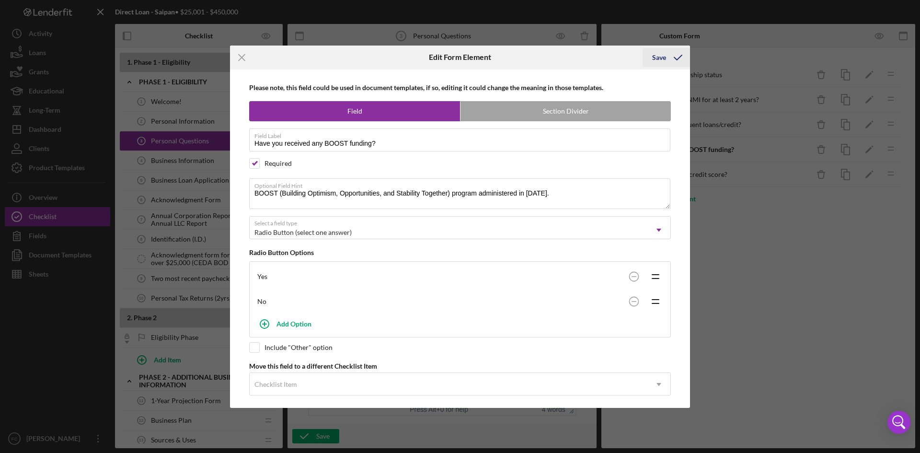
click at [670, 61] on icon "submit" at bounding box center [678, 57] width 24 height 24
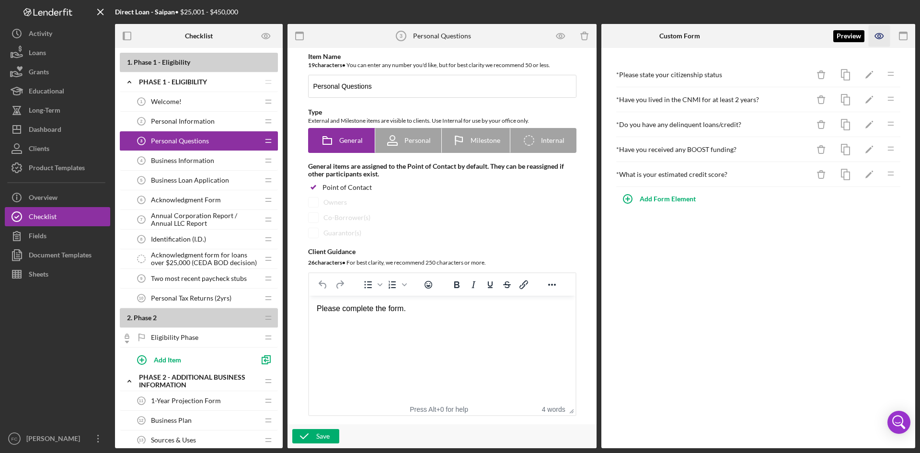
click at [884, 44] on icon "button" at bounding box center [879, 36] width 22 height 22
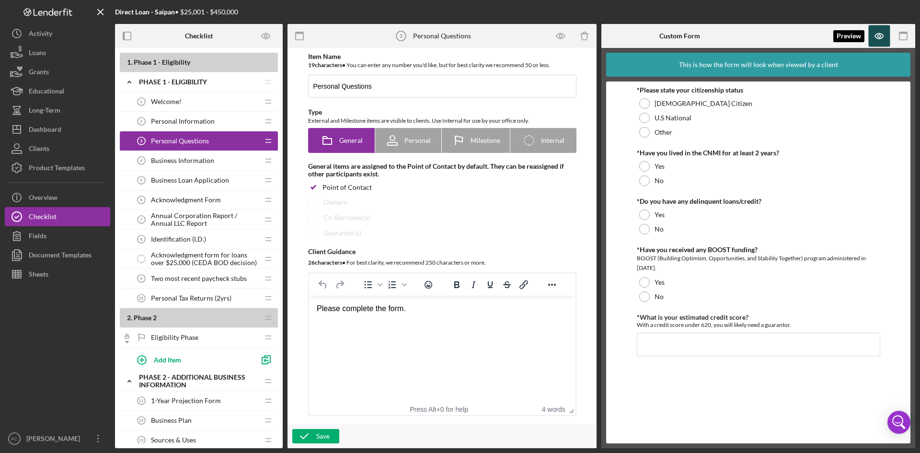
click at [876, 37] on icon "button" at bounding box center [879, 36] width 22 height 22
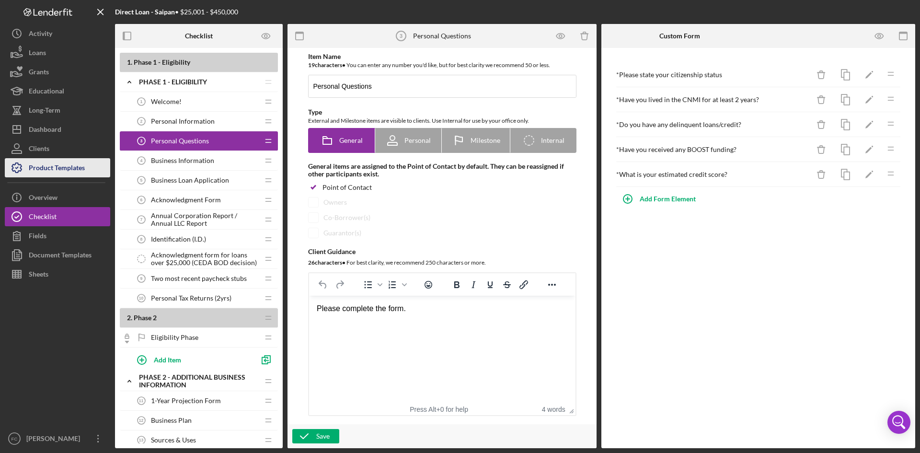
click at [72, 165] on div "Product Templates" at bounding box center [57, 169] width 56 height 22
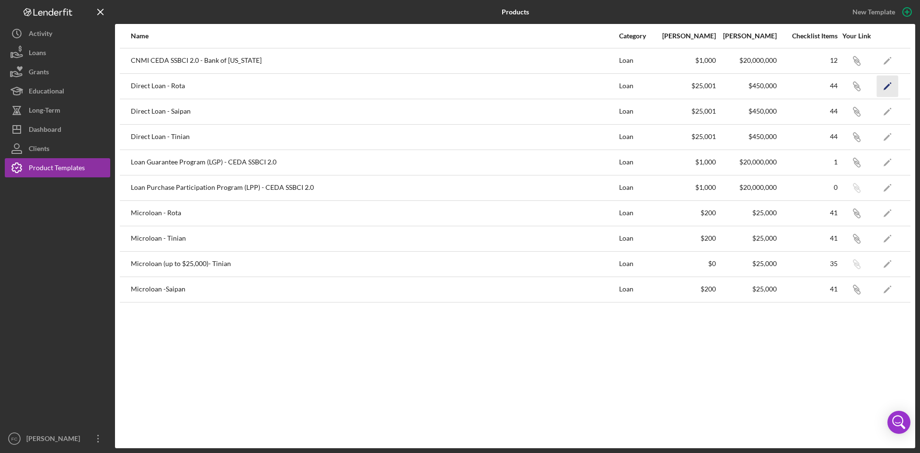
click at [891, 81] on icon "Icon/Edit" at bounding box center [887, 86] width 22 height 22
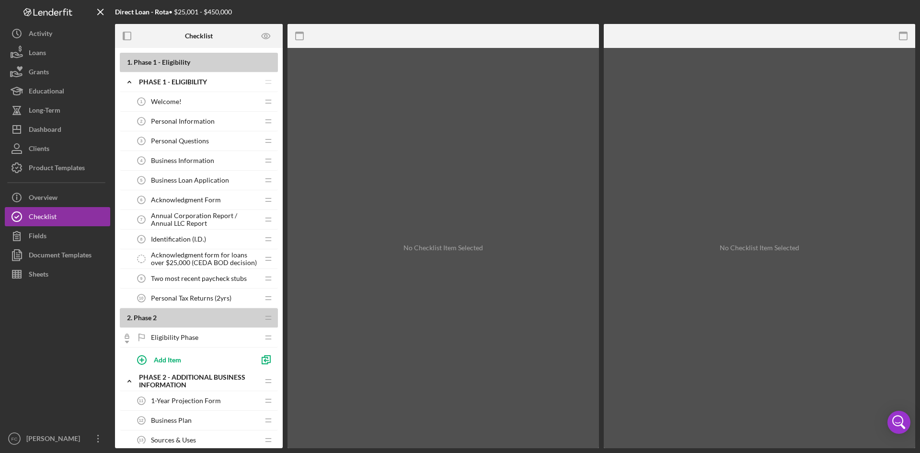
click at [185, 140] on span "Personal Questions" at bounding box center [180, 141] width 58 height 8
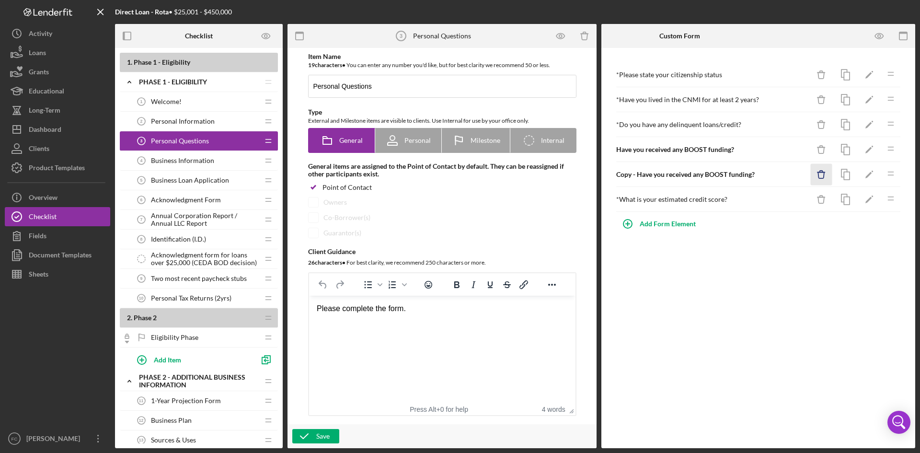
click at [826, 169] on icon "Icon/Delete" at bounding box center [821, 175] width 22 height 22
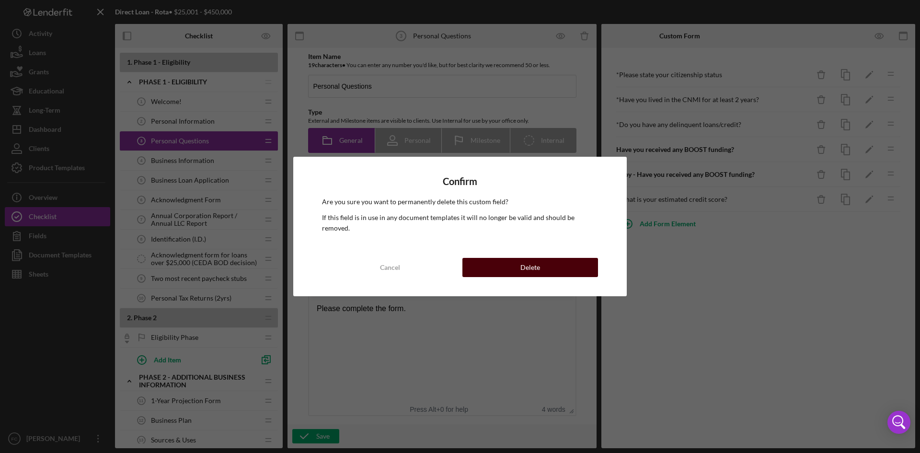
click at [568, 258] on button "Delete" at bounding box center [530, 267] width 136 height 19
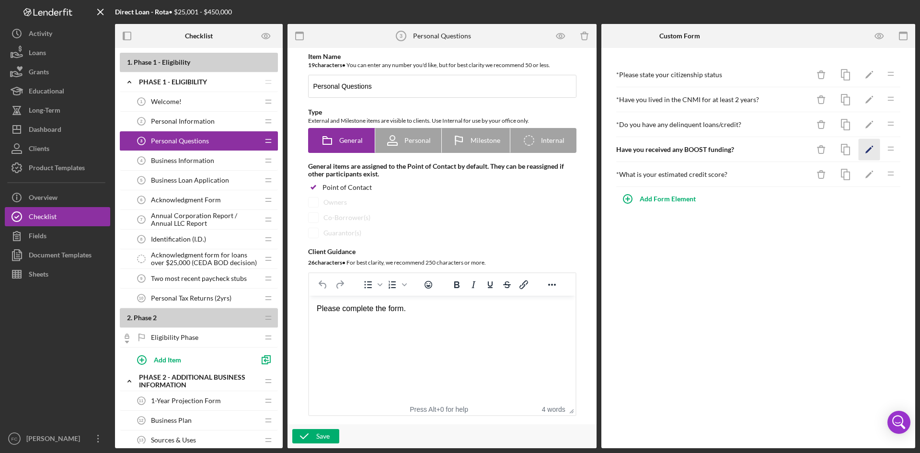
click at [869, 150] on polygon "button" at bounding box center [868, 150] width 7 height 7
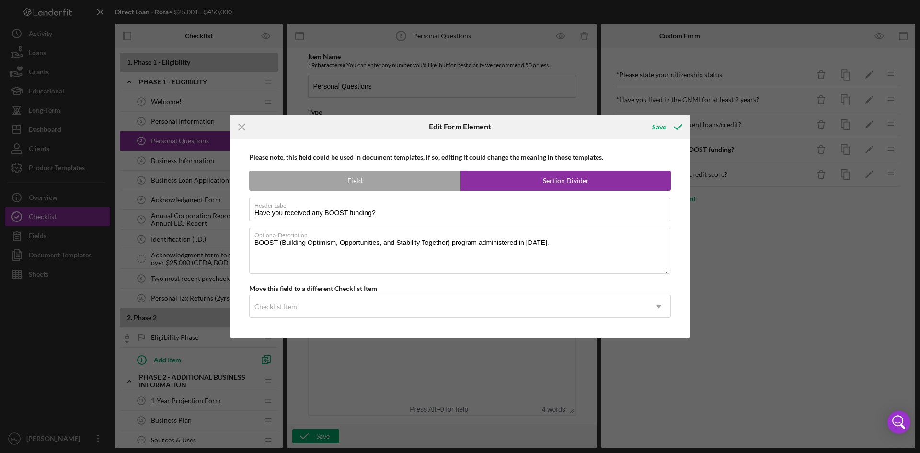
drag, startPoint x: 376, startPoint y: 193, endPoint x: 387, endPoint y: 186, distance: 13.2
click at [379, 192] on div "Please note, this field could be used in document templates, if so, editing it …" at bounding box center [460, 238] width 450 height 199
click at [387, 186] on label "Field" at bounding box center [355, 180] width 210 height 19
radio input "true"
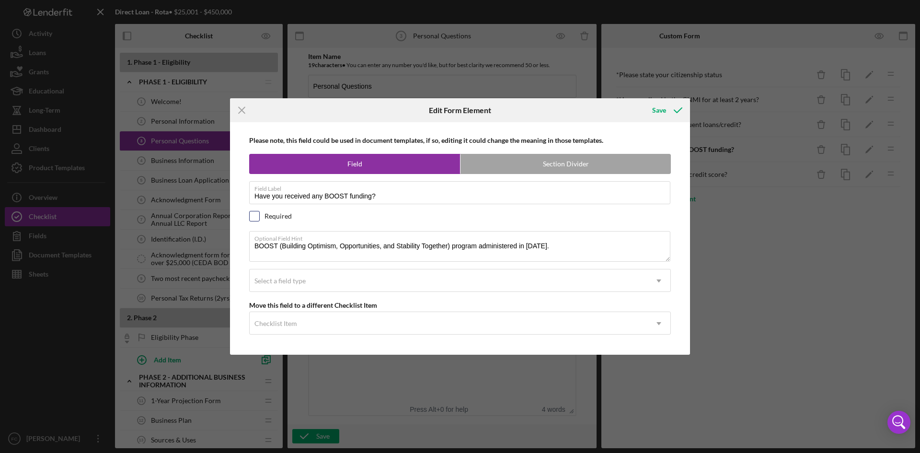
click at [259, 215] on input "checkbox" at bounding box center [255, 216] width 10 height 10
checkbox input "true"
click at [412, 283] on div "Select a field type" at bounding box center [448, 281] width 397 height 22
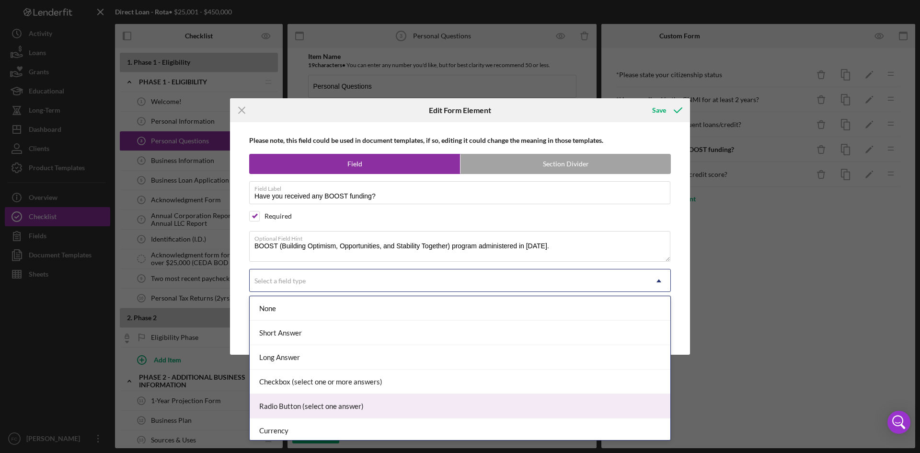
click at [358, 406] on div "Radio Button (select one answer)" at bounding box center [460, 406] width 420 height 24
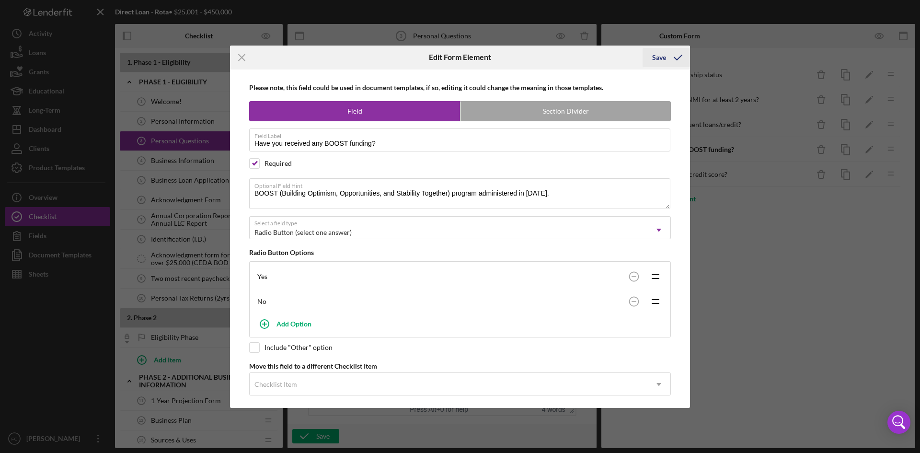
click at [670, 61] on icon "submit" at bounding box center [678, 57] width 24 height 24
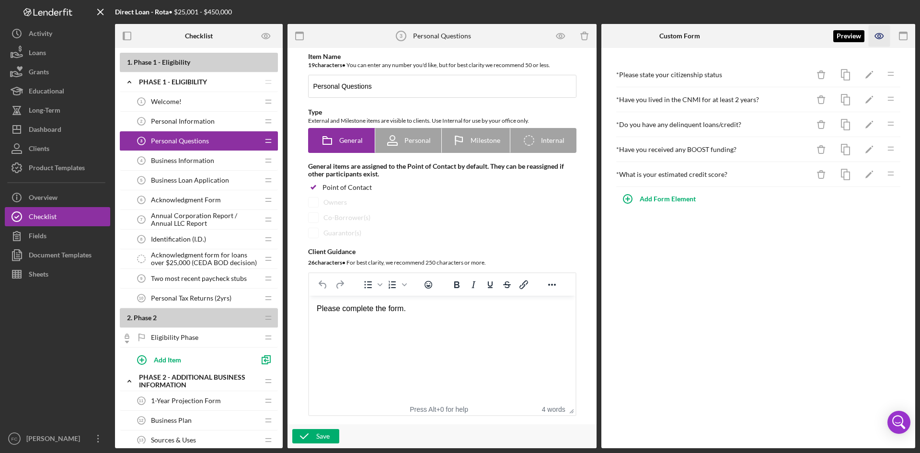
click at [876, 34] on icon "button" at bounding box center [878, 36] width 8 height 5
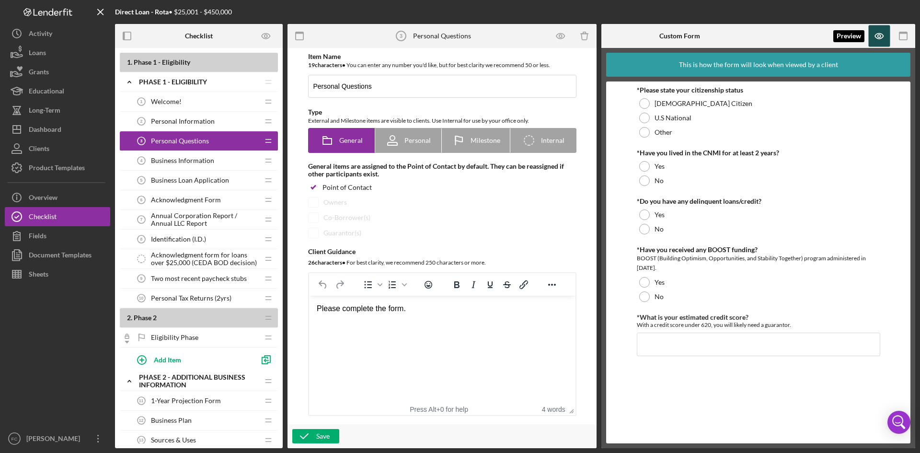
click at [878, 41] on icon "button" at bounding box center [879, 36] width 22 height 22
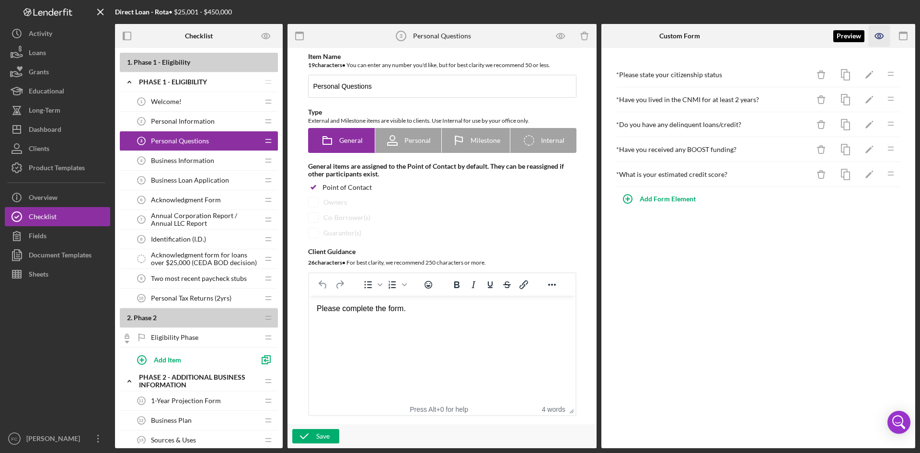
click at [883, 40] on icon "button" at bounding box center [879, 36] width 22 height 22
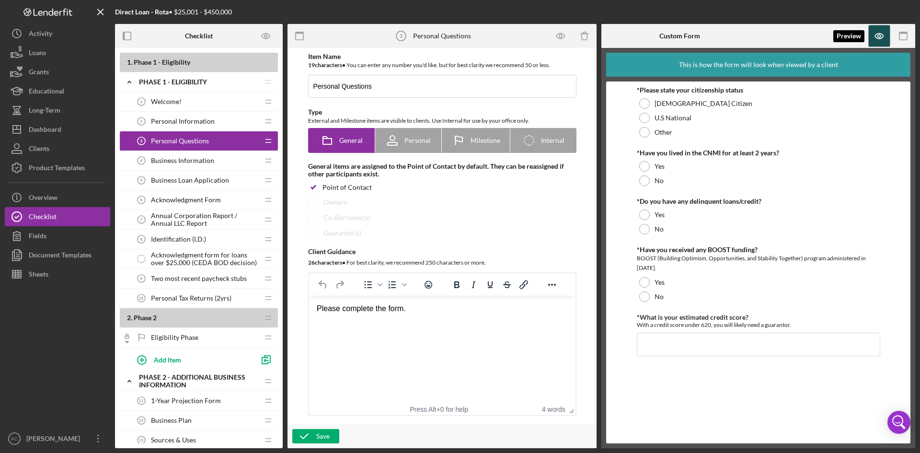
click at [881, 39] on icon "button" at bounding box center [879, 36] width 22 height 22
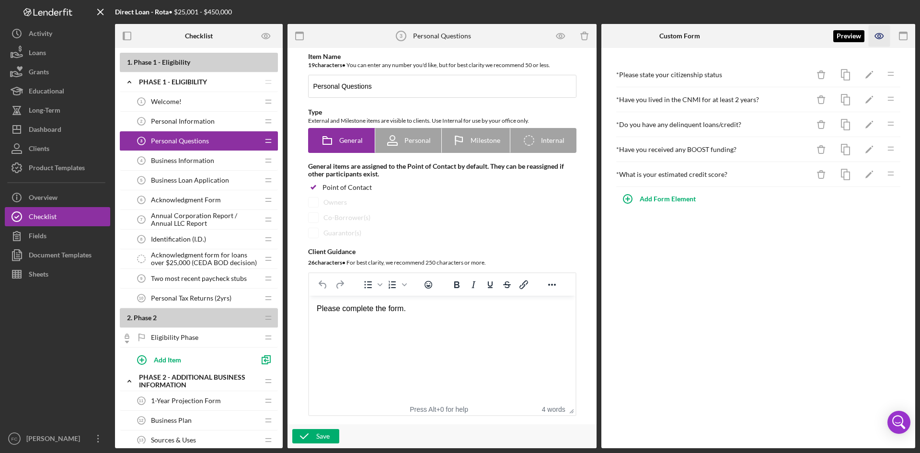
click at [875, 40] on icon "button" at bounding box center [879, 36] width 22 height 22
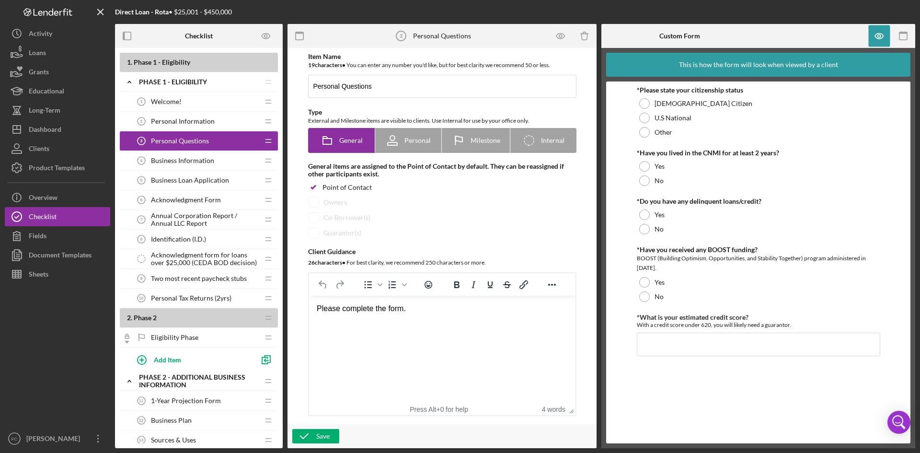
click at [891, 234] on form "*Please state your citizenship status U.S Citizen U.S National Other *Have you …" at bounding box center [758, 262] width 304 height 362
click at [896, 232] on form "*Please state your citizenship status U.S Citizen U.S National Other *Have you …" at bounding box center [758, 262] width 304 height 362
click at [647, 282] on div at bounding box center [644, 282] width 11 height 11
click at [646, 294] on div at bounding box center [644, 296] width 11 height 11
click at [648, 284] on div at bounding box center [644, 282] width 11 height 11
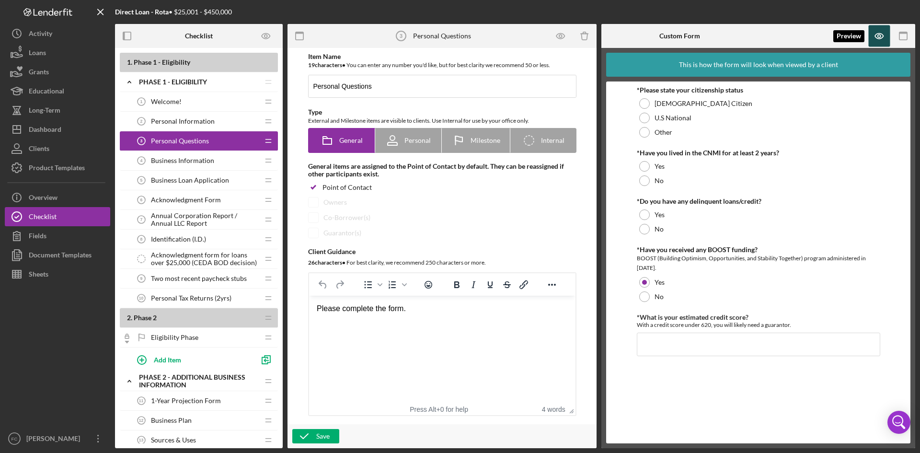
click at [879, 37] on icon "button" at bounding box center [878, 35] width 3 height 3
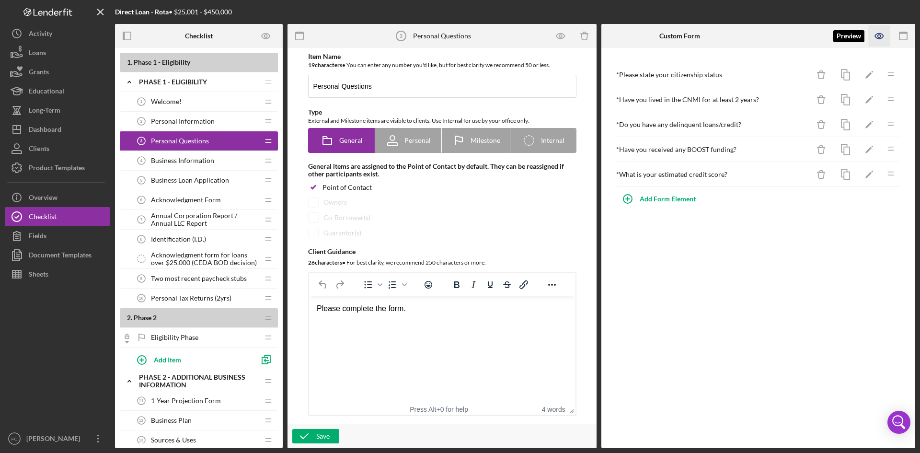
click at [879, 38] on icon "button" at bounding box center [879, 36] width 22 height 22
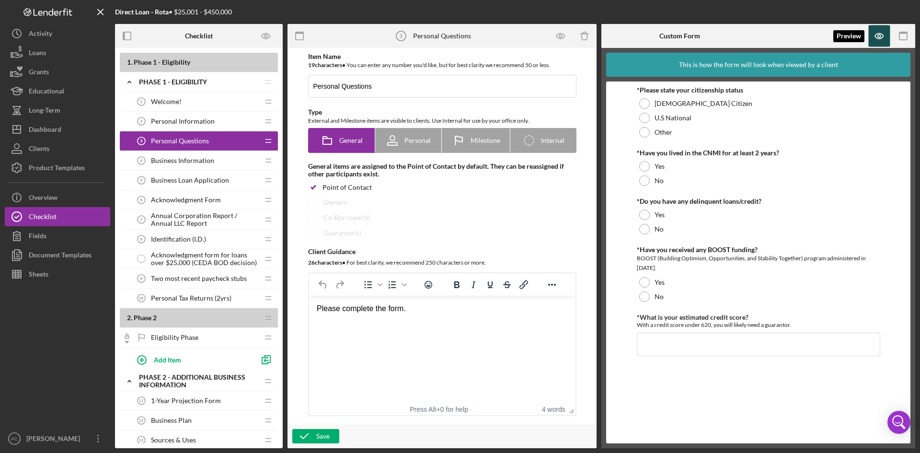
click at [881, 32] on icon "button" at bounding box center [879, 36] width 22 height 22
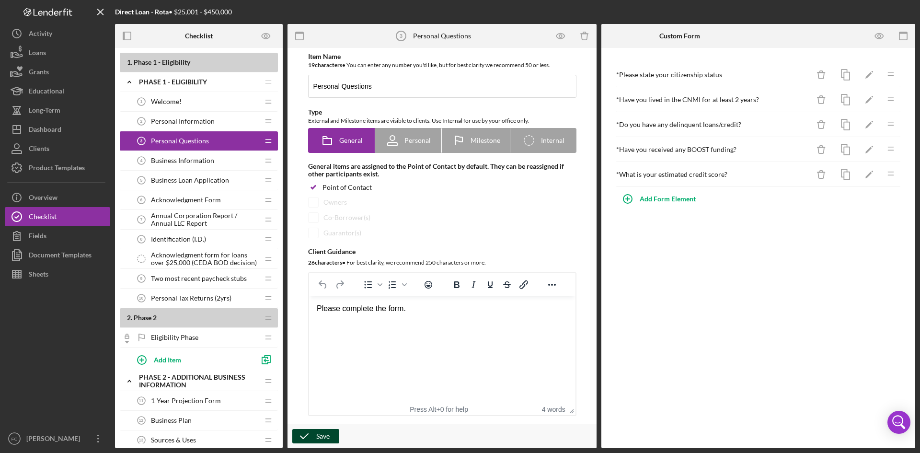
click at [307, 440] on icon "button" at bounding box center [304, 436] width 24 height 24
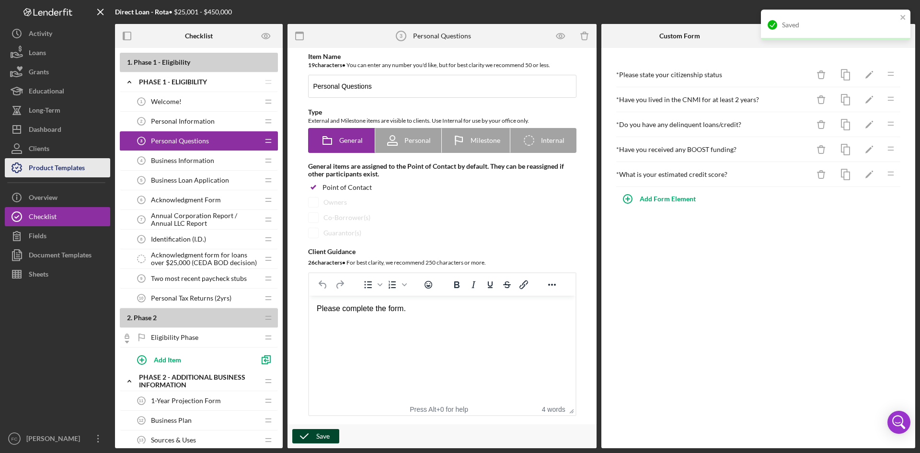
click at [72, 170] on div "Product Templates" at bounding box center [57, 169] width 56 height 22
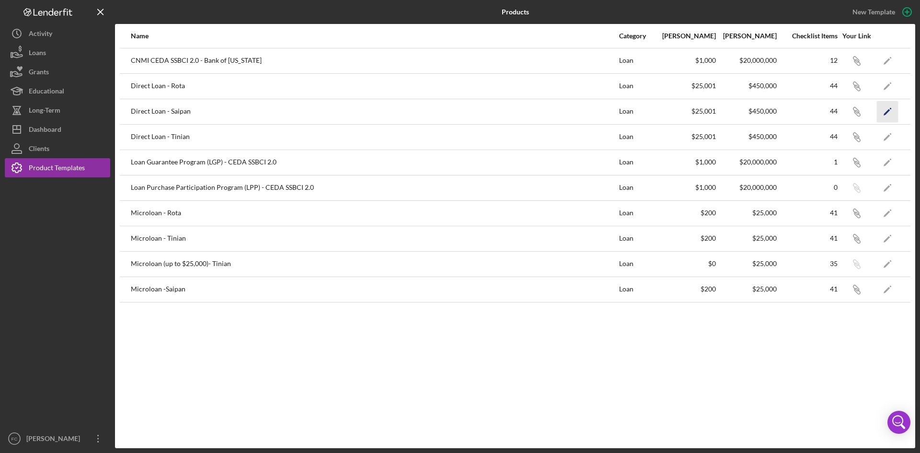
click at [891, 114] on icon "Icon/Edit" at bounding box center [887, 112] width 22 height 22
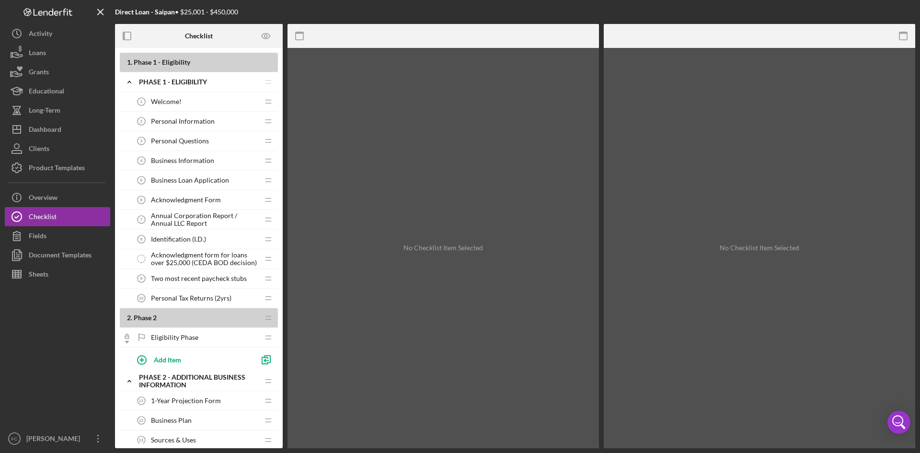
click at [173, 143] on span "Personal Questions" at bounding box center [180, 141] width 58 height 8
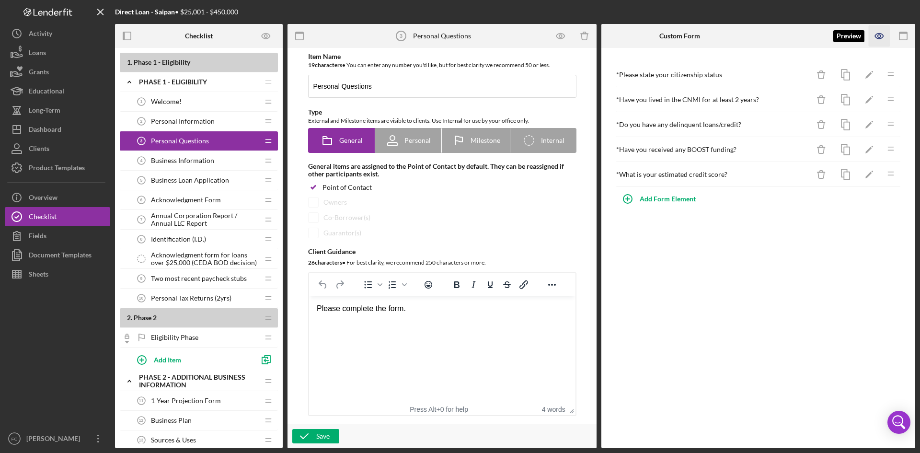
click at [878, 38] on icon "button" at bounding box center [879, 36] width 22 height 22
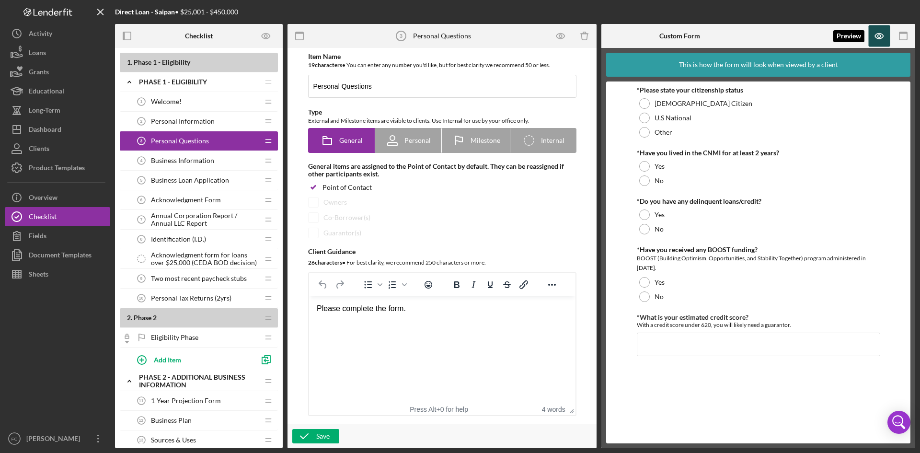
click at [878, 38] on icon "button" at bounding box center [879, 36] width 22 height 22
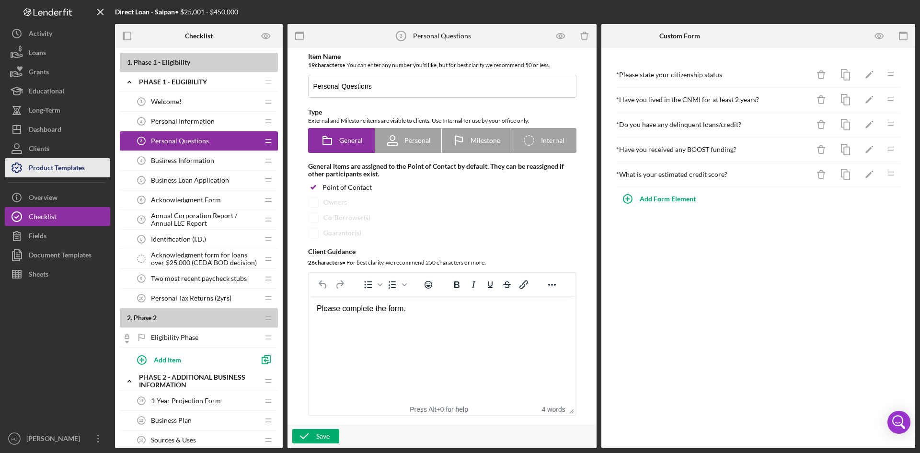
click at [72, 169] on div "Product Templates" at bounding box center [57, 169] width 56 height 22
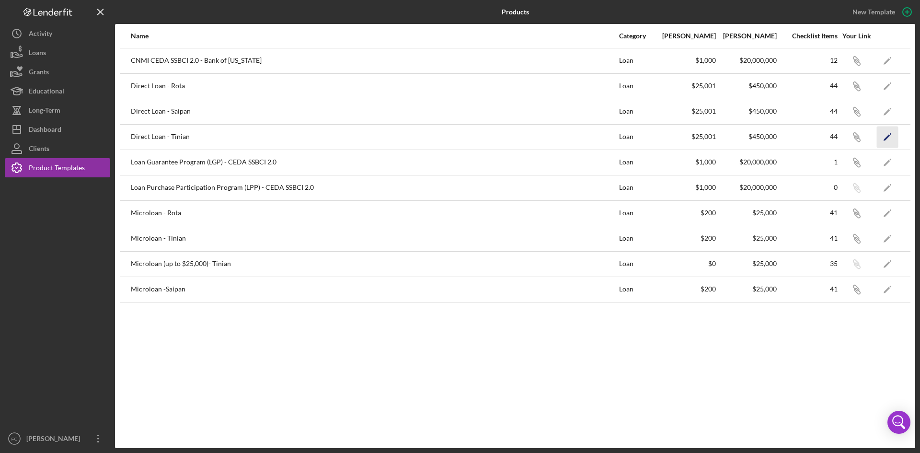
click at [888, 134] on icon "Icon/Edit" at bounding box center [887, 137] width 22 height 22
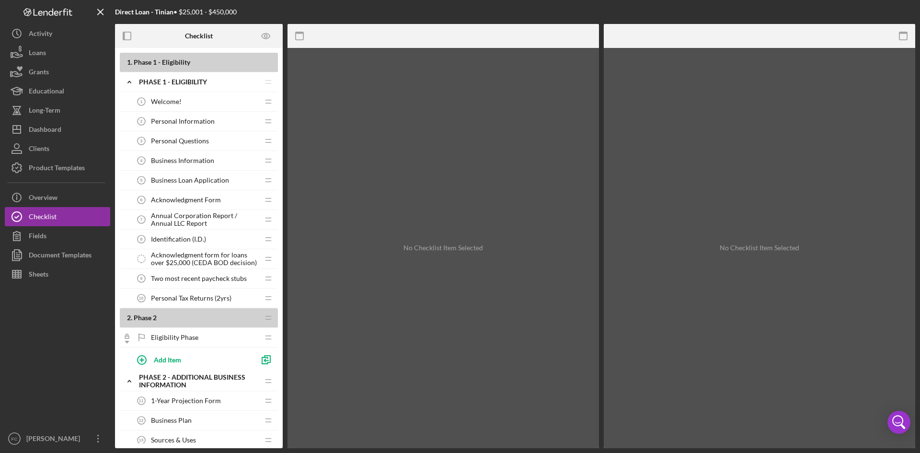
click at [195, 135] on div "Personal Questions 3 Personal Questions" at bounding box center [195, 140] width 127 height 19
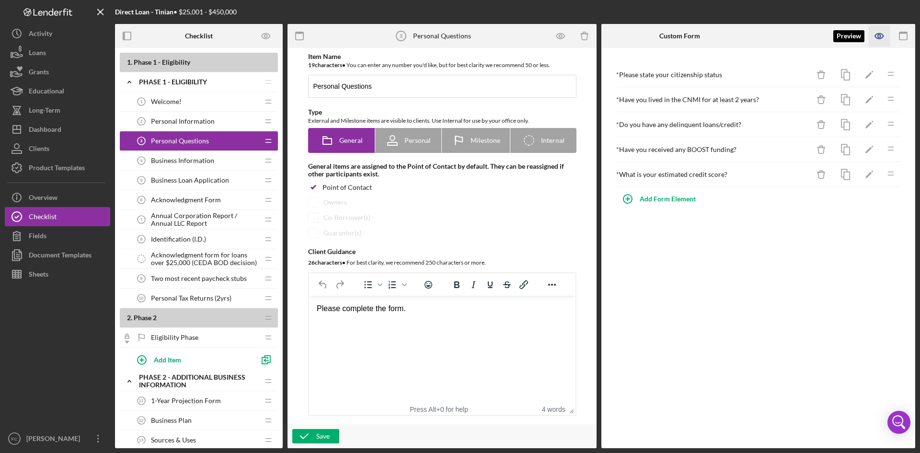
click at [881, 33] on icon "button" at bounding box center [879, 36] width 22 height 22
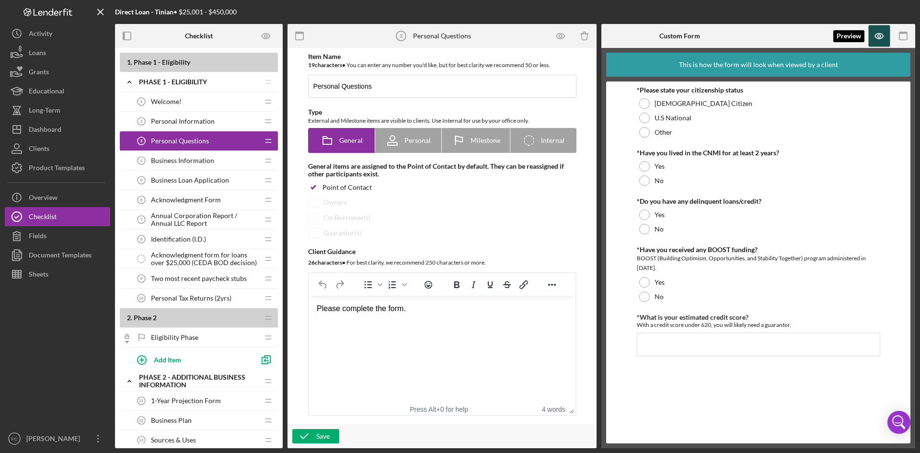
click at [877, 39] on icon "button" at bounding box center [879, 36] width 22 height 22
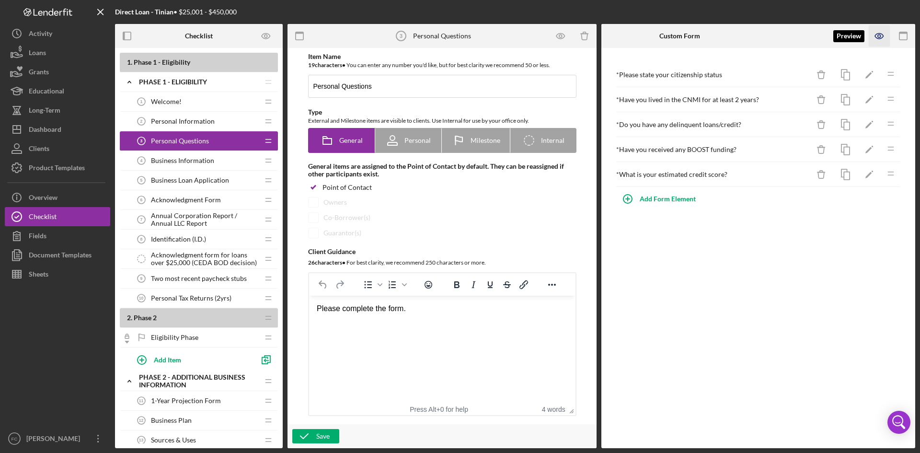
click at [881, 36] on icon "button" at bounding box center [879, 36] width 22 height 22
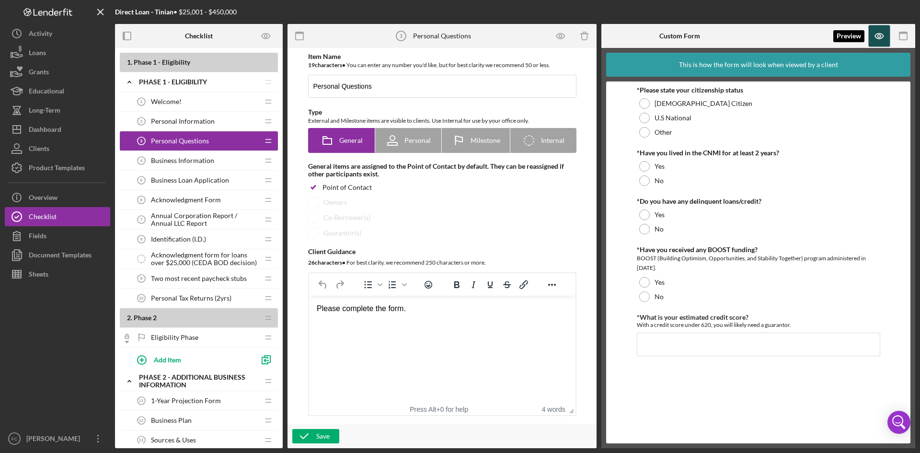
click at [881, 36] on icon "button" at bounding box center [879, 36] width 22 height 22
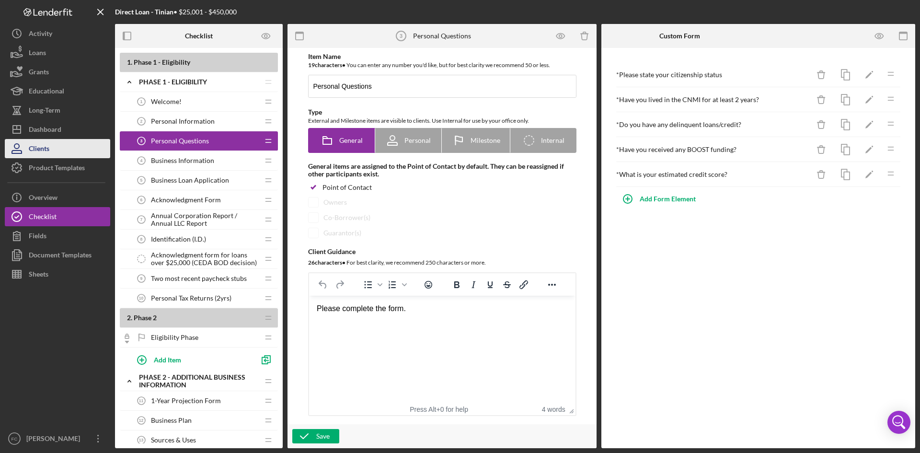
drag, startPoint x: 69, startPoint y: 164, endPoint x: 72, endPoint y: 156, distance: 8.6
click at [69, 164] on div "Product Templates" at bounding box center [57, 169] width 56 height 22
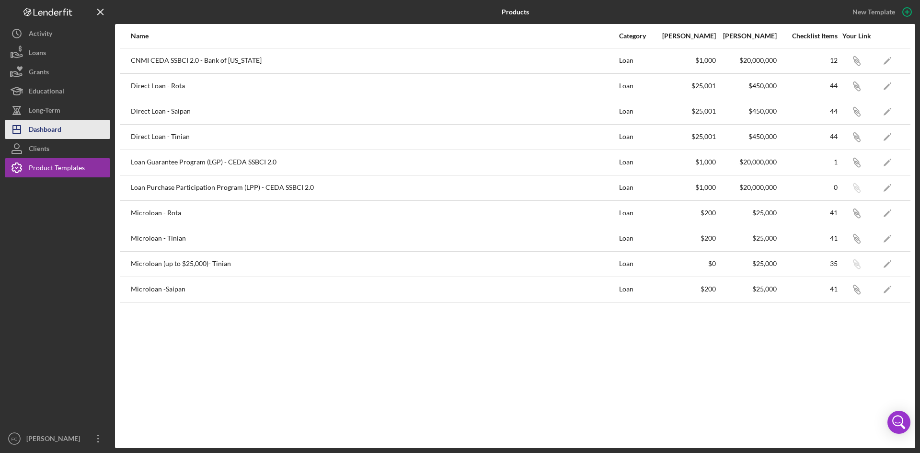
click at [81, 133] on button "Icon/Dashboard Dashboard" at bounding box center [57, 129] width 105 height 19
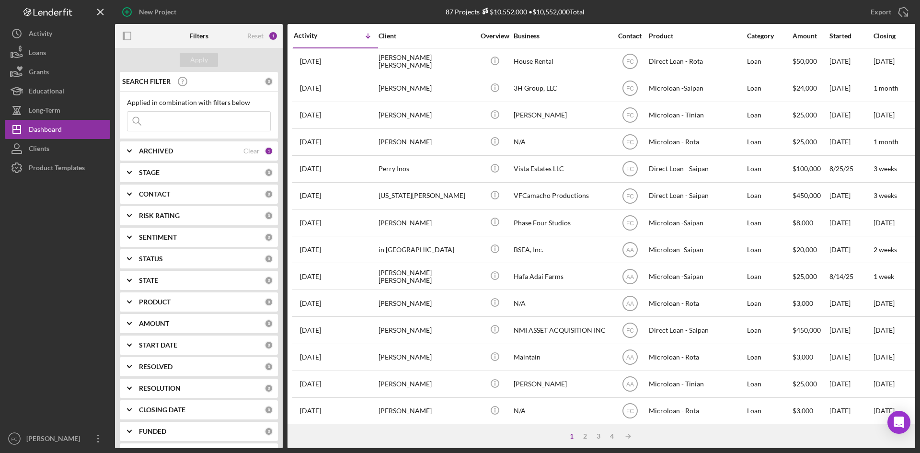
click at [35, 304] on div at bounding box center [57, 302] width 105 height 251
click at [640, 8] on div "87 Projects $10,552,000 • $10,552,000 Total" at bounding box center [515, 12] width 267 height 24
click at [56, 433] on div "[PERSON_NAME]" at bounding box center [55, 440] width 62 height 22
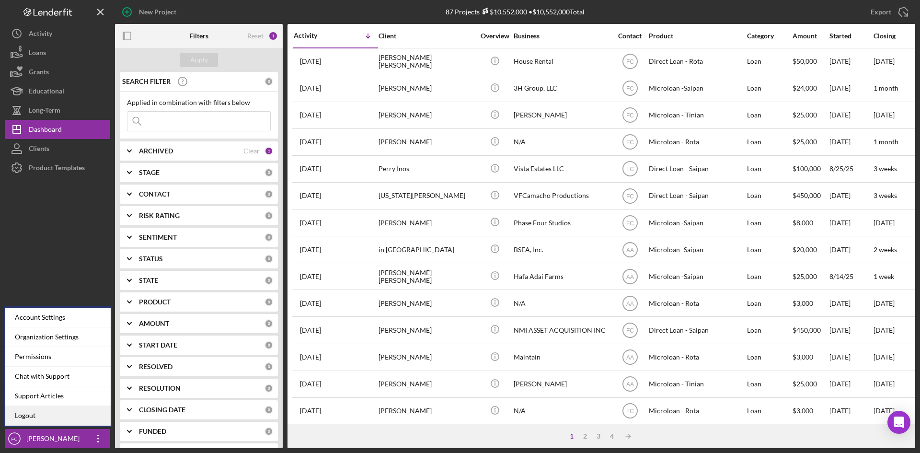
click at [41, 418] on link "Logout" at bounding box center [57, 416] width 105 height 20
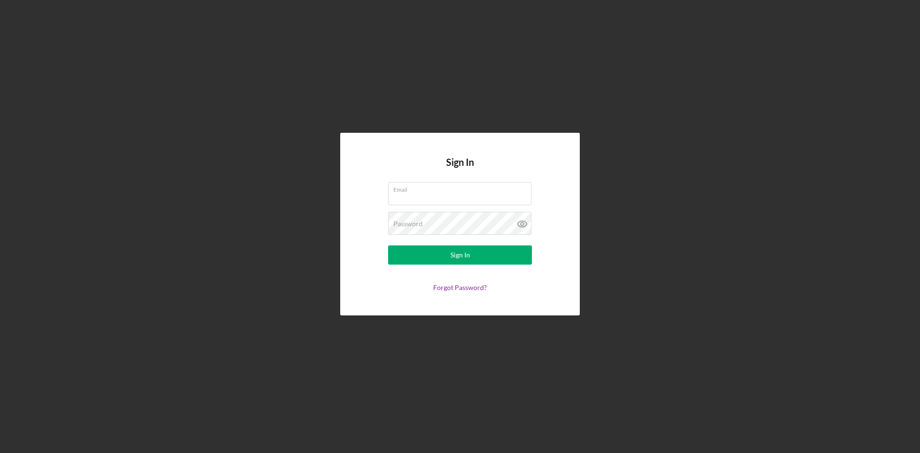
type input "[PERSON_NAME][EMAIL_ADDRESS][DOMAIN_NAME]"
